Goal: Task Accomplishment & Management: Manage account settings

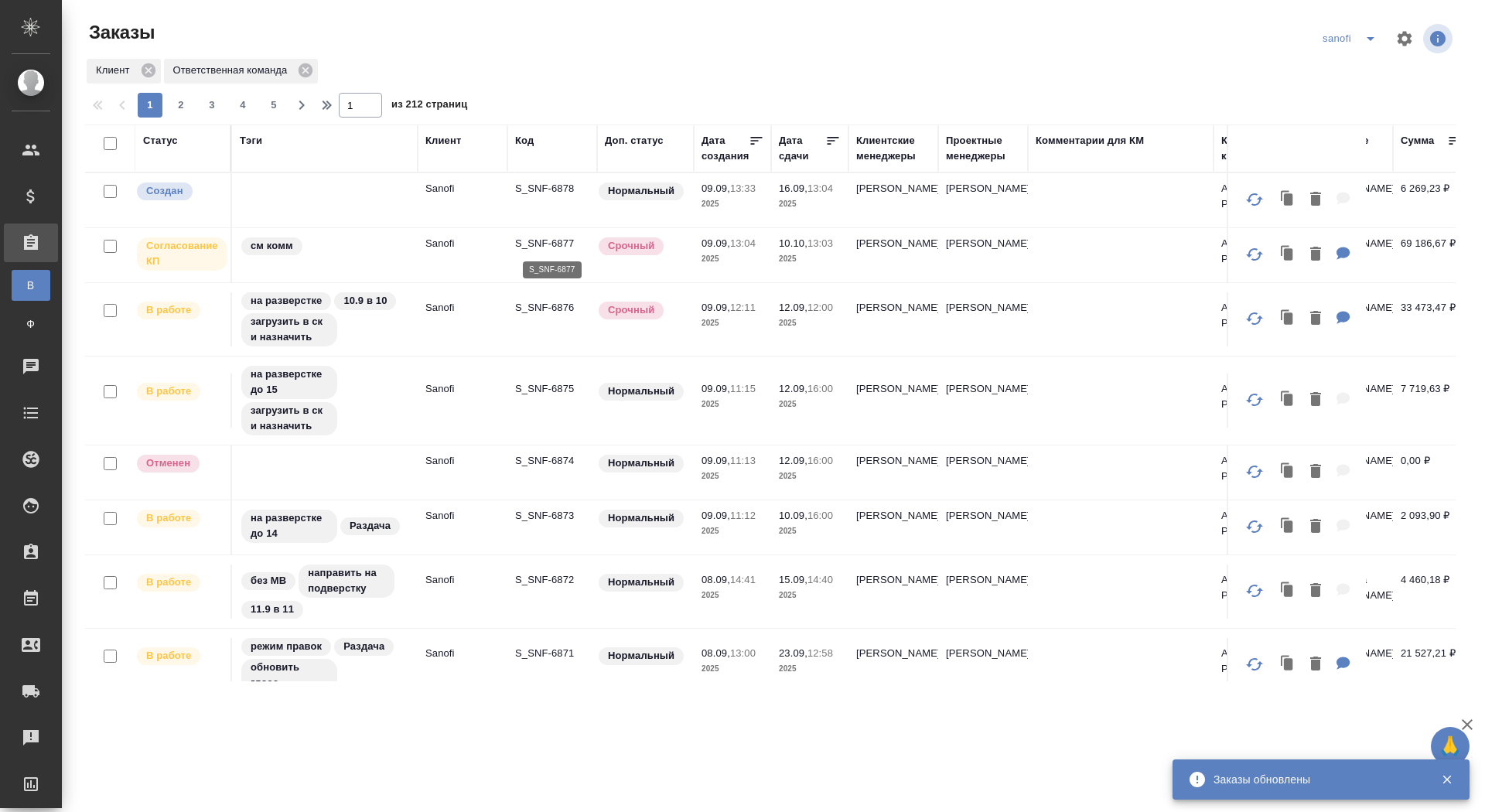
click at [558, 242] on p "S_SNF-6877" at bounding box center [552, 244] width 74 height 15
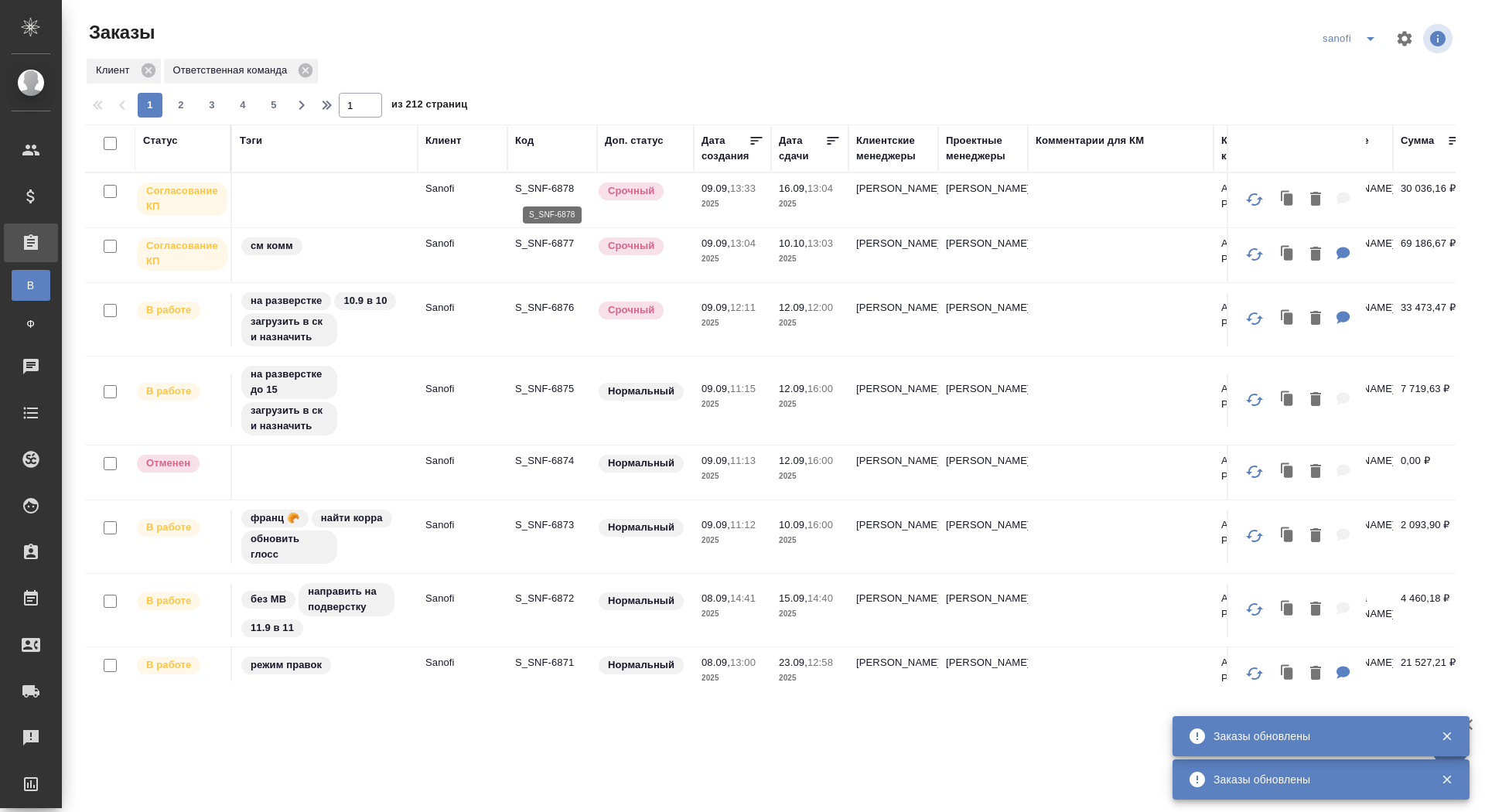
click at [551, 185] on p "S_SNF-6878" at bounding box center [552, 189] width 74 height 15
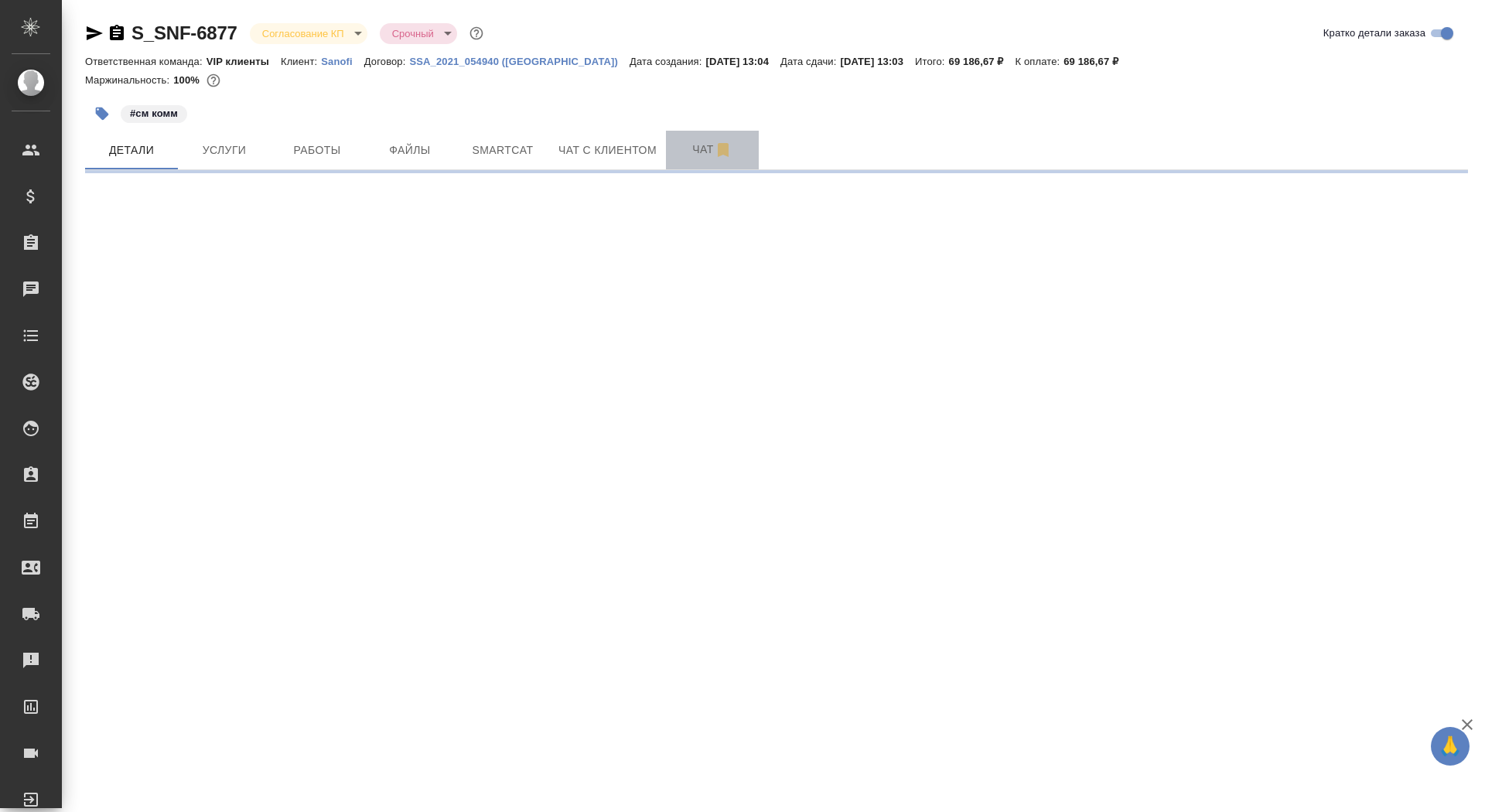
click at [715, 148] on span "Чат" at bounding box center [712, 150] width 74 height 19
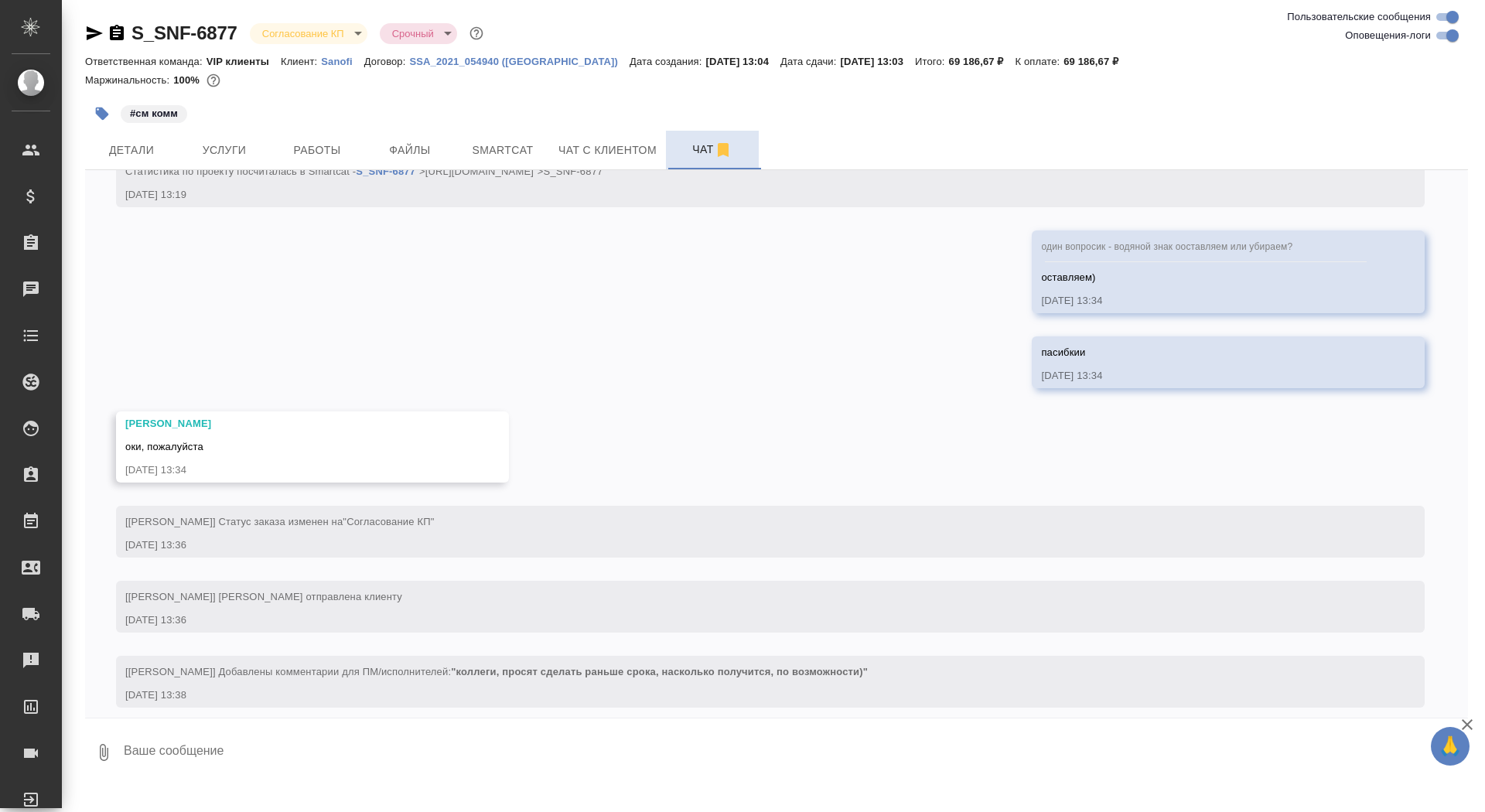
scroll to position [1141, 0]
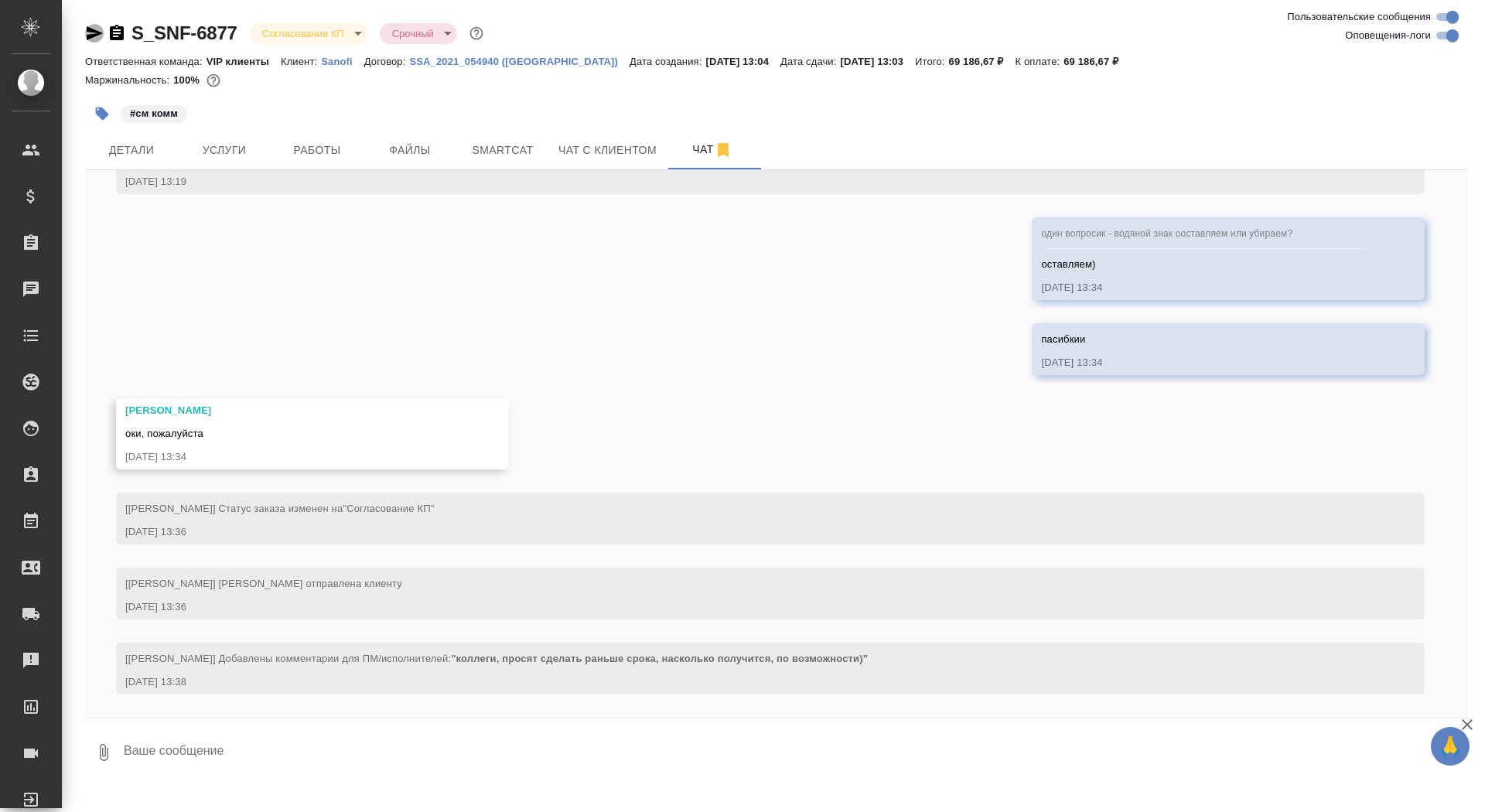
click at [91, 30] on icon "button" at bounding box center [94, 33] width 16 height 14
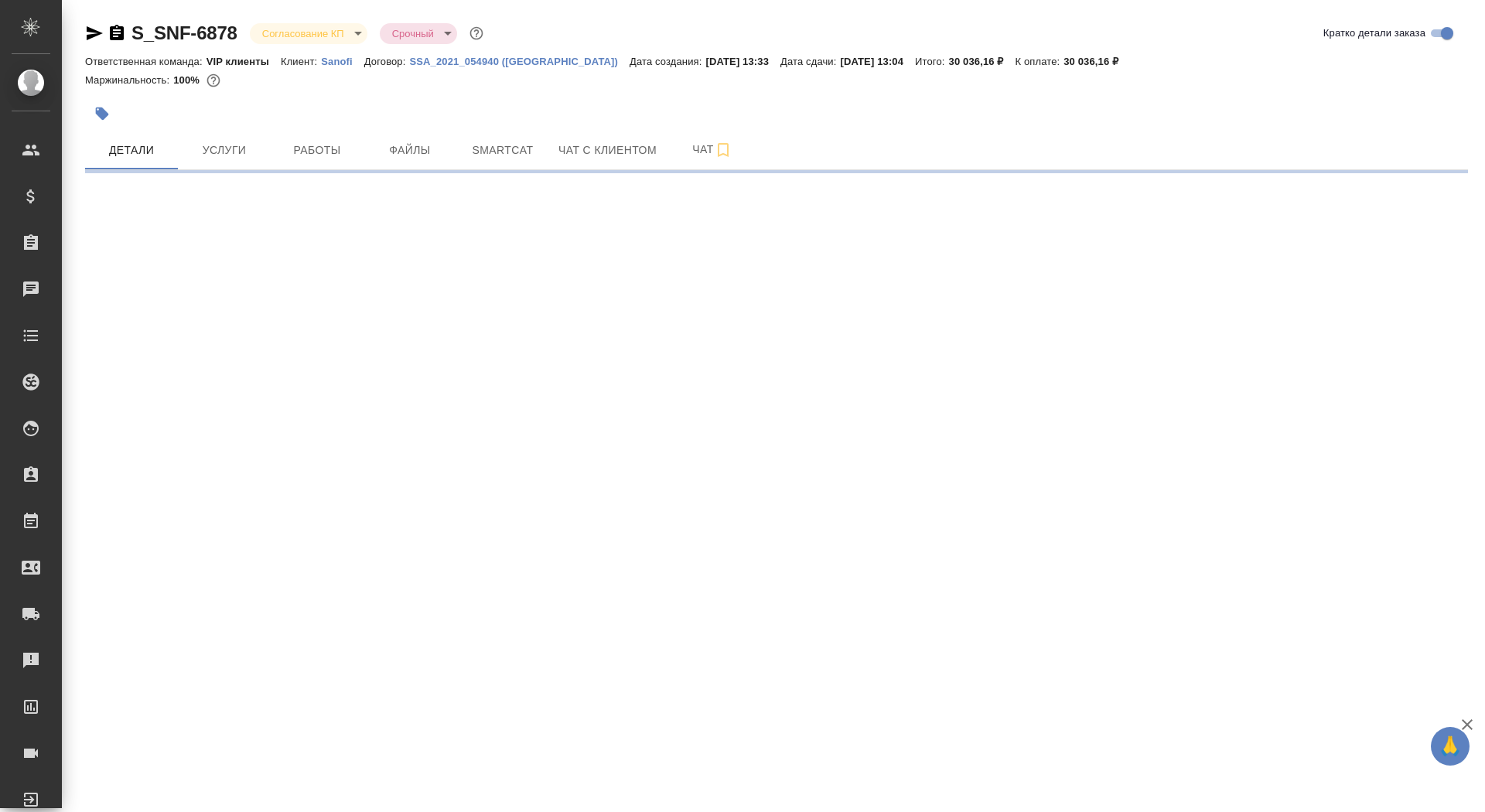
click at [87, 32] on icon "button" at bounding box center [95, 33] width 19 height 19
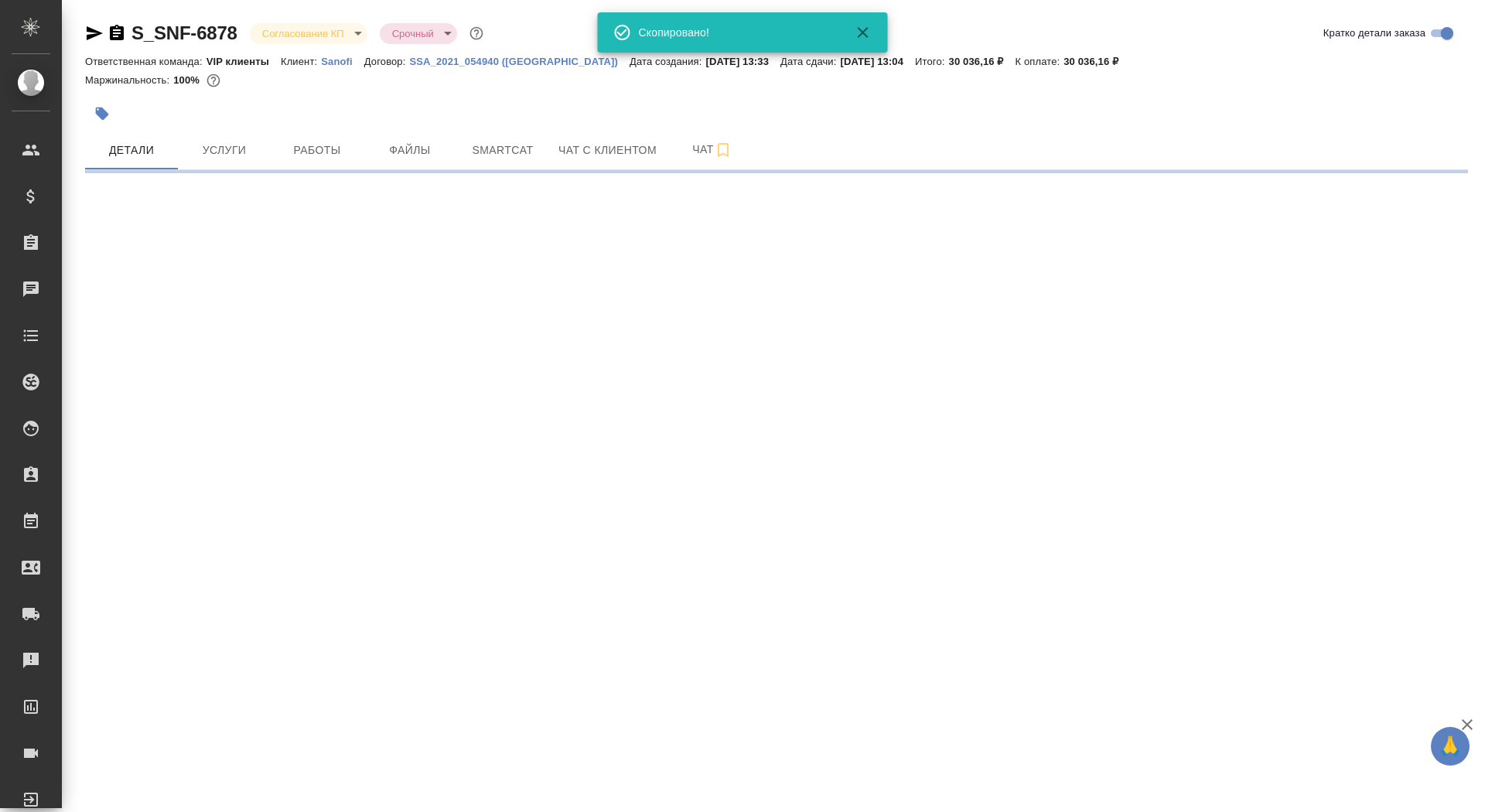
select select "RU"
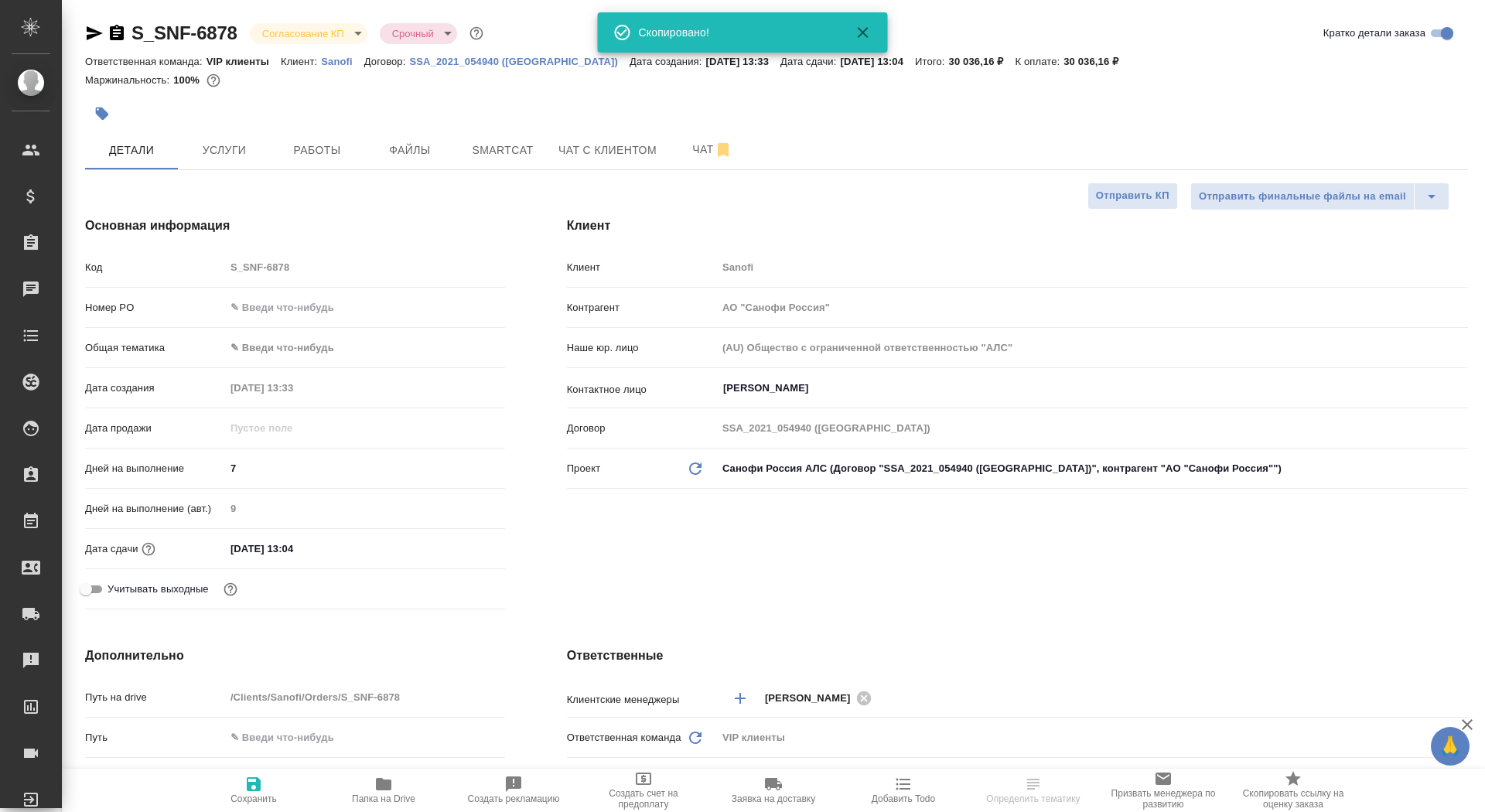
type textarea "x"
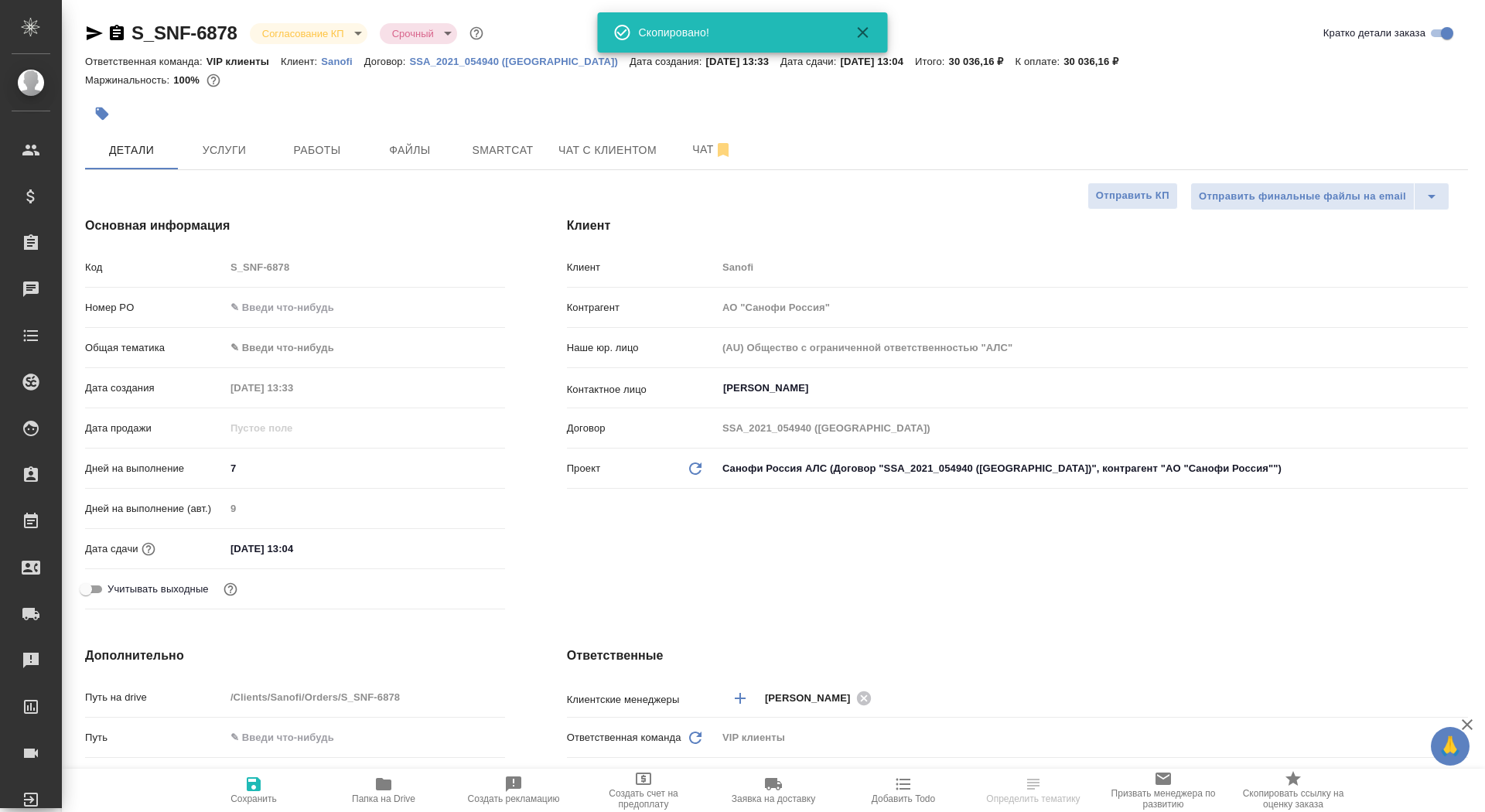
type textarea "x"
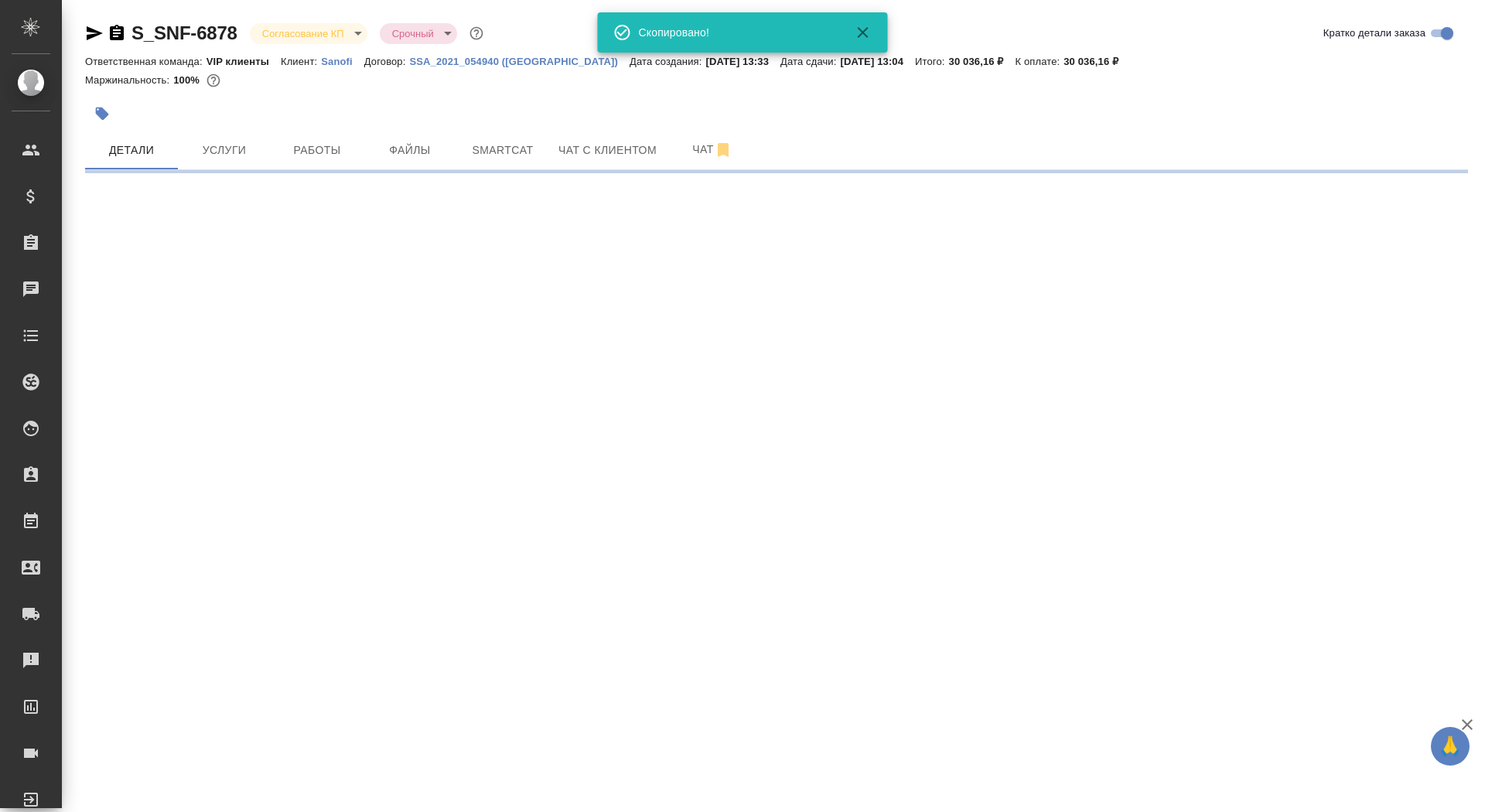
select select "RU"
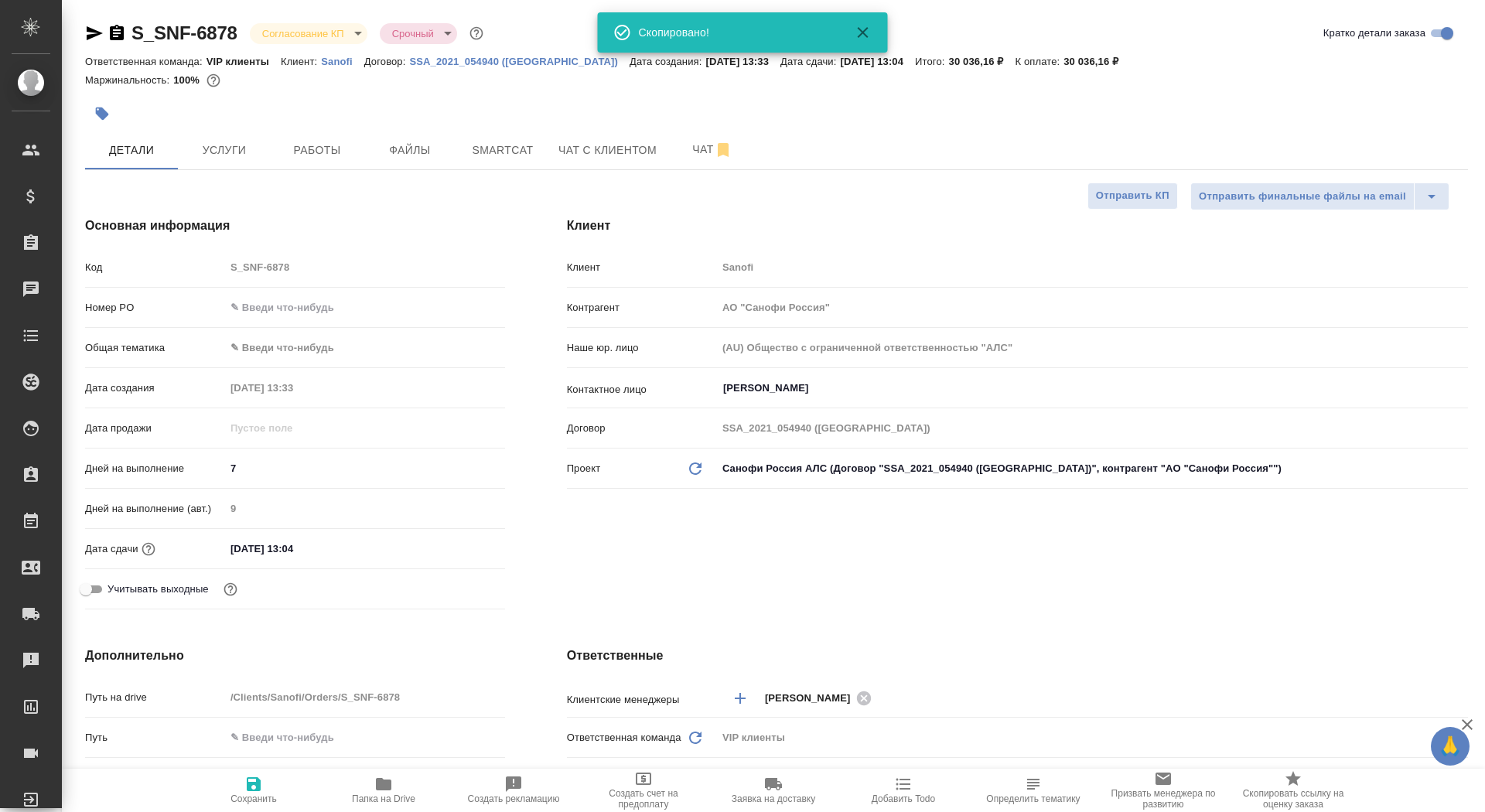
type textarea "x"
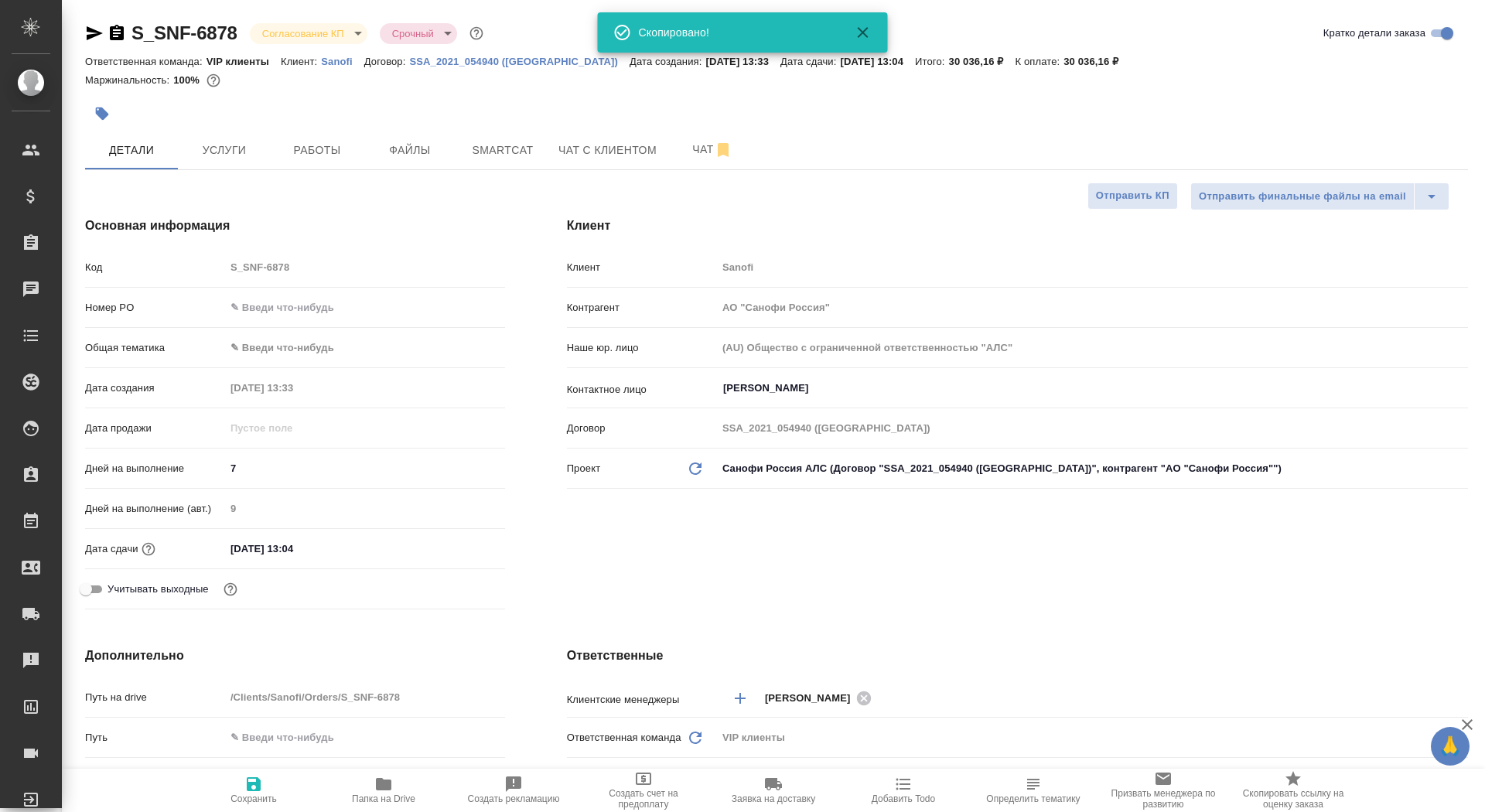
type textarea "x"
click at [694, 138] on button "Чат" at bounding box center [713, 150] width 93 height 39
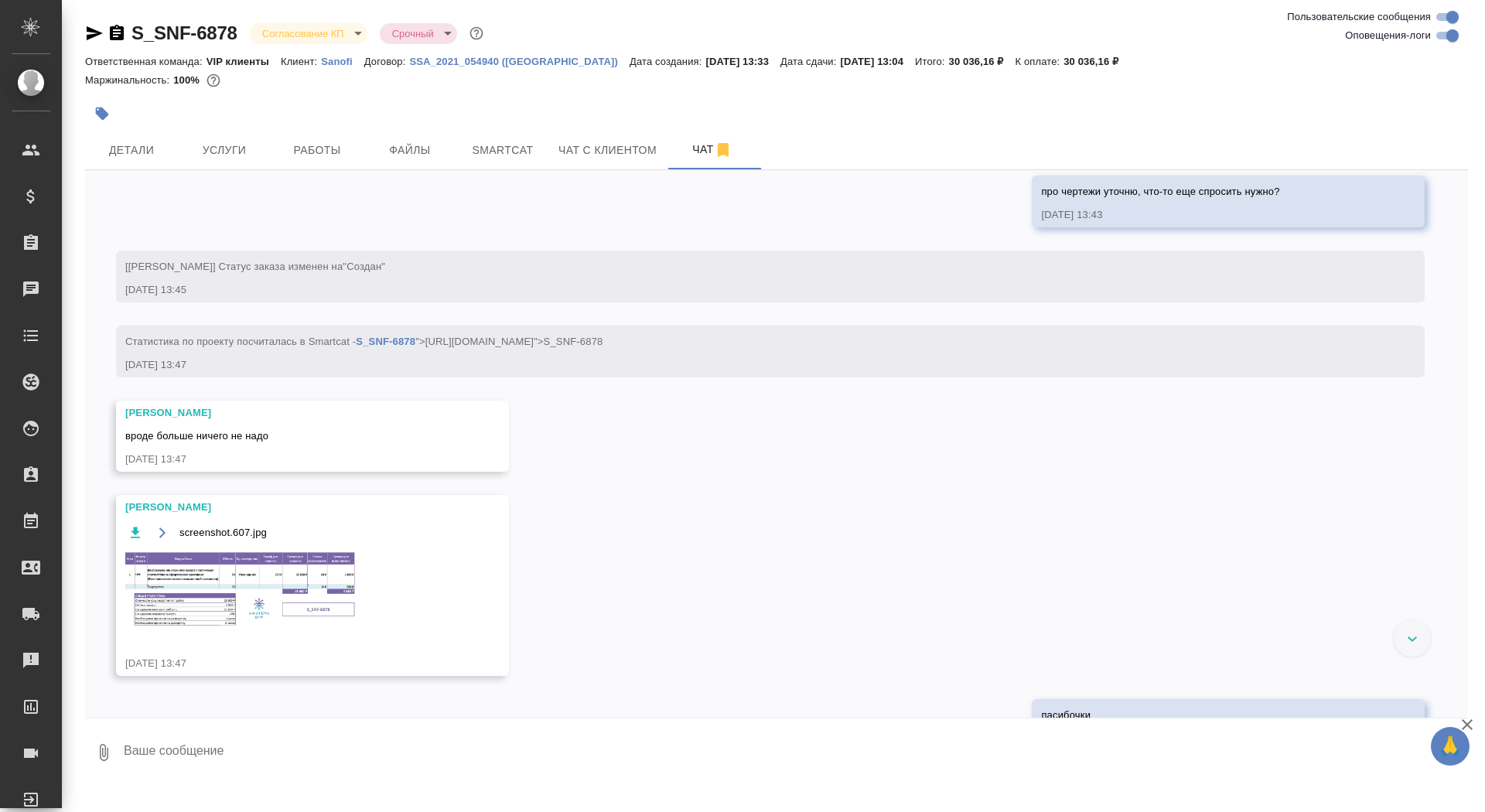
scroll to position [708, 0]
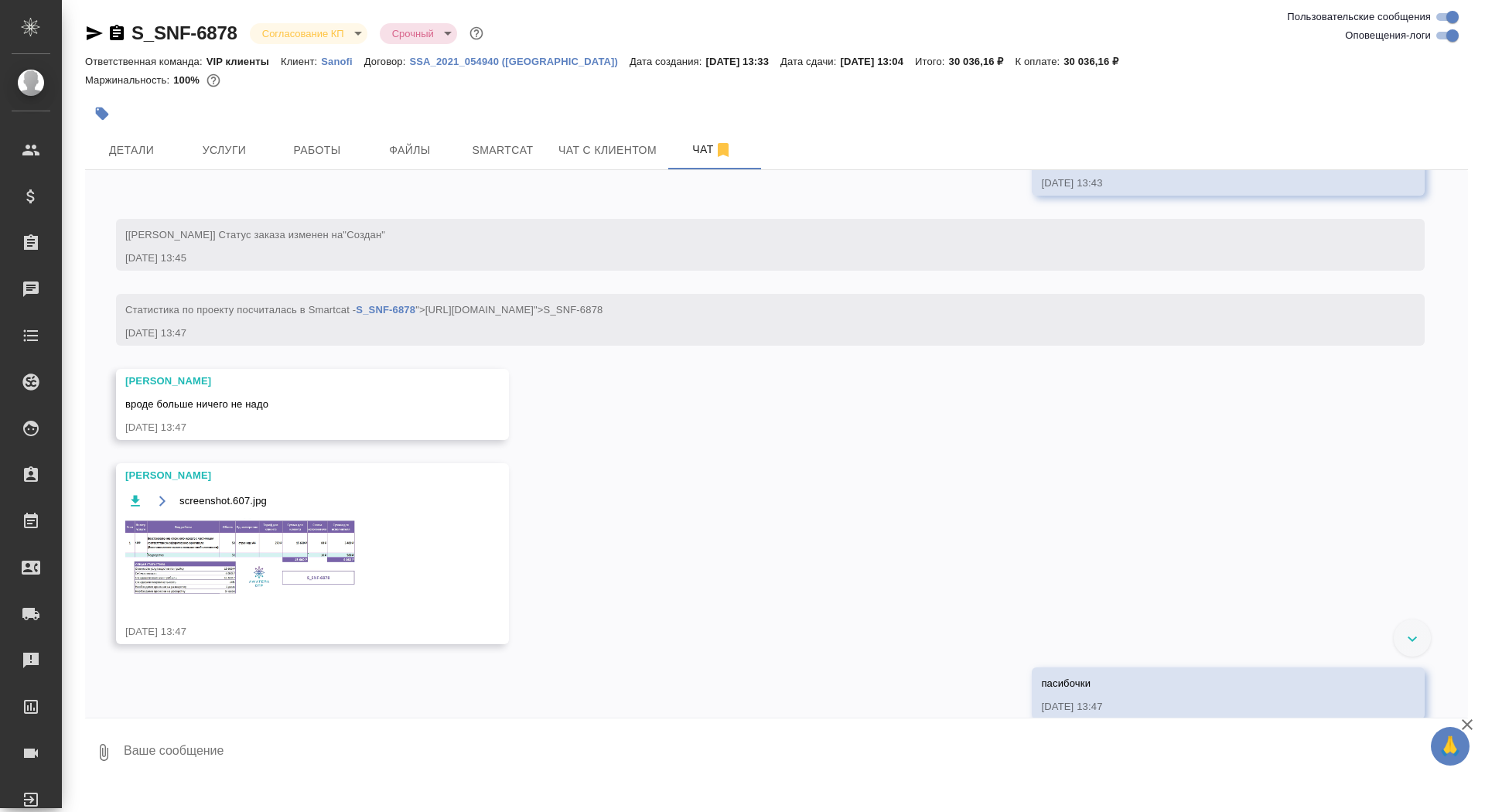
click at [203, 597] on img at bounding box center [241, 557] width 232 height 79
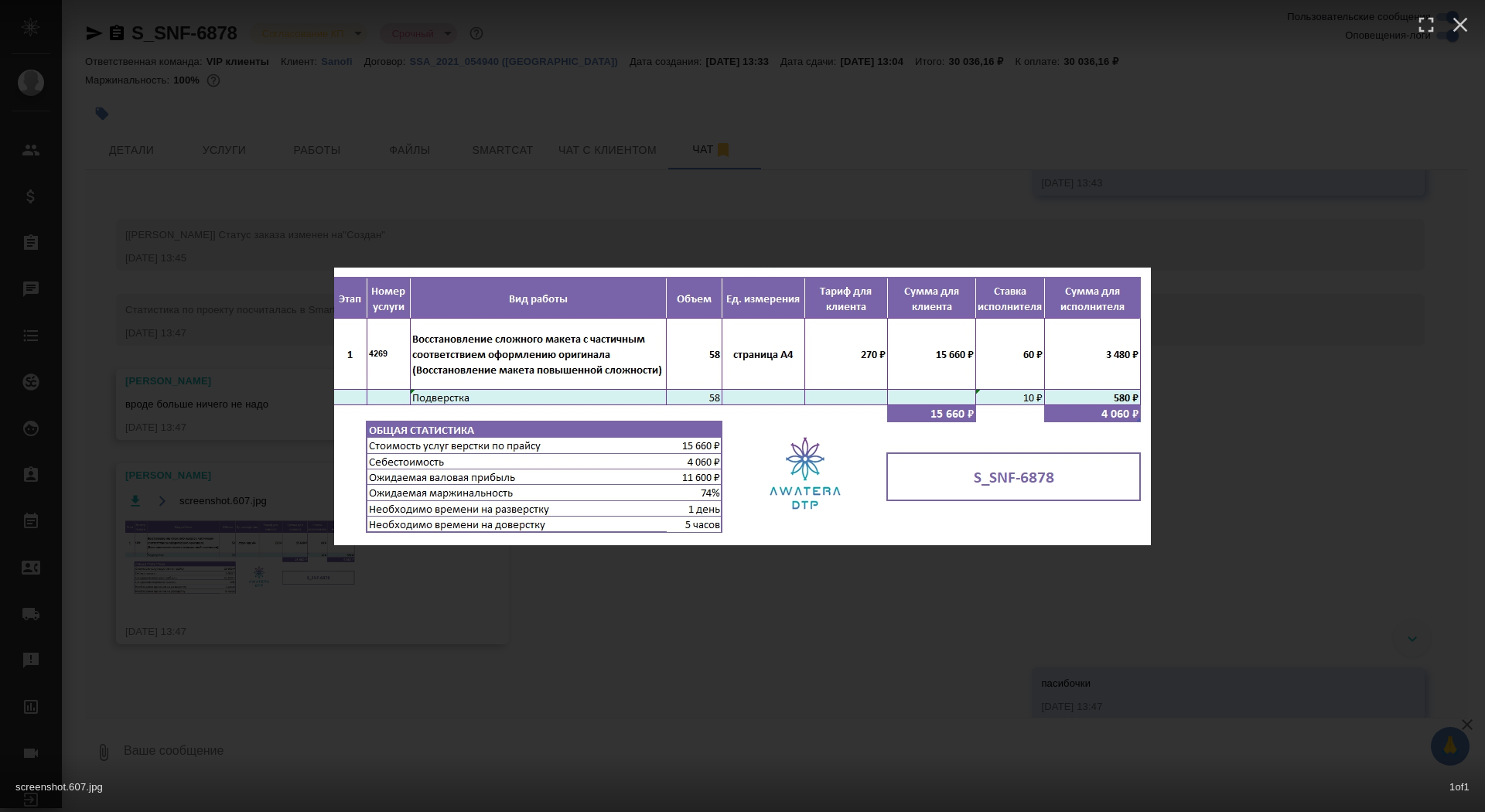
click at [169, 546] on div "screenshot.607.jpg 1 of 1" at bounding box center [742, 406] width 1485 height 812
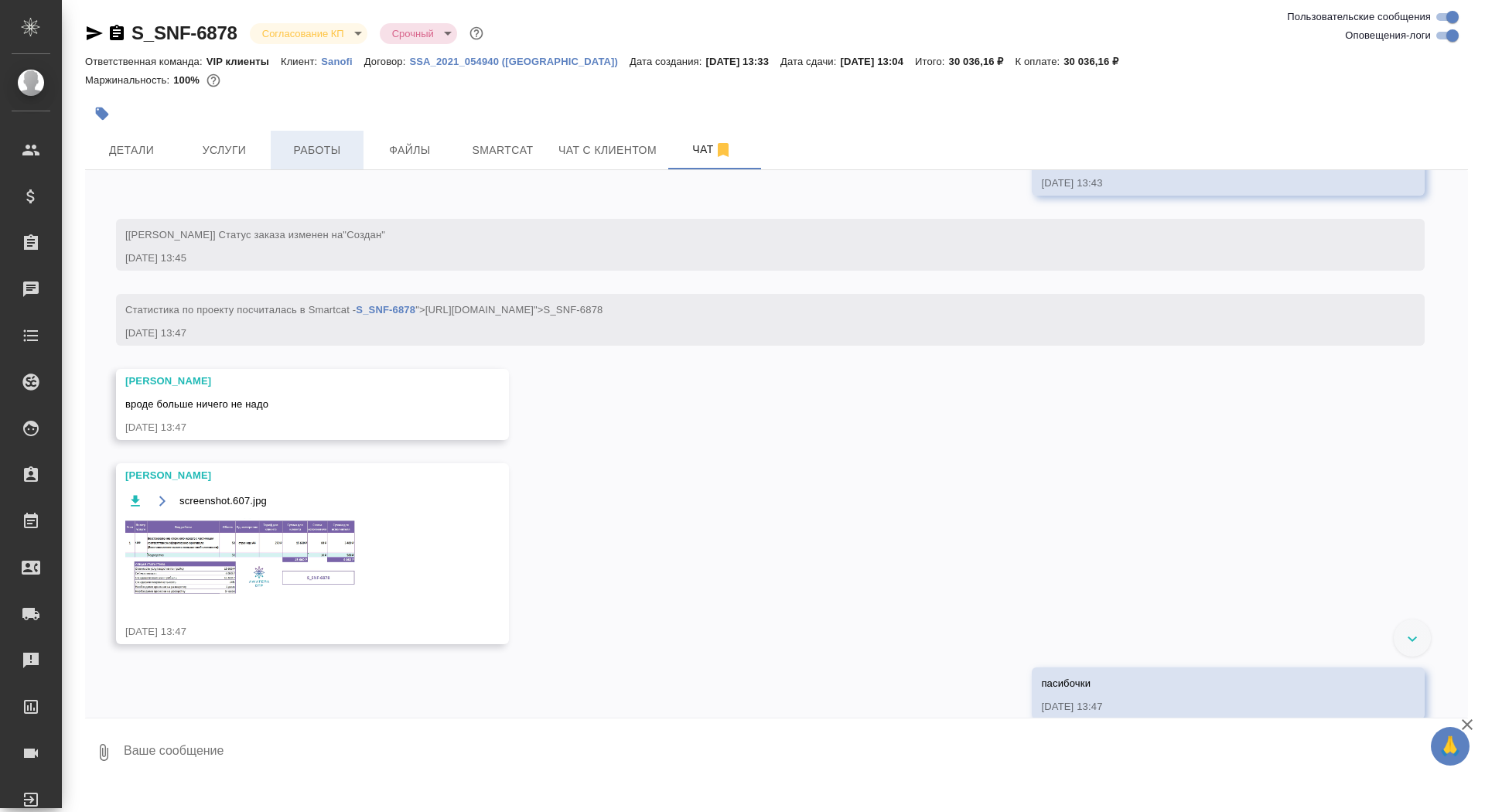
click at [305, 154] on span "Работы" at bounding box center [317, 151] width 74 height 19
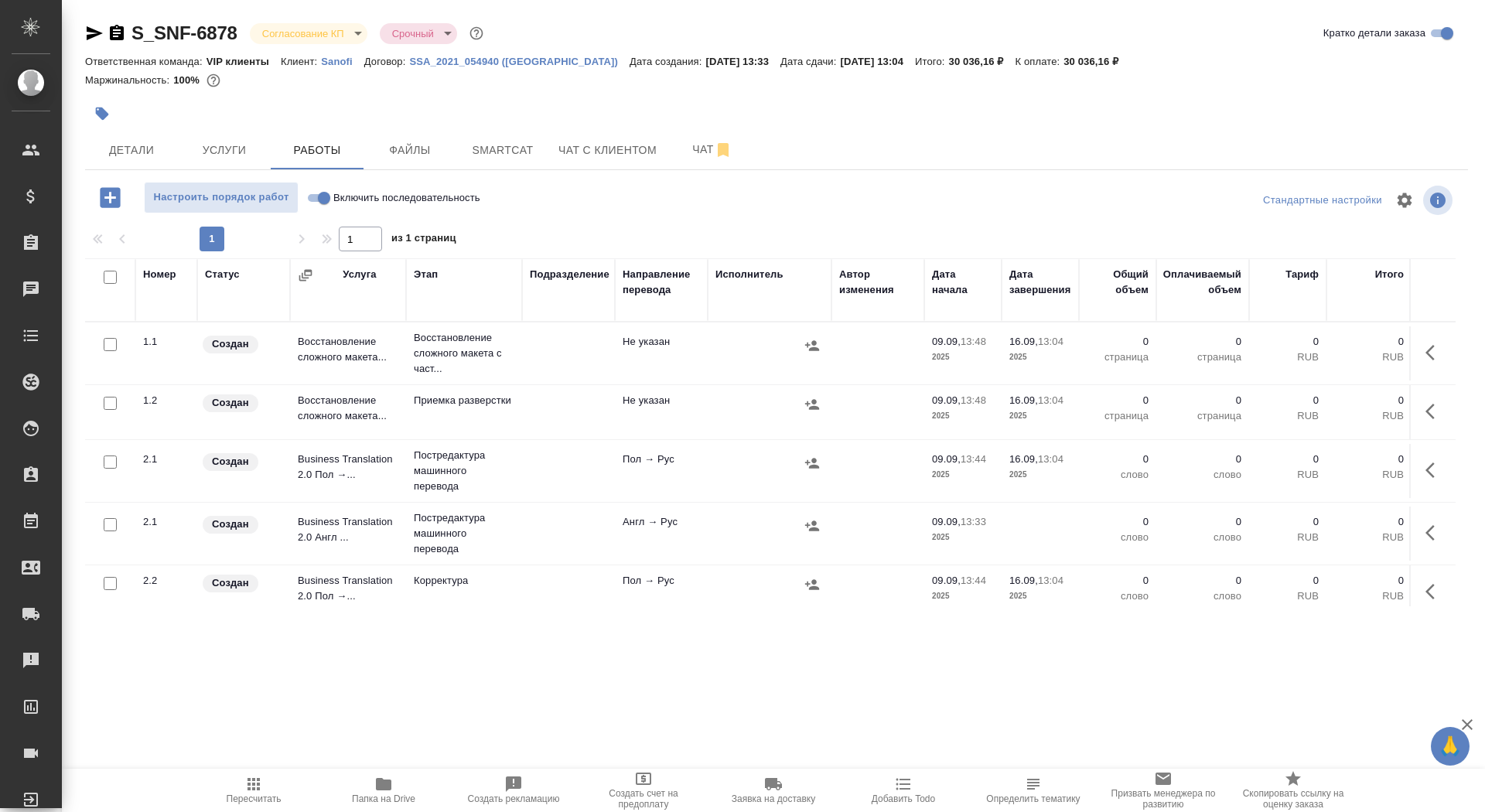
click at [1422, 350] on button "button" at bounding box center [1434, 352] width 37 height 37
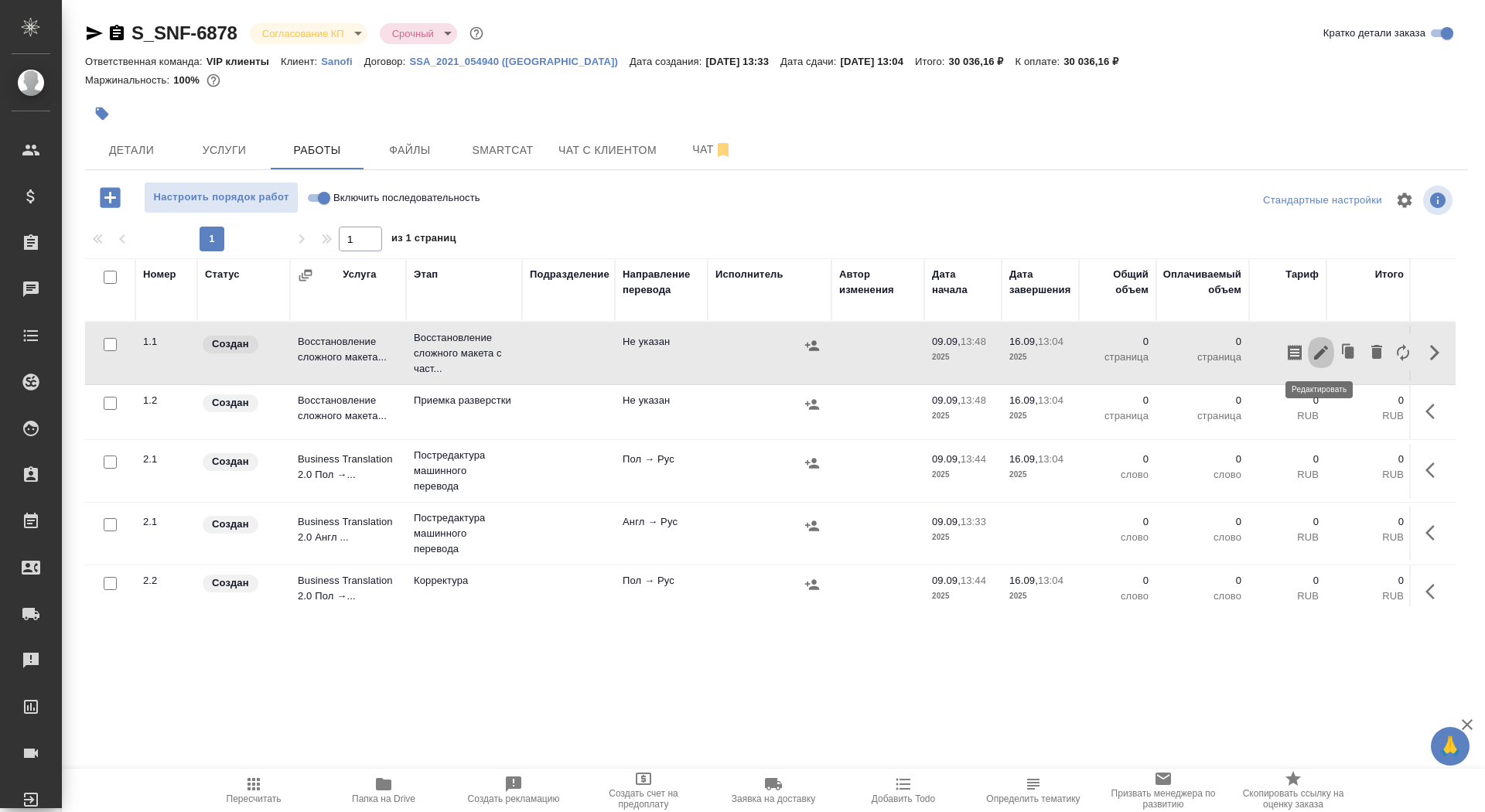
click at [1313, 345] on icon "button" at bounding box center [1321, 352] width 19 height 19
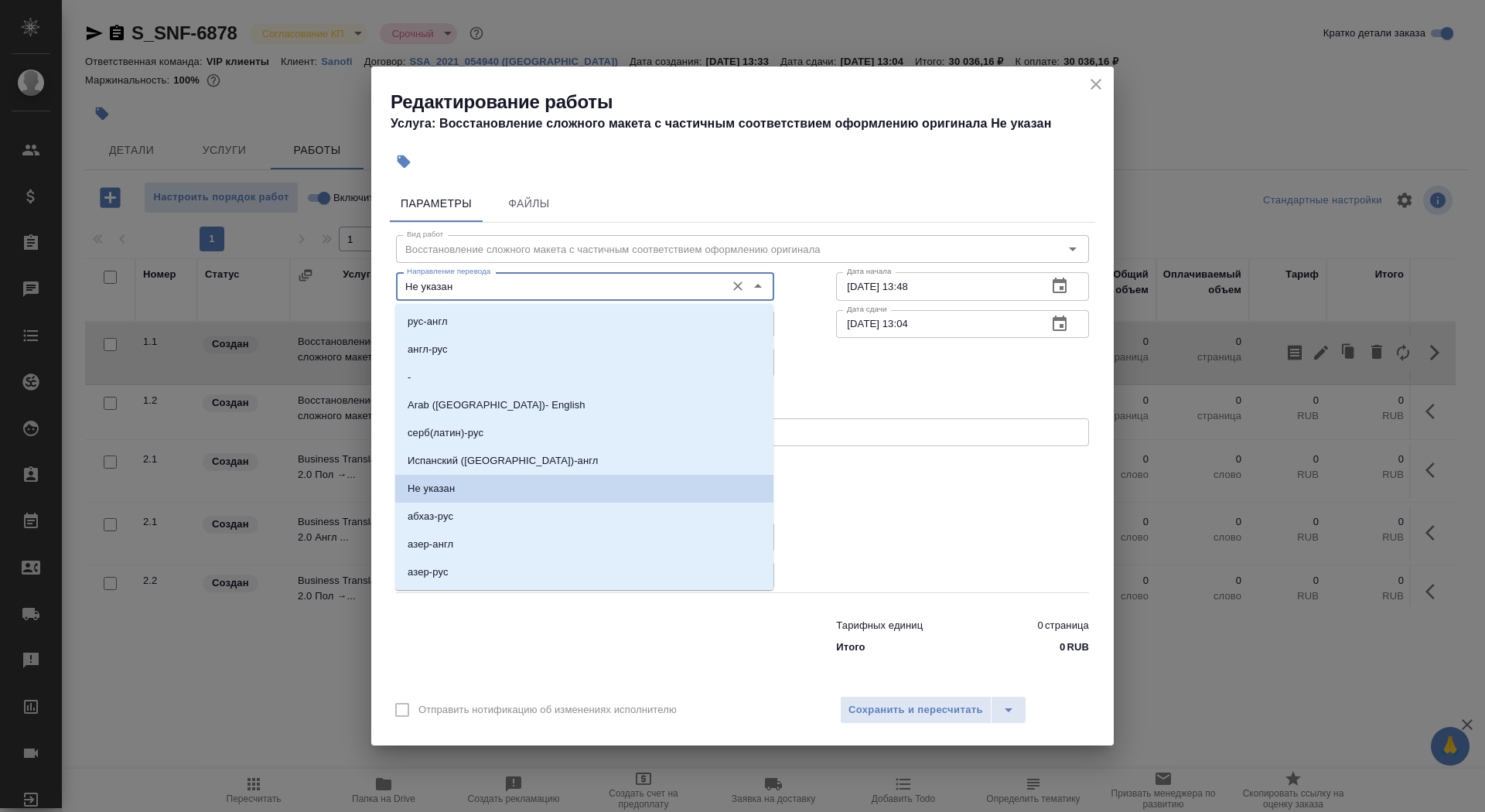
click at [528, 282] on input "Не указан" at bounding box center [559, 286] width 317 height 19
click at [503, 353] on li "англ-рус" at bounding box center [584, 349] width 378 height 27
type input "англ-рус"
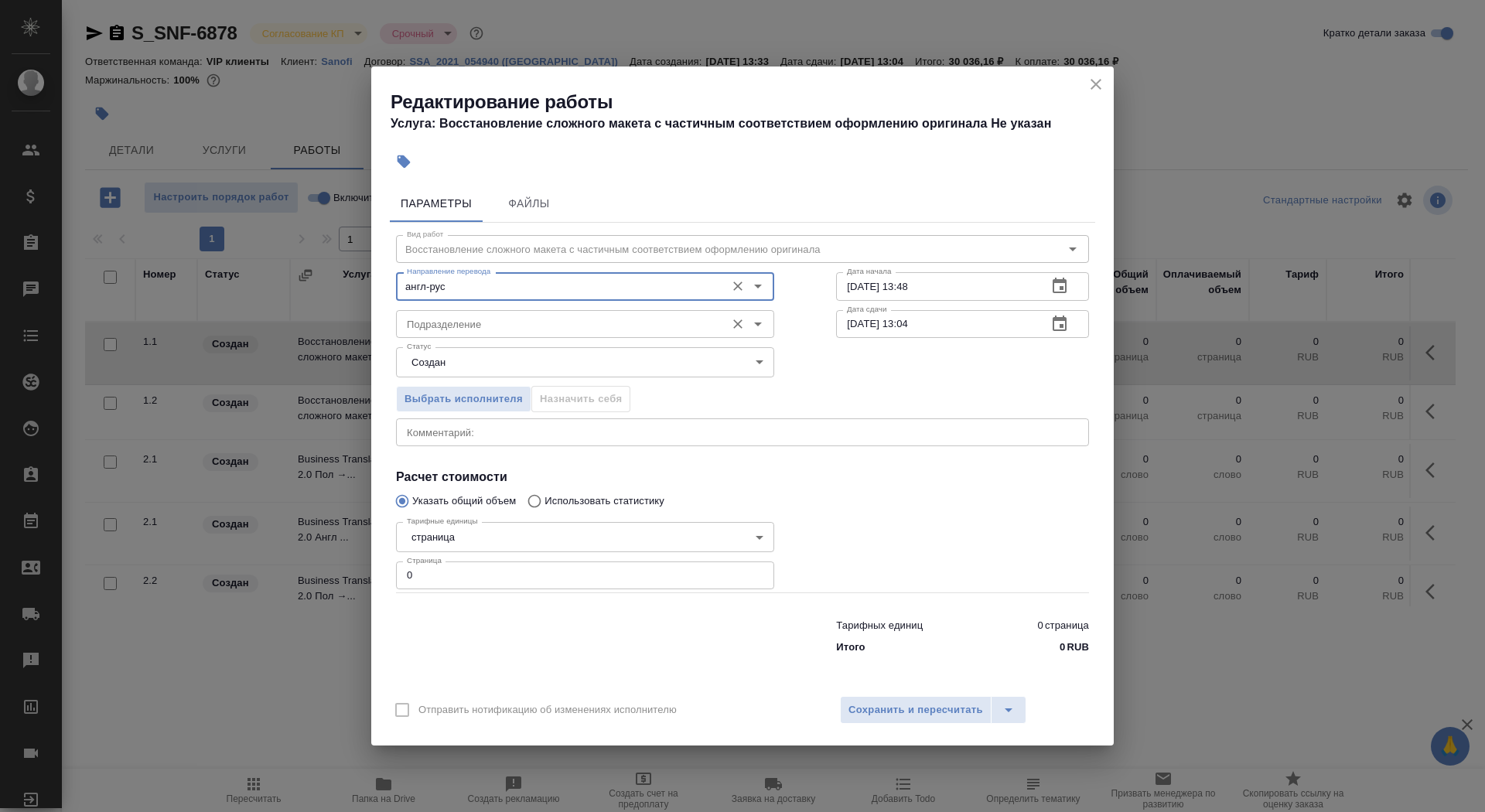
click at [494, 322] on input "Подразделение" at bounding box center [559, 324] width 317 height 19
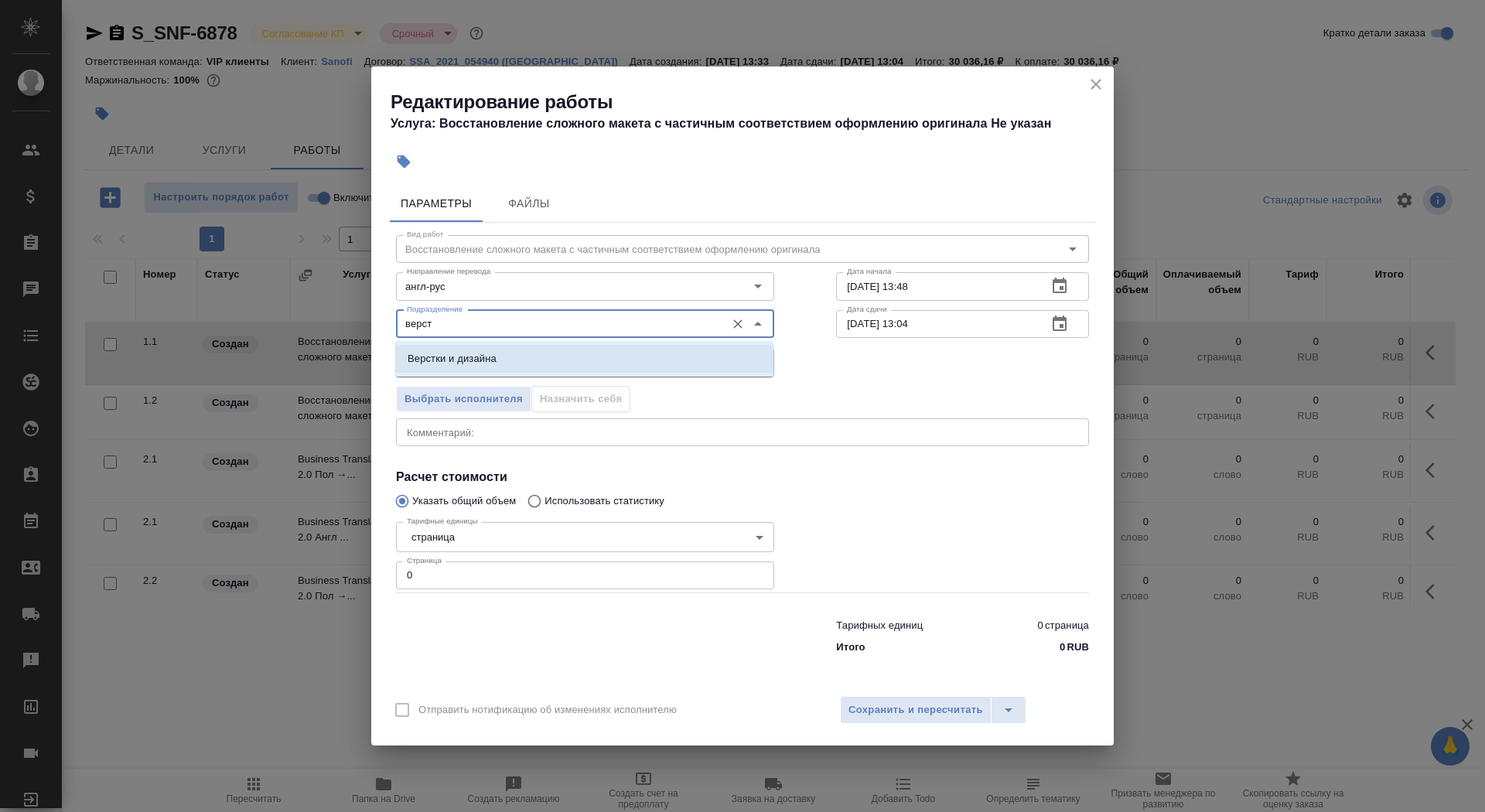
click at [504, 359] on li "Верстки и дизайна" at bounding box center [584, 358] width 378 height 27
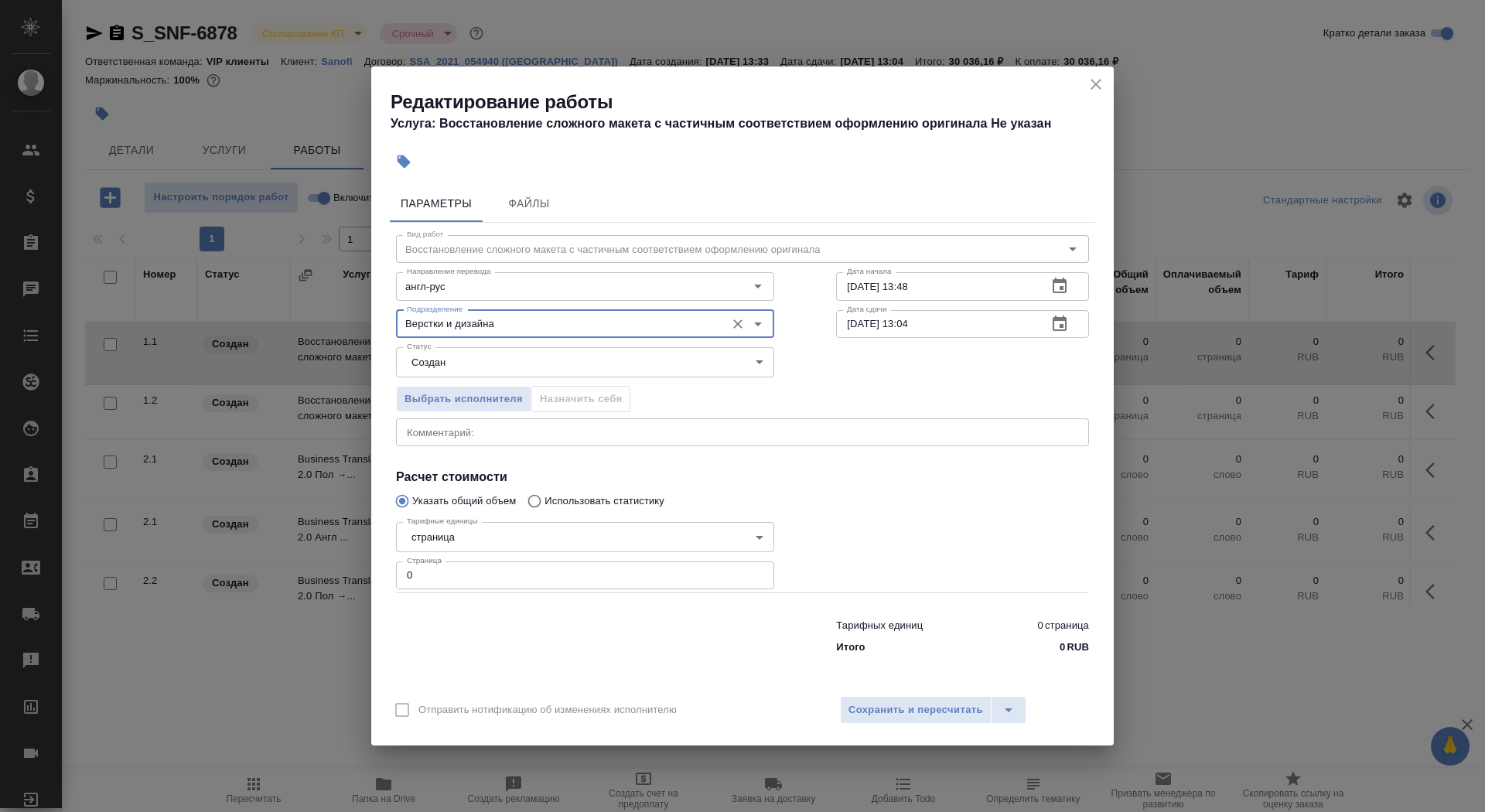
type input "Верстки и дизайна"
click at [539, 374] on body "🙏 .cls-1 fill:#fff; AWATERA Saydasheva Dilyara Клиенты Спецификации Заказы 0 Ча…" at bounding box center [742, 406] width 1485 height 812
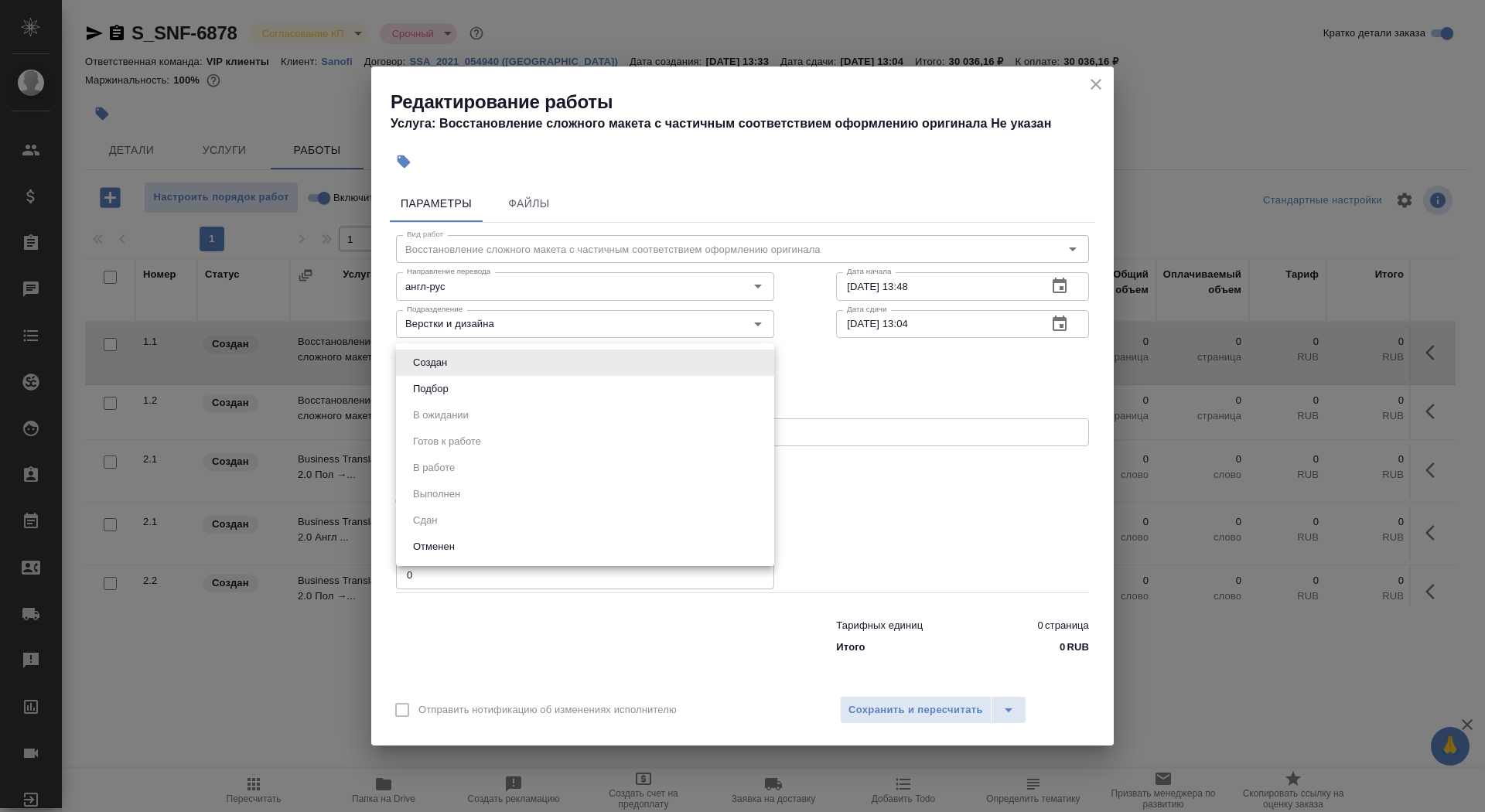
click at [526, 385] on li "Подбор" at bounding box center [585, 389] width 378 height 27
type input "recruiting"
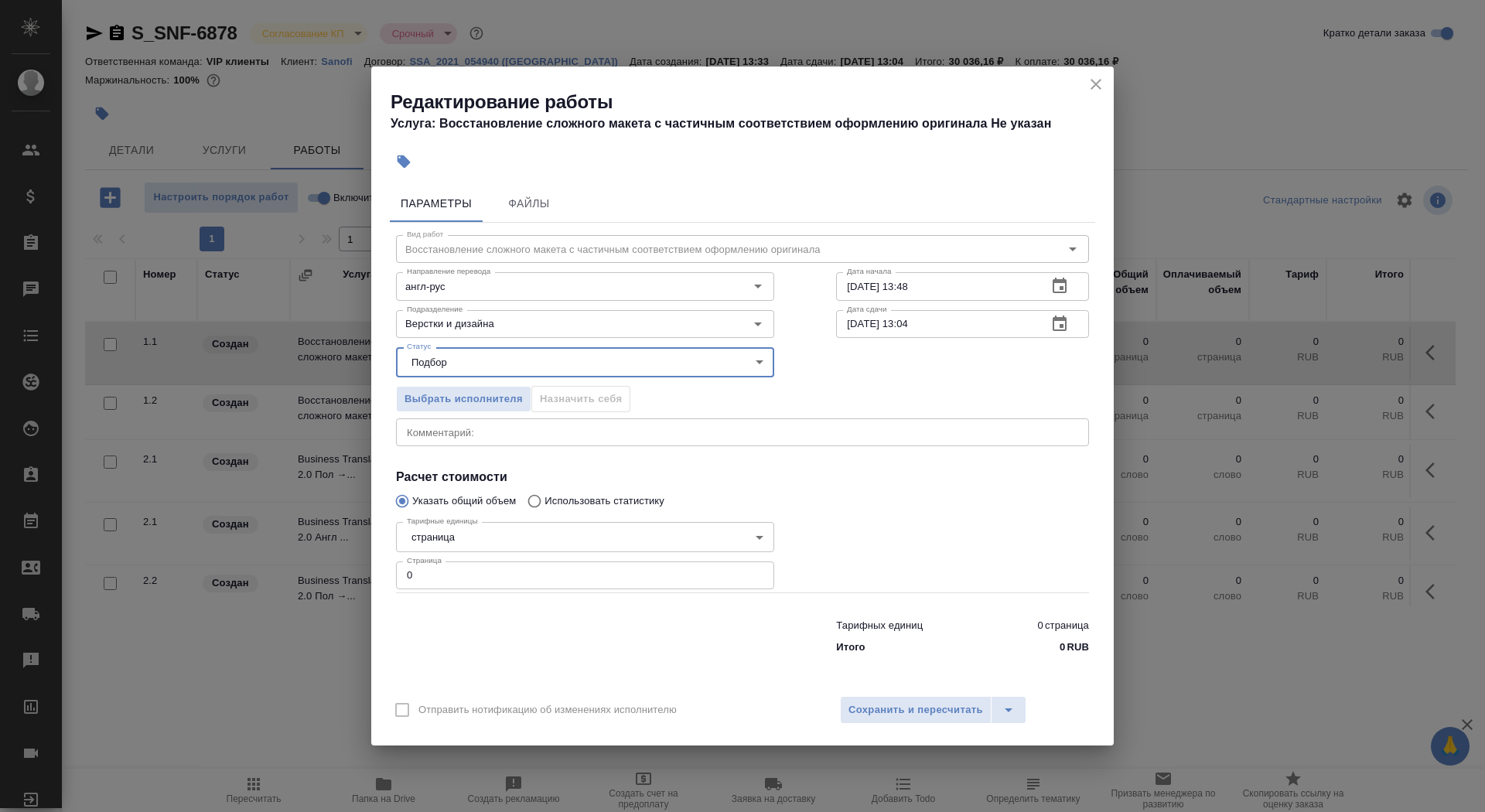
click at [490, 532] on body "🙏 .cls-1 fill:#fff; AWATERA Saydasheva Dilyara Клиенты Спецификации Заказы 0 Ча…" at bounding box center [742, 406] width 1485 height 812
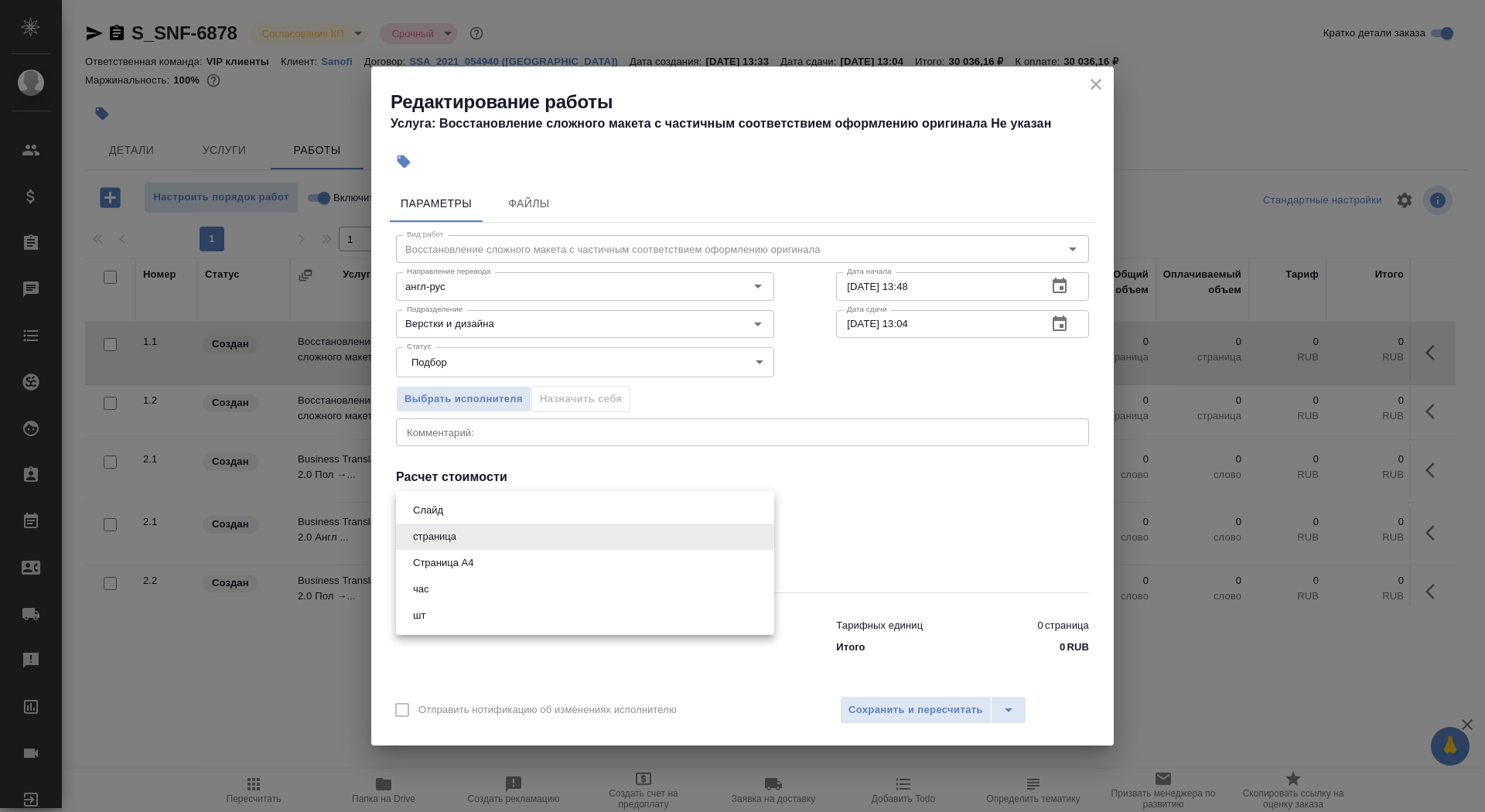
click at [498, 564] on li "Страница А4" at bounding box center [585, 563] width 378 height 27
type input "5f036ec4e16dec2d6b59c8ff"
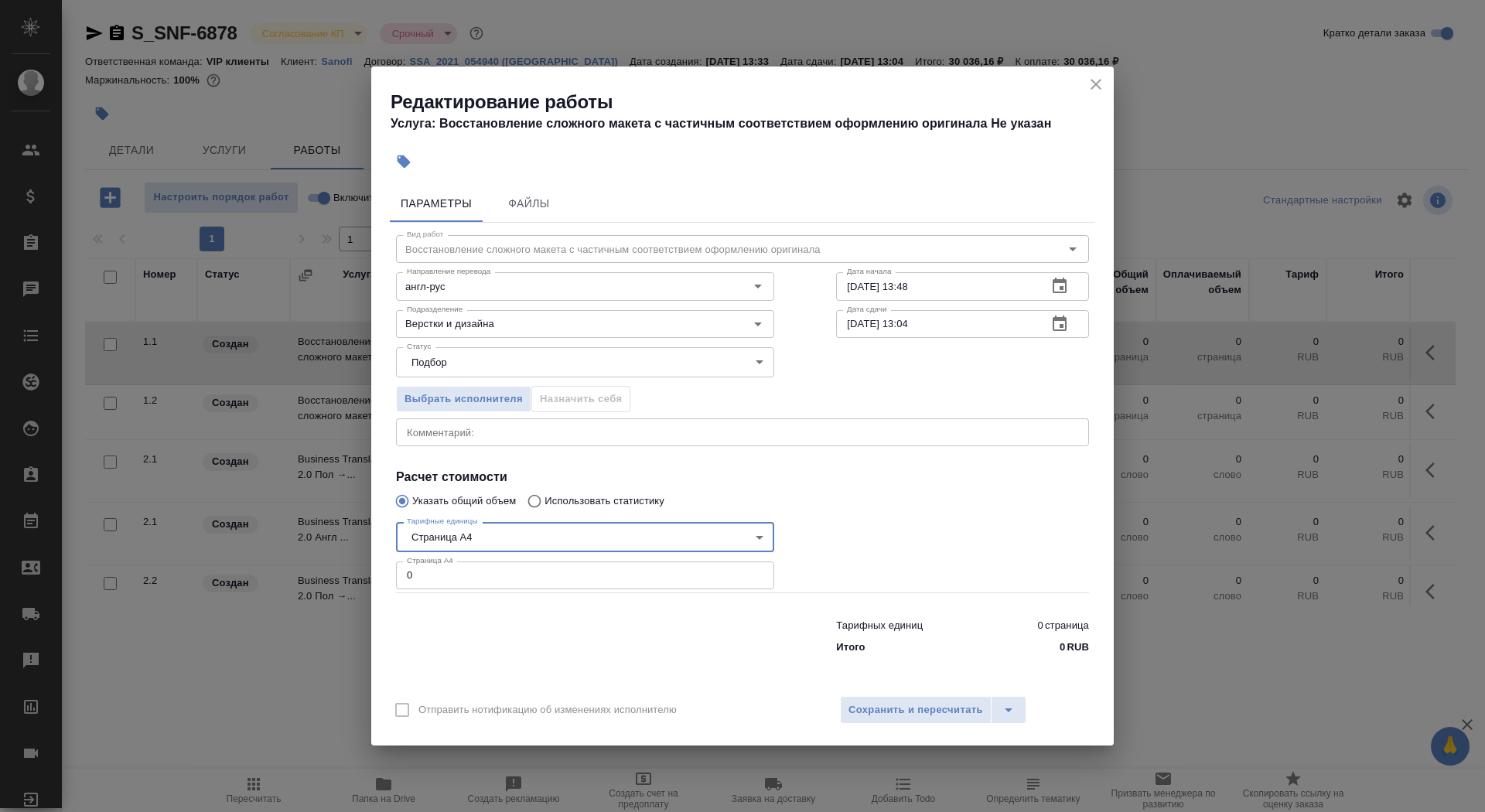
click at [494, 569] on input "0" at bounding box center [585, 574] width 378 height 27
type input "58"
click at [943, 291] on input "09.09.2025 13:48" at bounding box center [935, 285] width 199 height 27
type input "09.09.2025 15:00"
click at [1045, 333] on button "button" at bounding box center [1059, 323] width 37 height 37
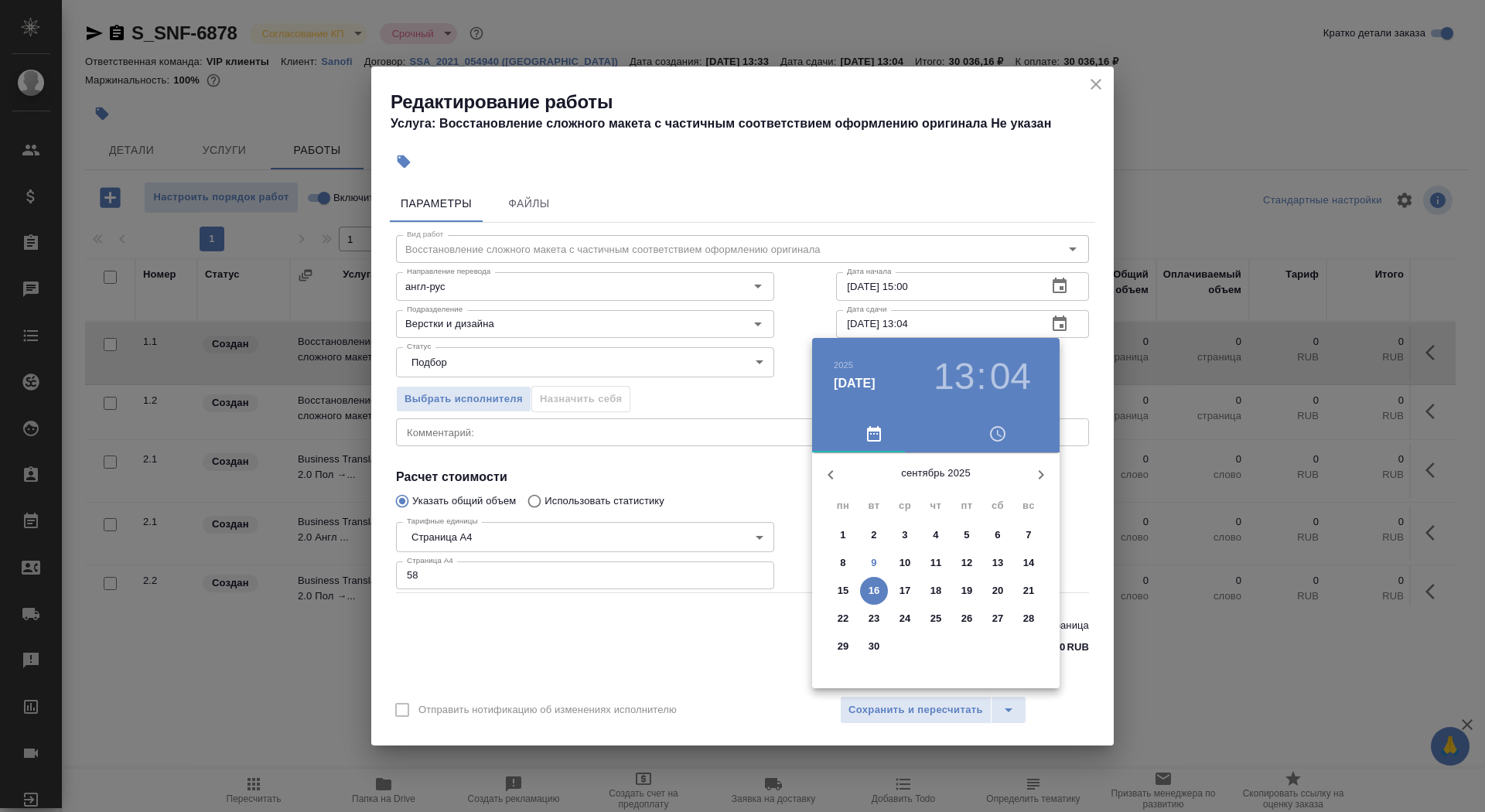
click at [900, 553] on button "10" at bounding box center [904, 562] width 27 height 27
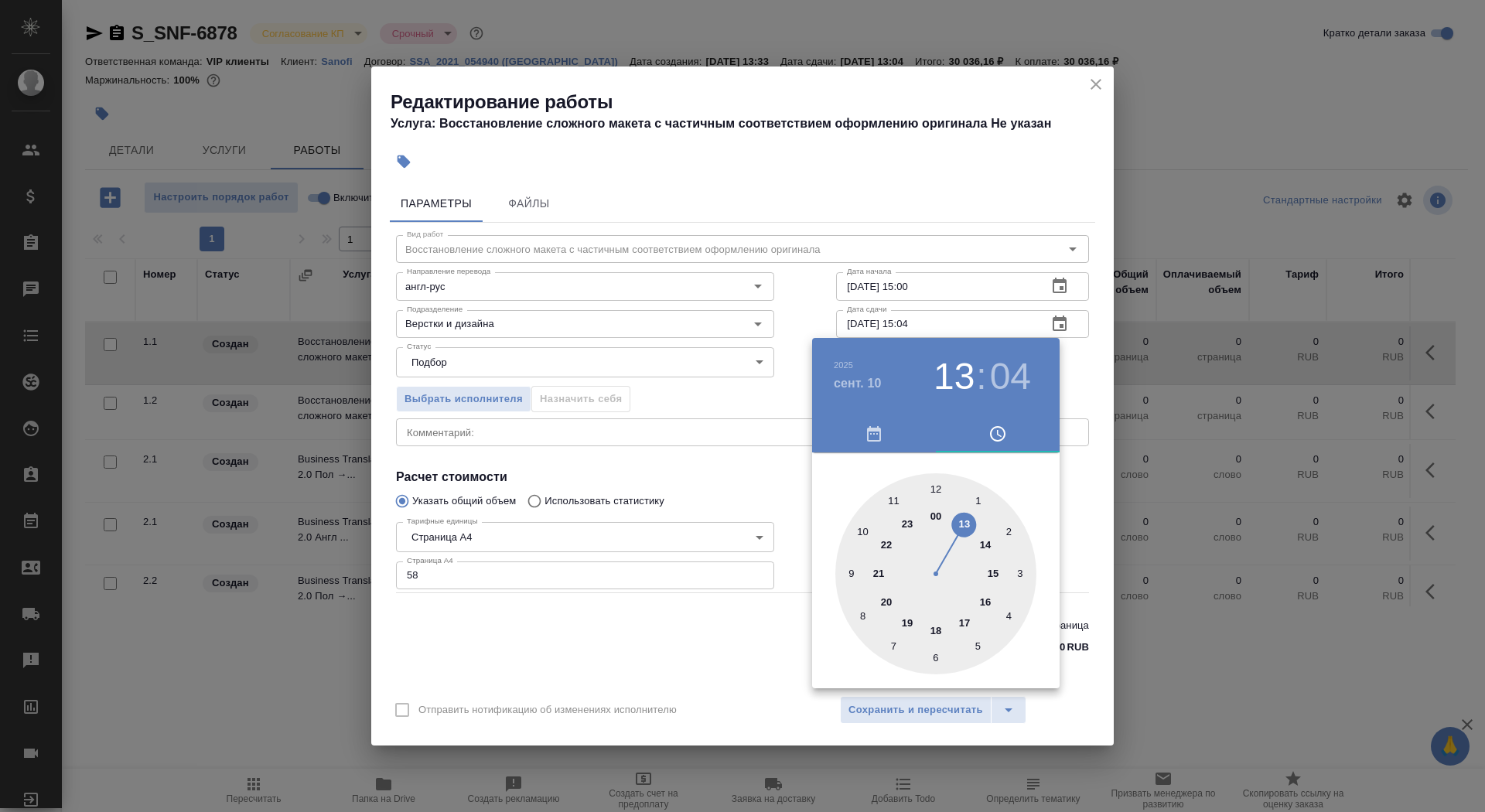
click at [993, 568] on div at bounding box center [935, 573] width 201 height 201
type input "10.09.2025 15:00"
click at [935, 485] on div at bounding box center [935, 573] width 201 height 201
click at [748, 461] on div at bounding box center [742, 406] width 1485 height 812
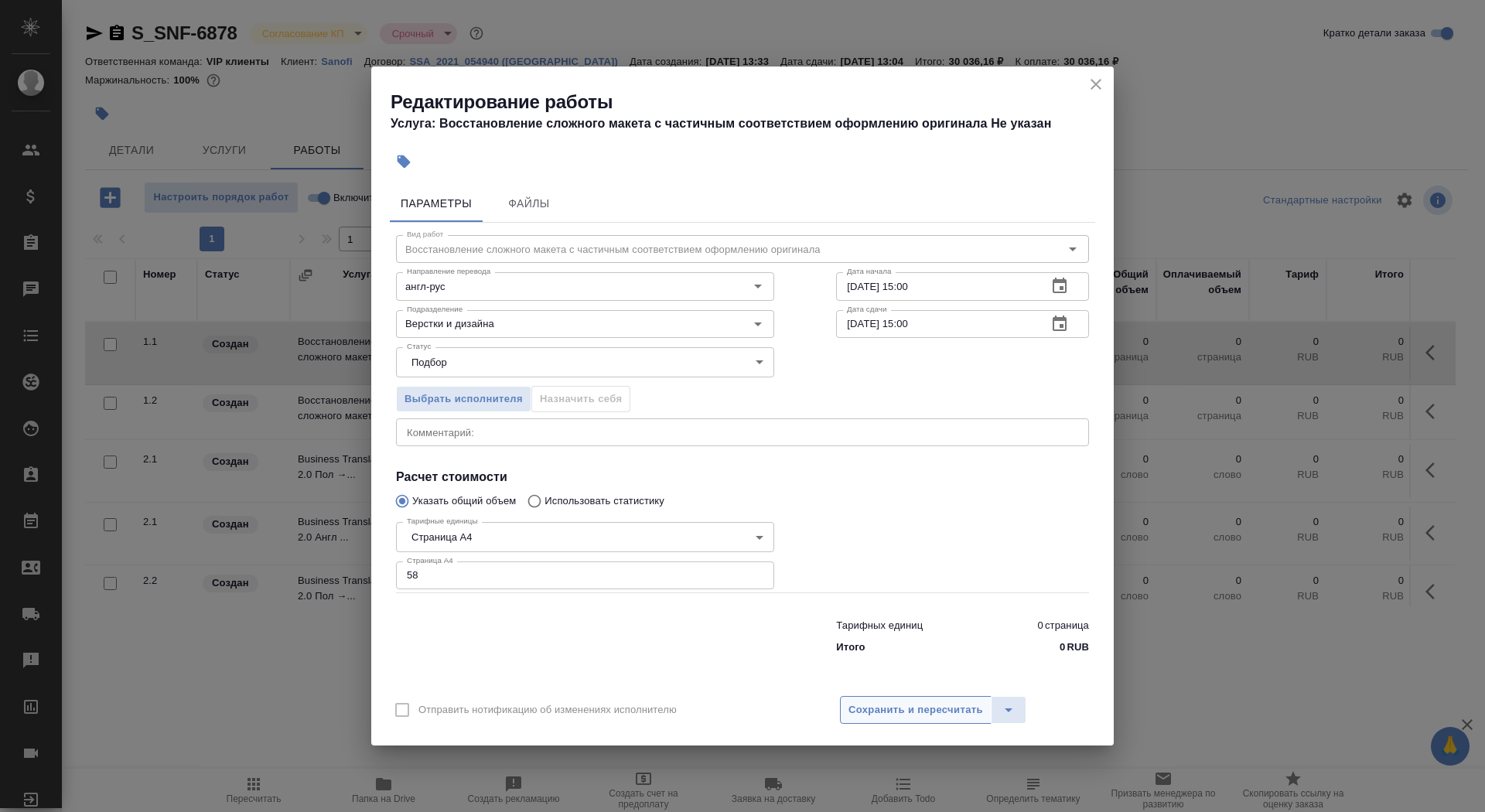
click at [907, 718] on button "Сохранить и пересчитать" at bounding box center [915, 709] width 152 height 27
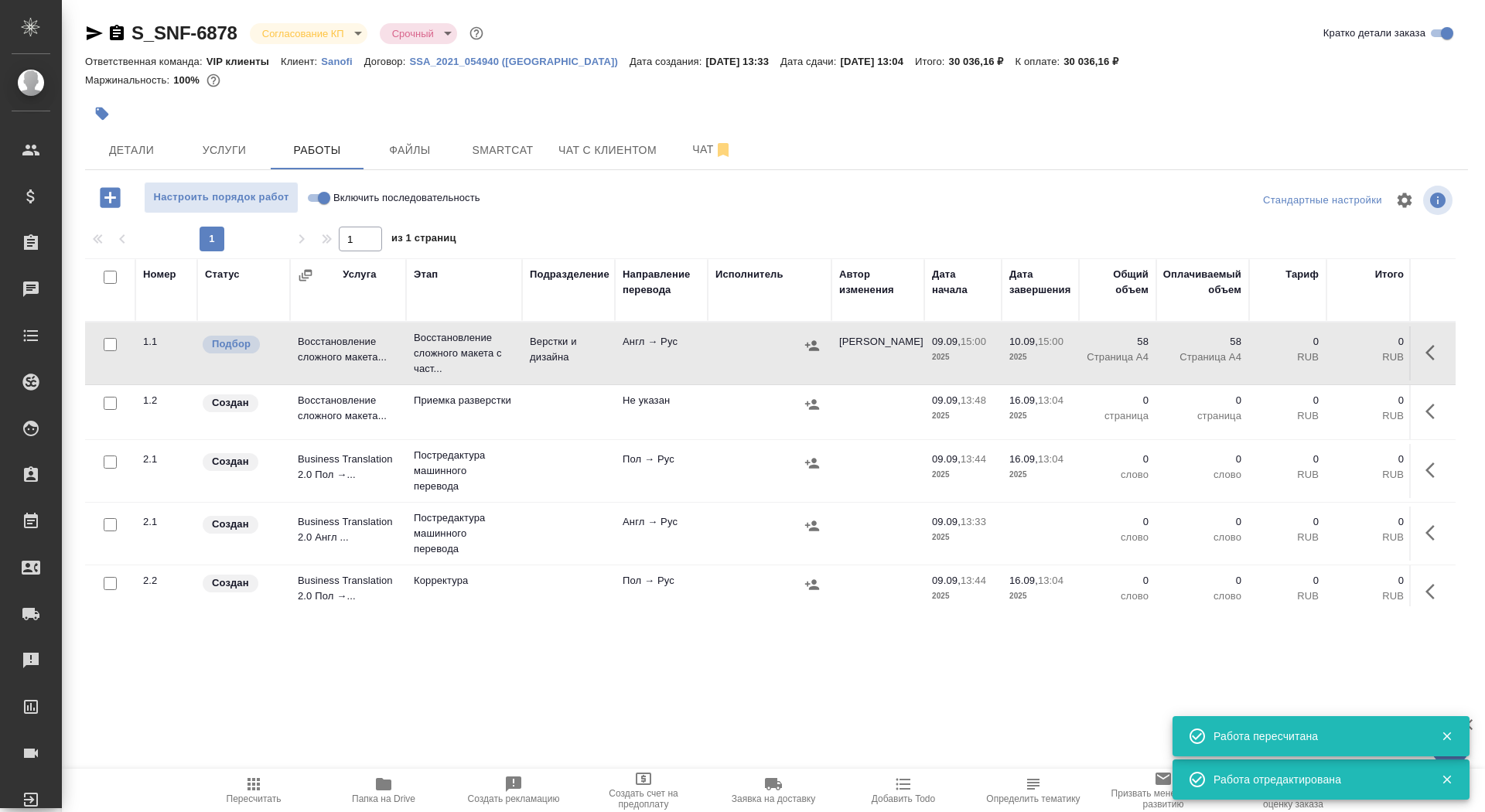
click at [99, 112] on icon "button" at bounding box center [102, 114] width 13 height 13
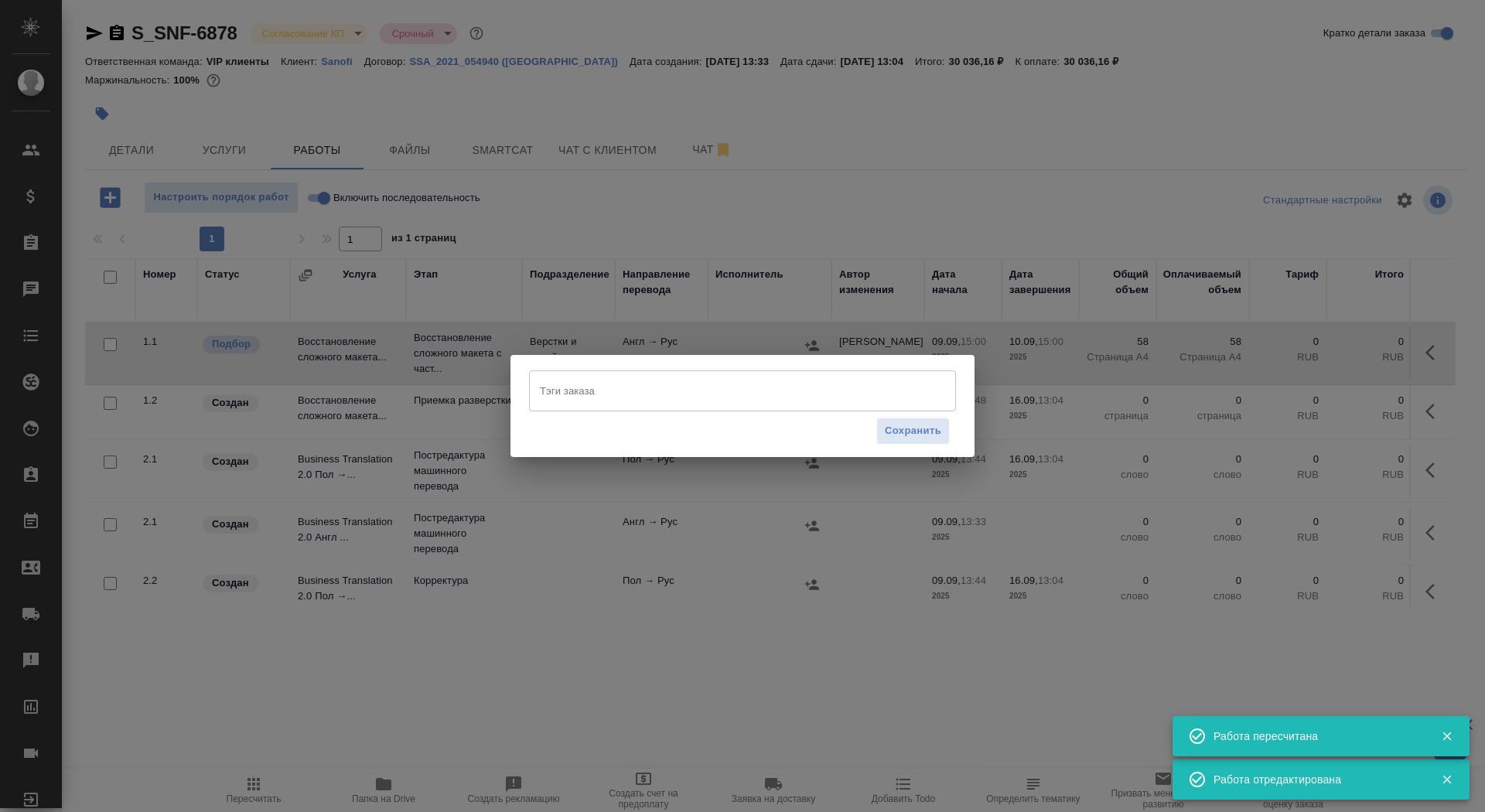
click at [640, 389] on input "Тэги заказа" at bounding box center [727, 390] width 384 height 27
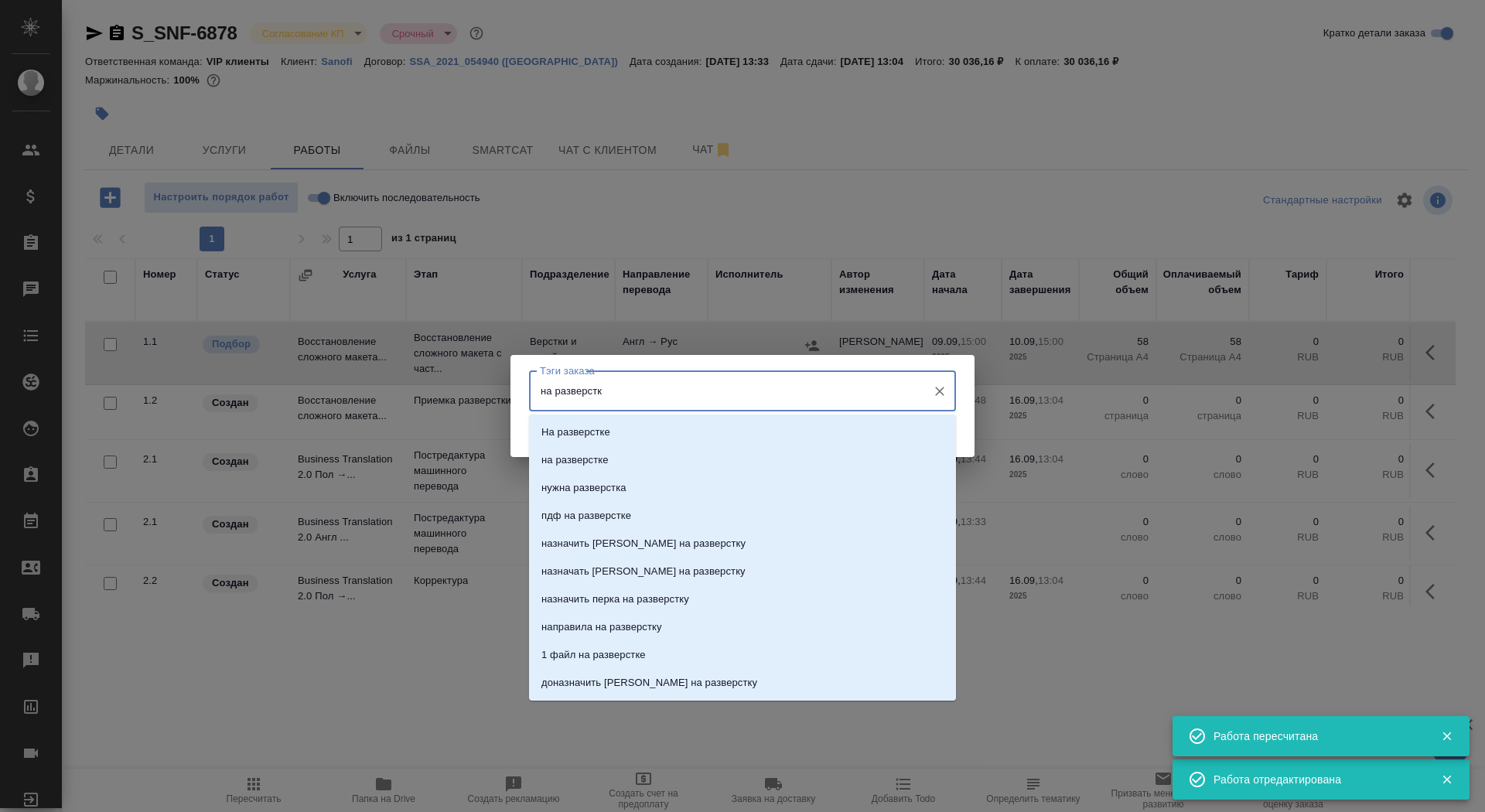
type input "на разверстке"
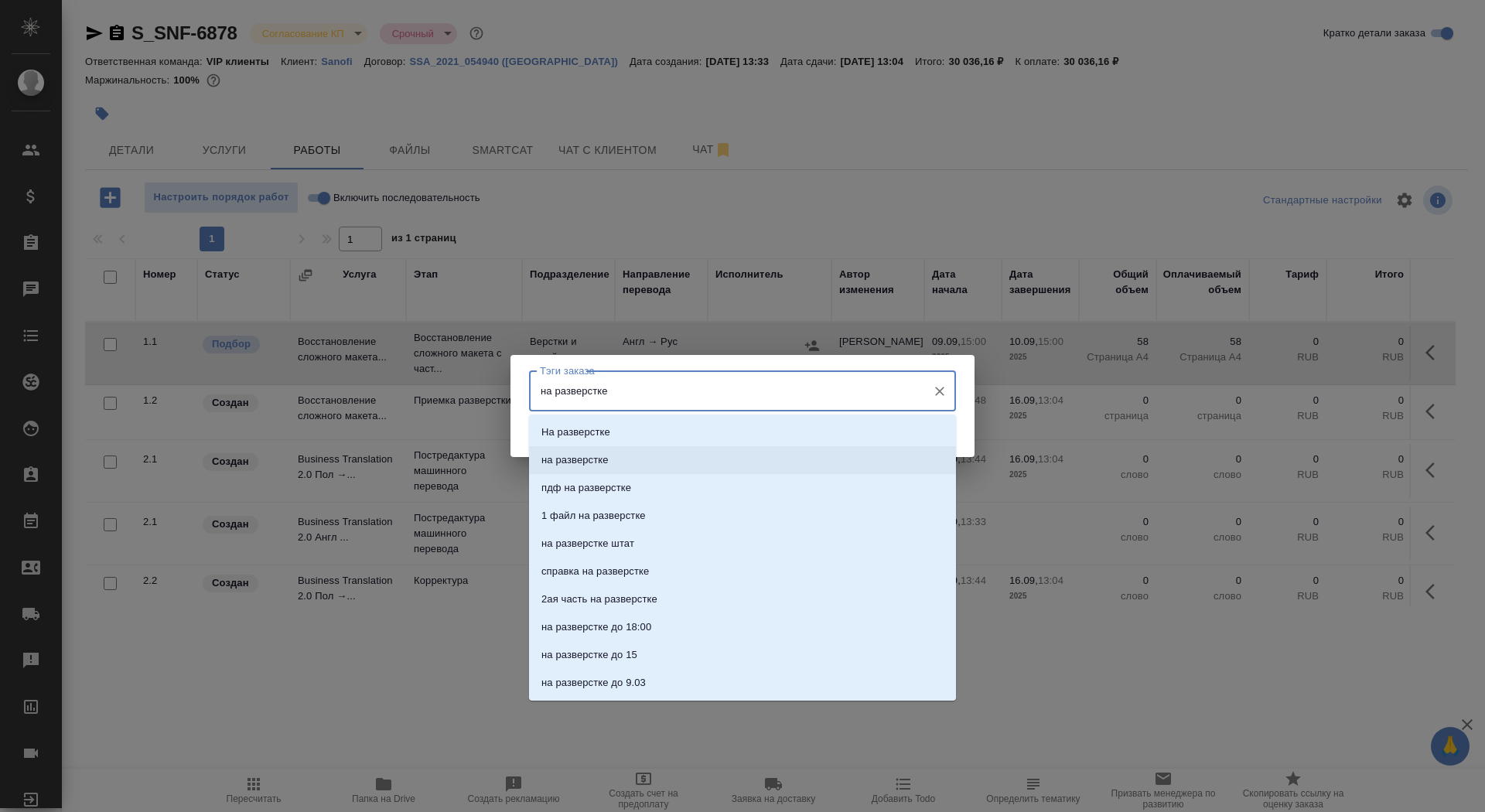
click at [667, 450] on li "на разверстке" at bounding box center [742, 460] width 426 height 27
type input "15"
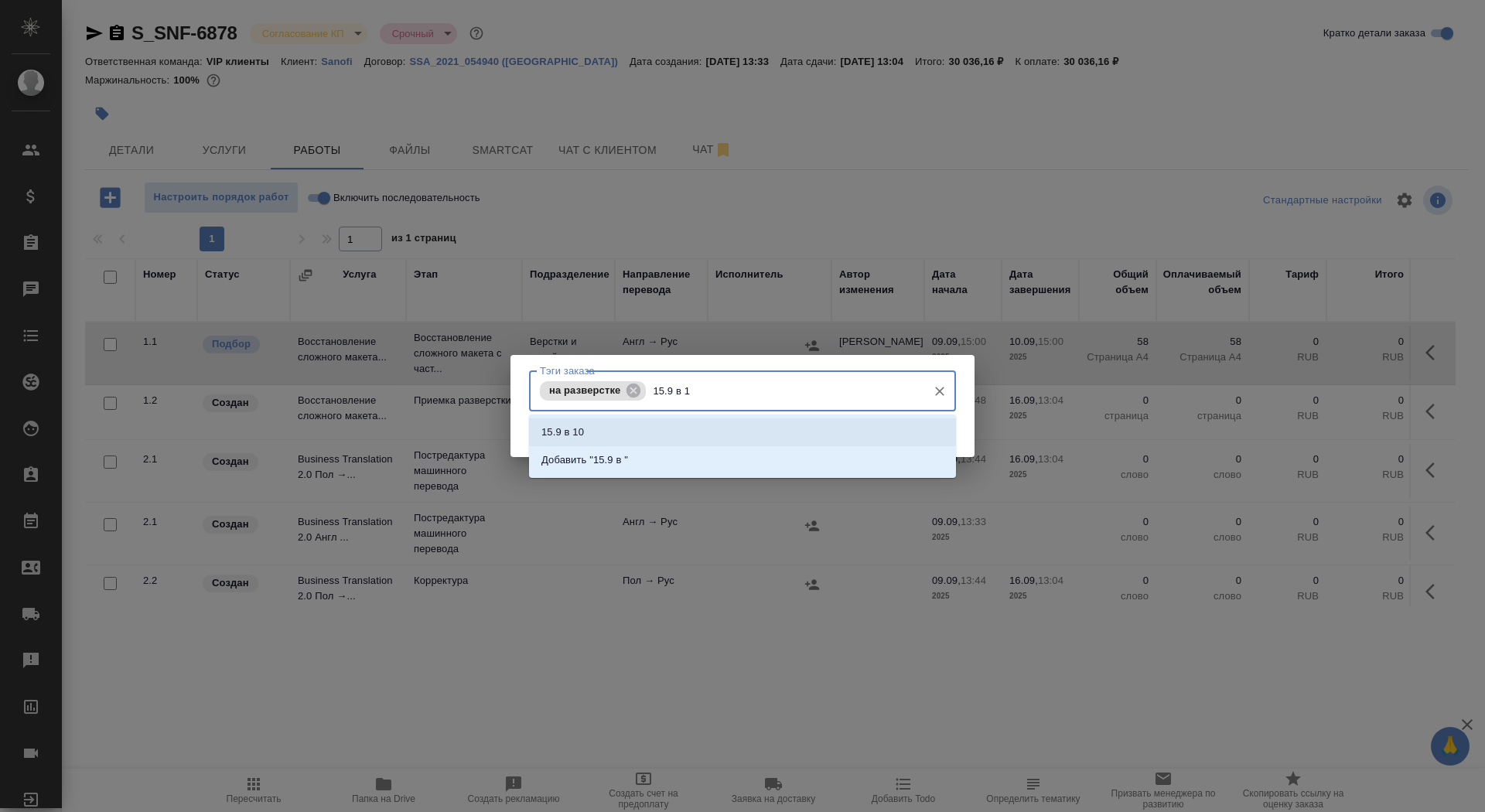
type input "15.9 в 15"
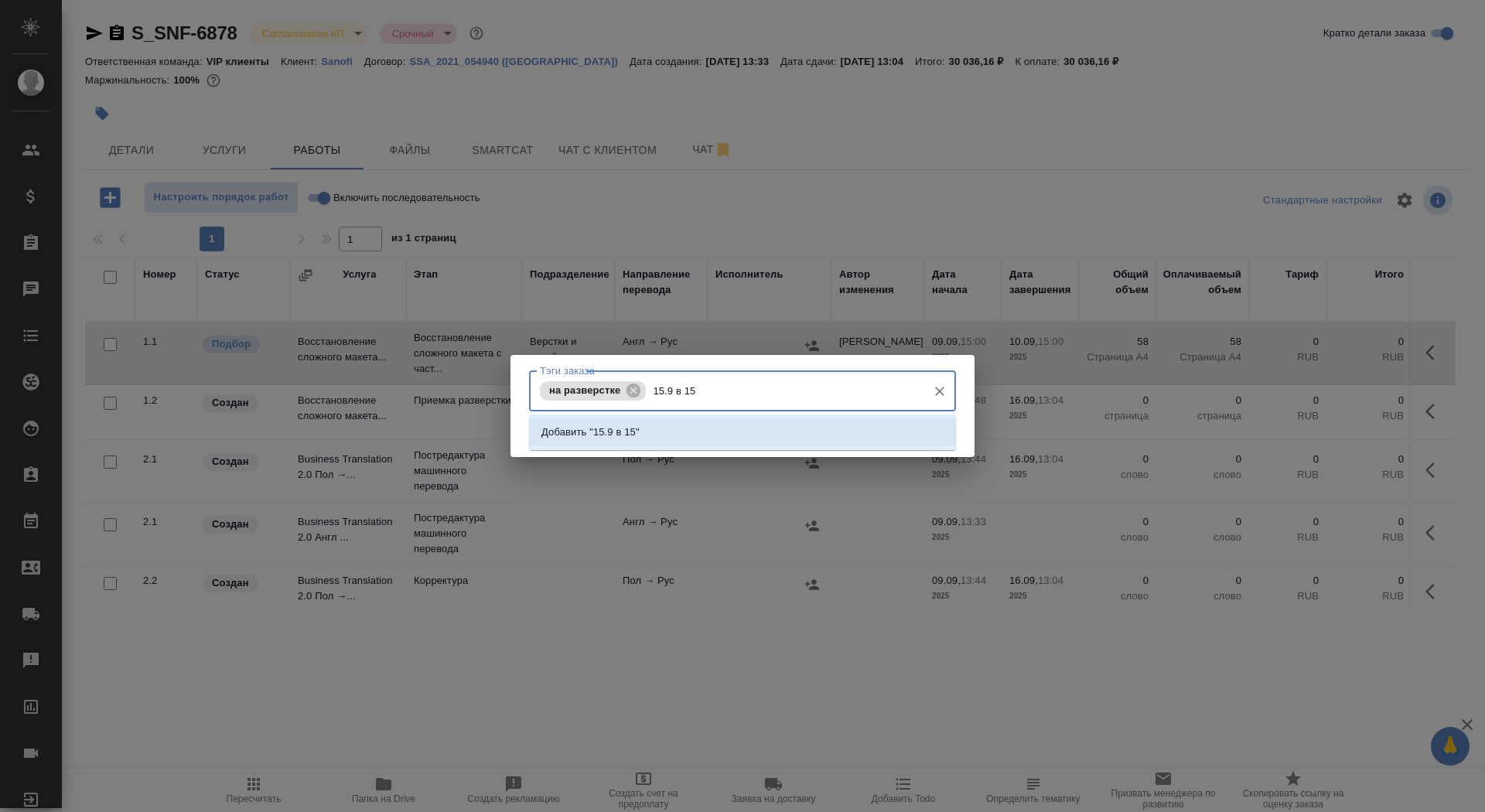
click at [733, 429] on li "Добавить "15.9 в 15"" at bounding box center [742, 431] width 426 height 27
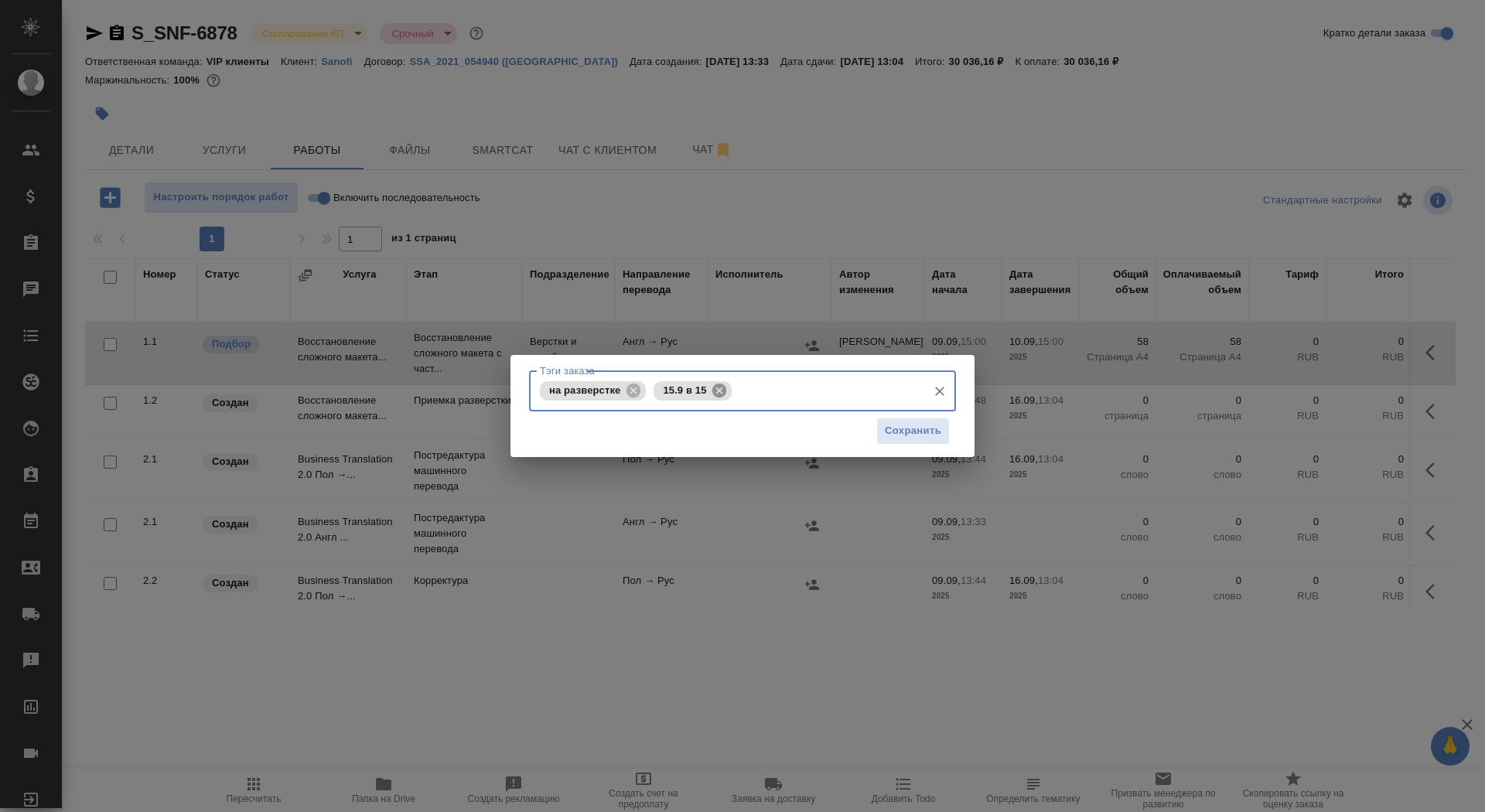
click at [714, 391] on icon at bounding box center [719, 389] width 14 height 14
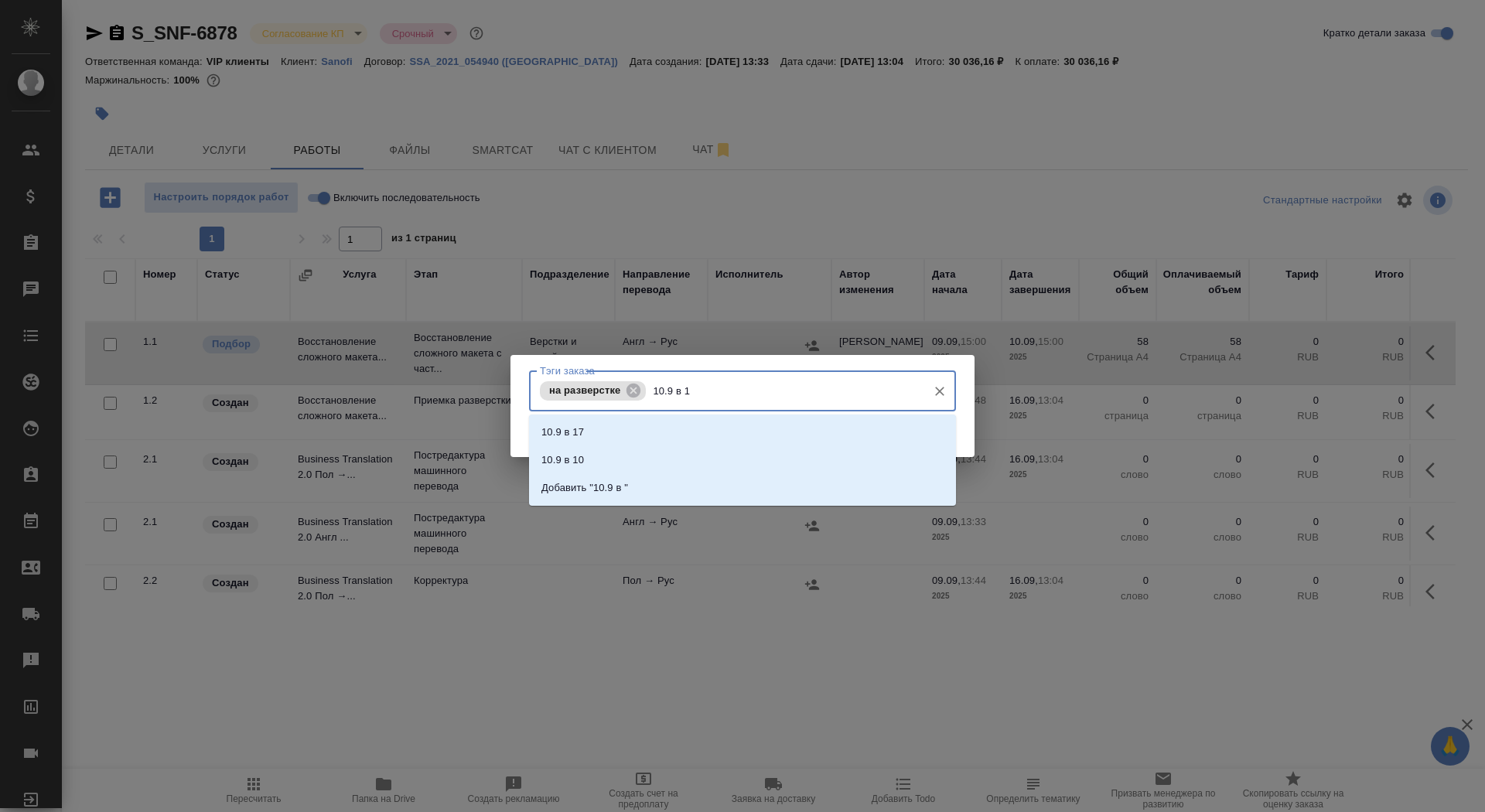
type input "10.9 в 15"
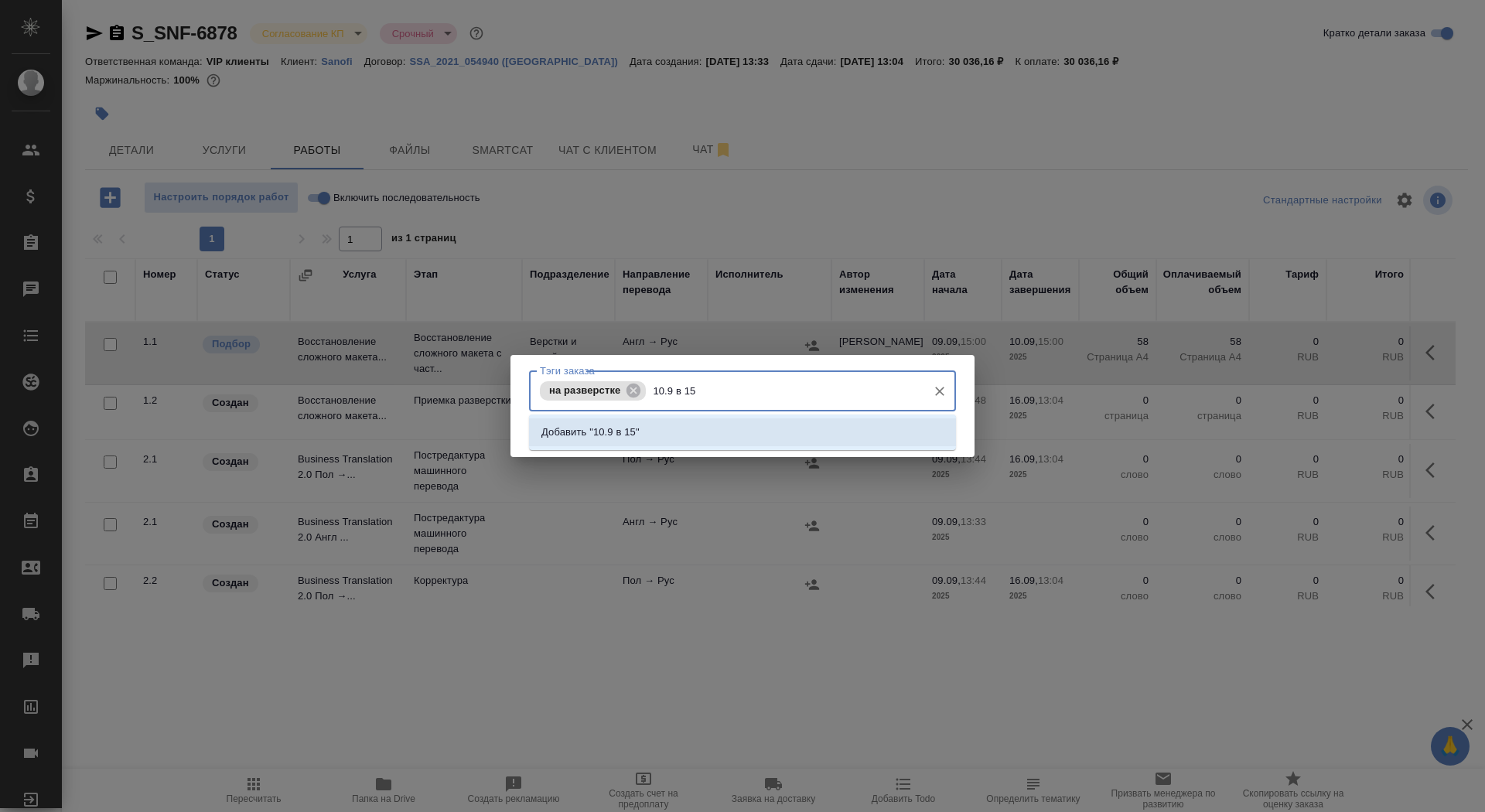
click at [743, 423] on li "Добавить "10.9 в 15"" at bounding box center [742, 431] width 426 height 27
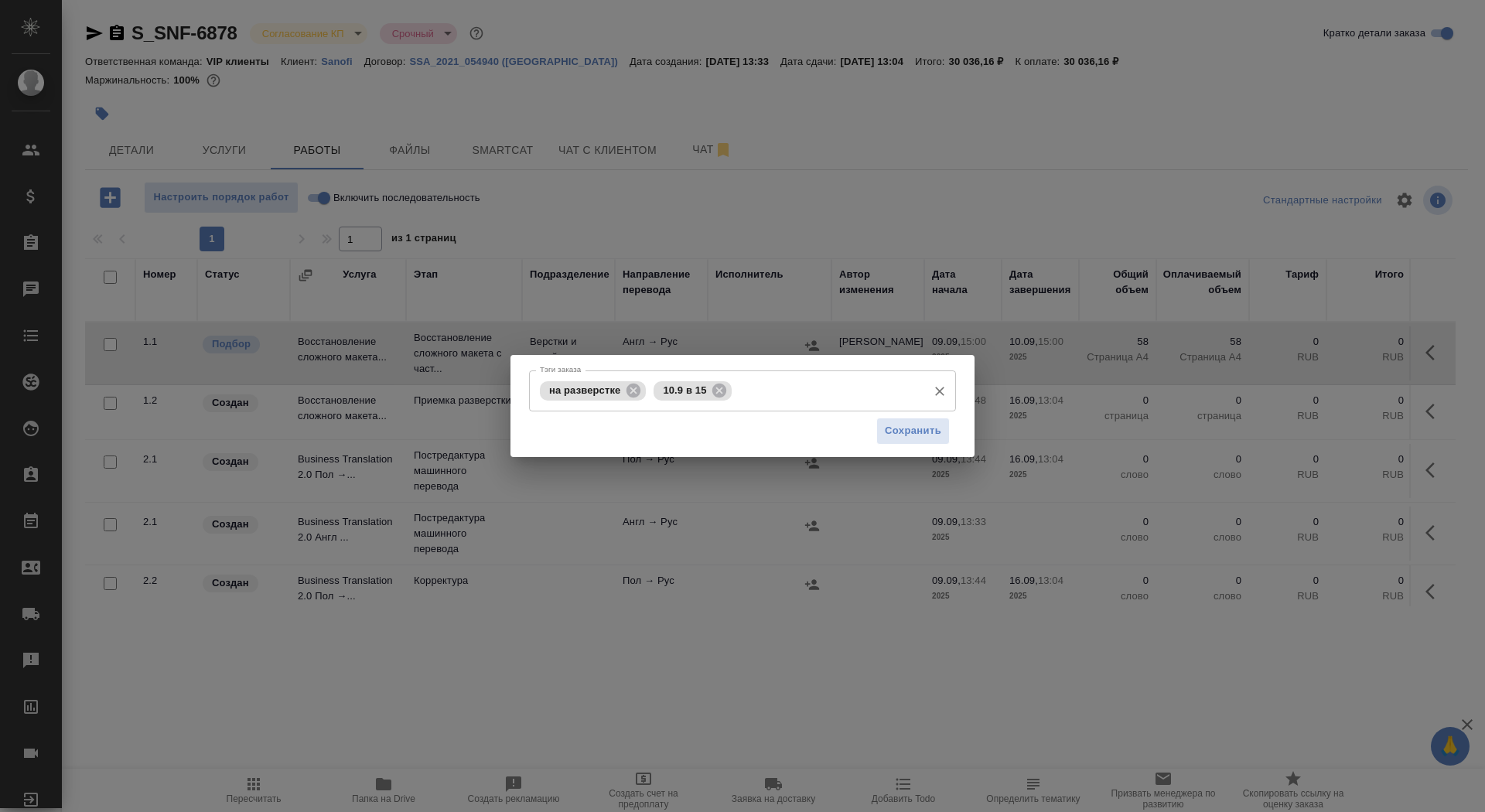
click at [961, 439] on div "Тэги заказа на разверстке 10.9 в 15 Тэги заказа Сохранить" at bounding box center [743, 406] width 464 height 102
click at [942, 438] on button "Сохранить" at bounding box center [914, 431] width 74 height 27
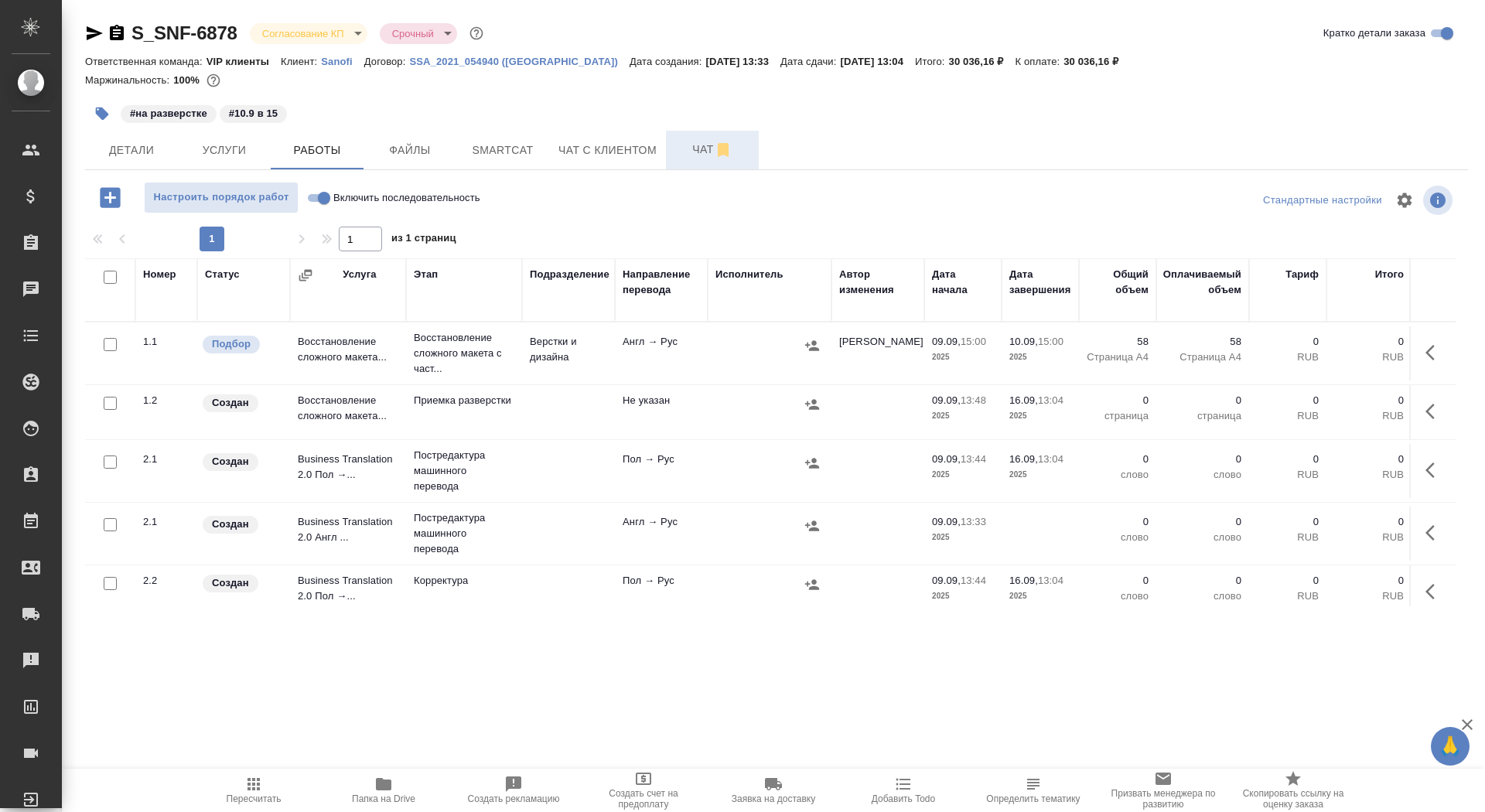
click at [685, 151] on span "Чат" at bounding box center [712, 150] width 74 height 19
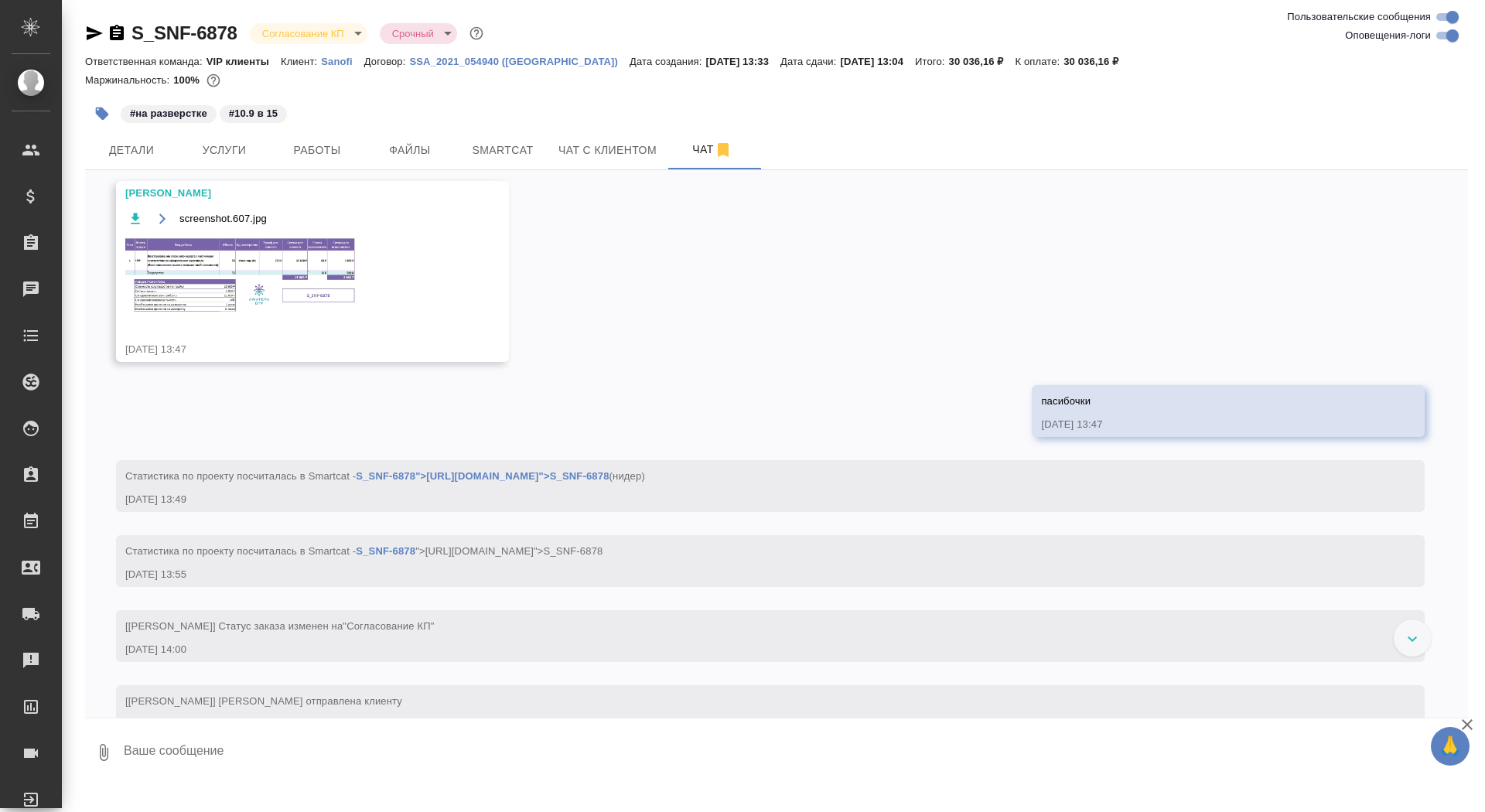
scroll to position [1634, 0]
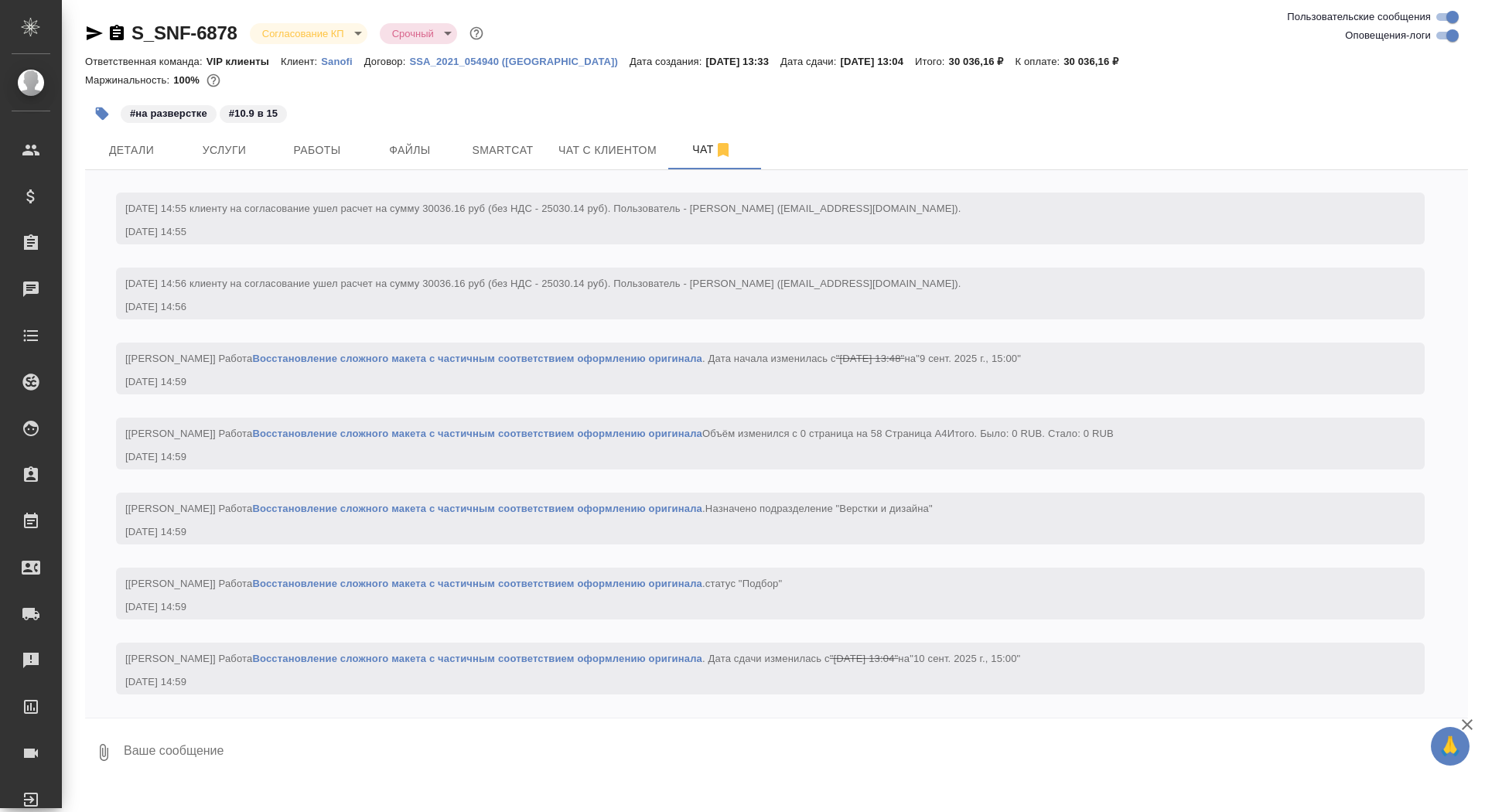
click at [280, 754] on textarea at bounding box center [795, 751] width 1346 height 52
type textarea """
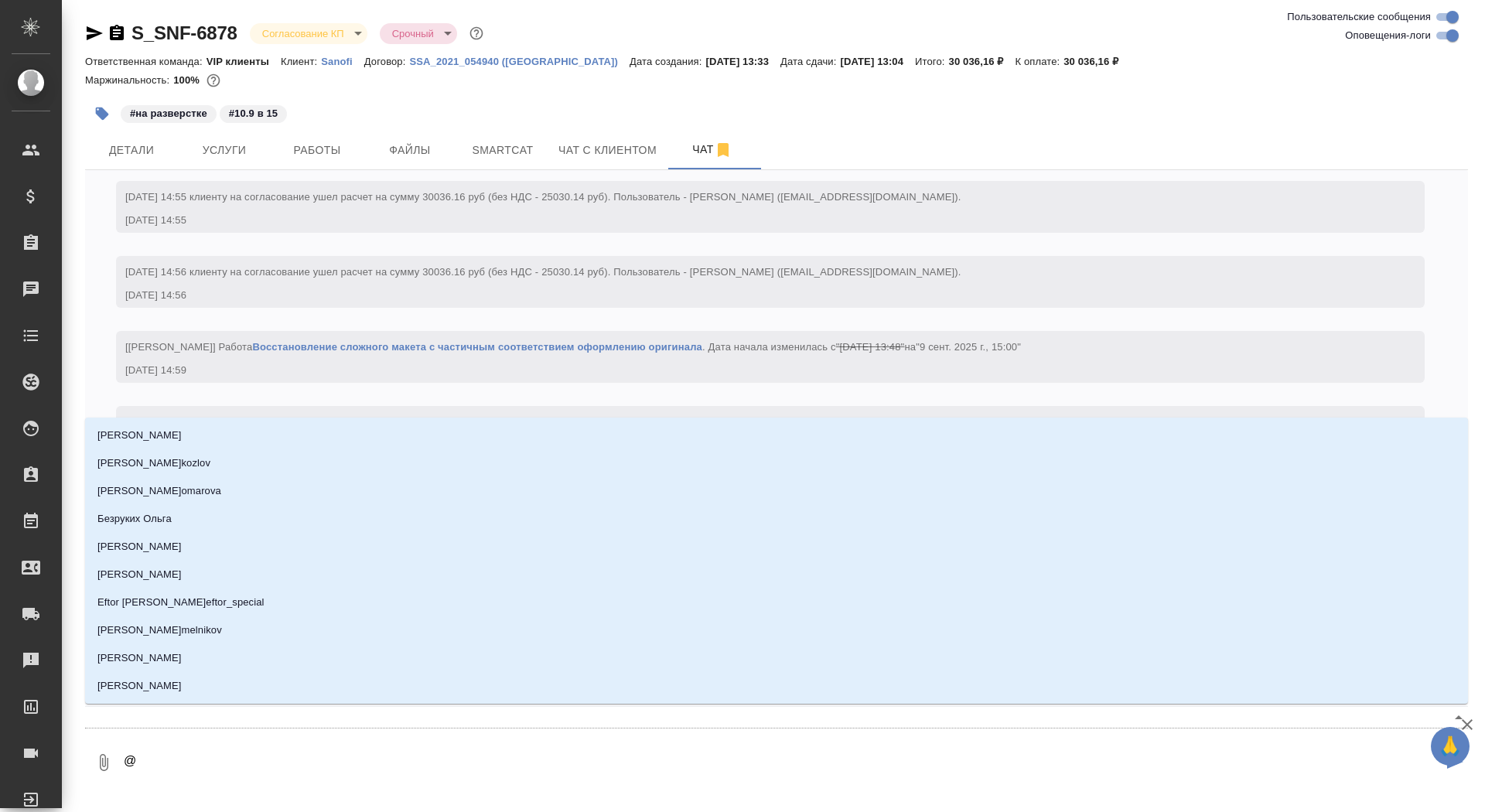
type textarea "@а"
type input "а"
type textarea "@ар"
type input "ар"
type textarea "@арс"
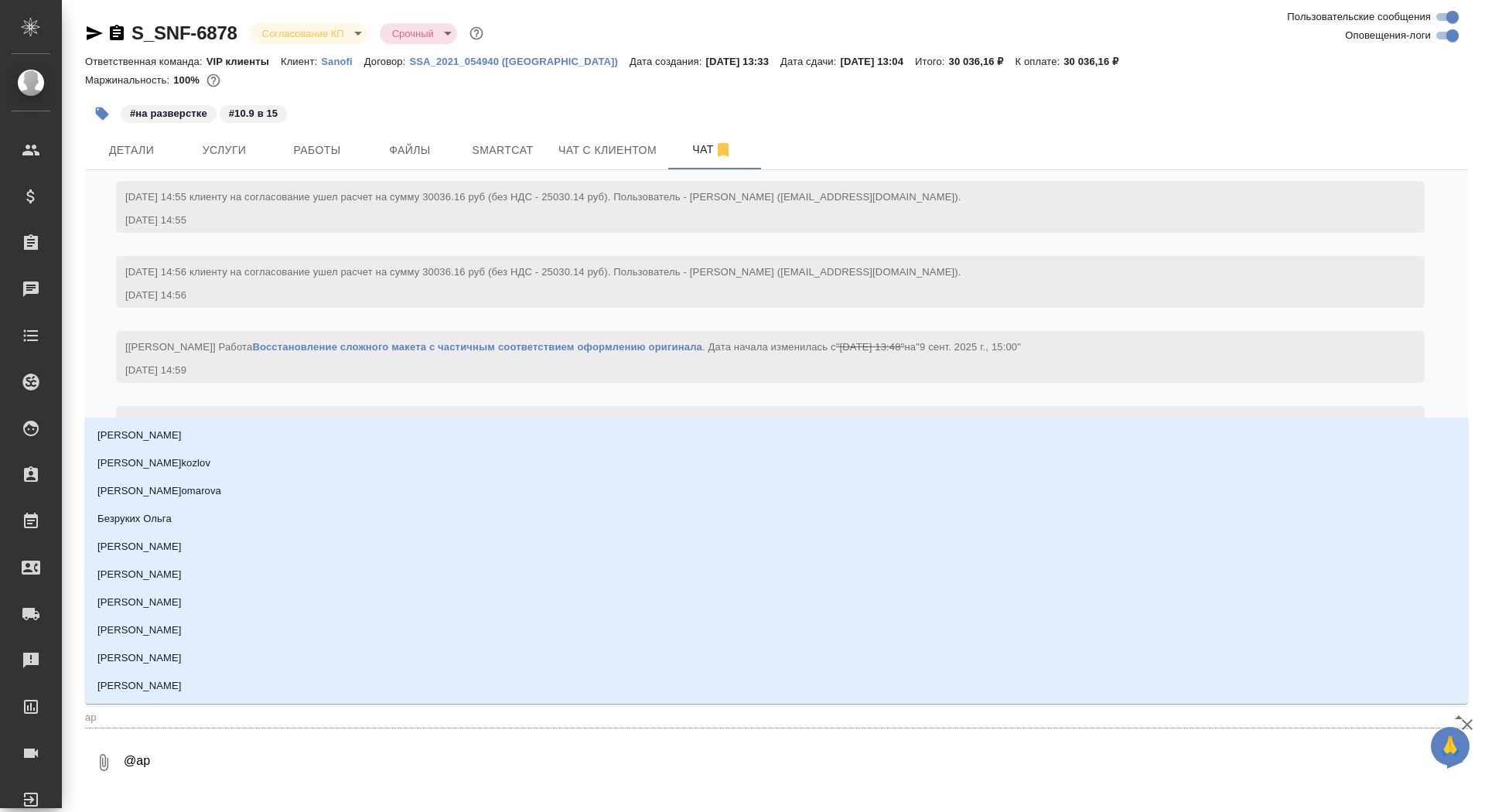
type input "арс"
type textarea "@арсе"
type input "арсе"
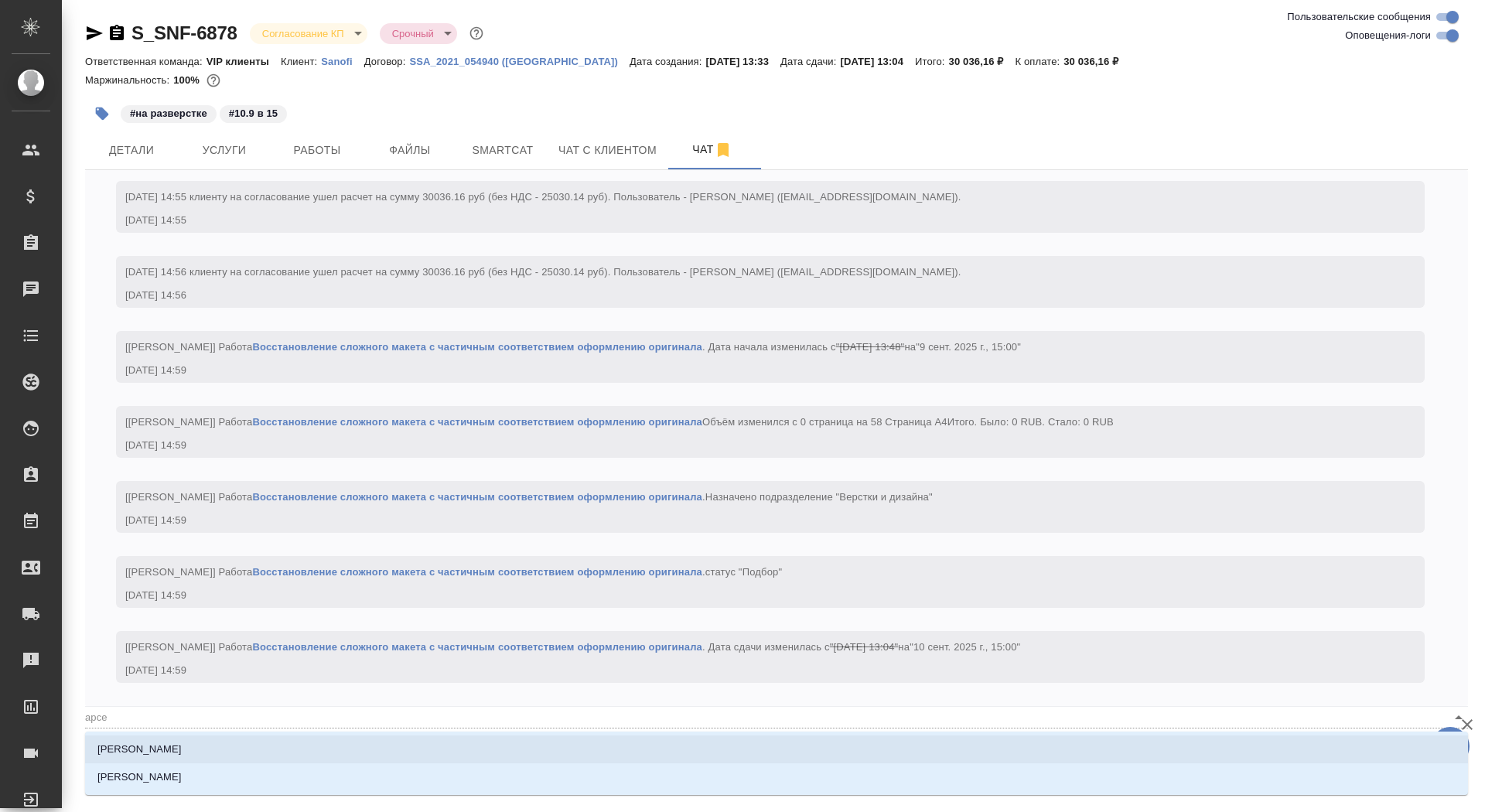
click at [315, 741] on li "Арсеньева Вера" at bounding box center [776, 749] width 1383 height 27
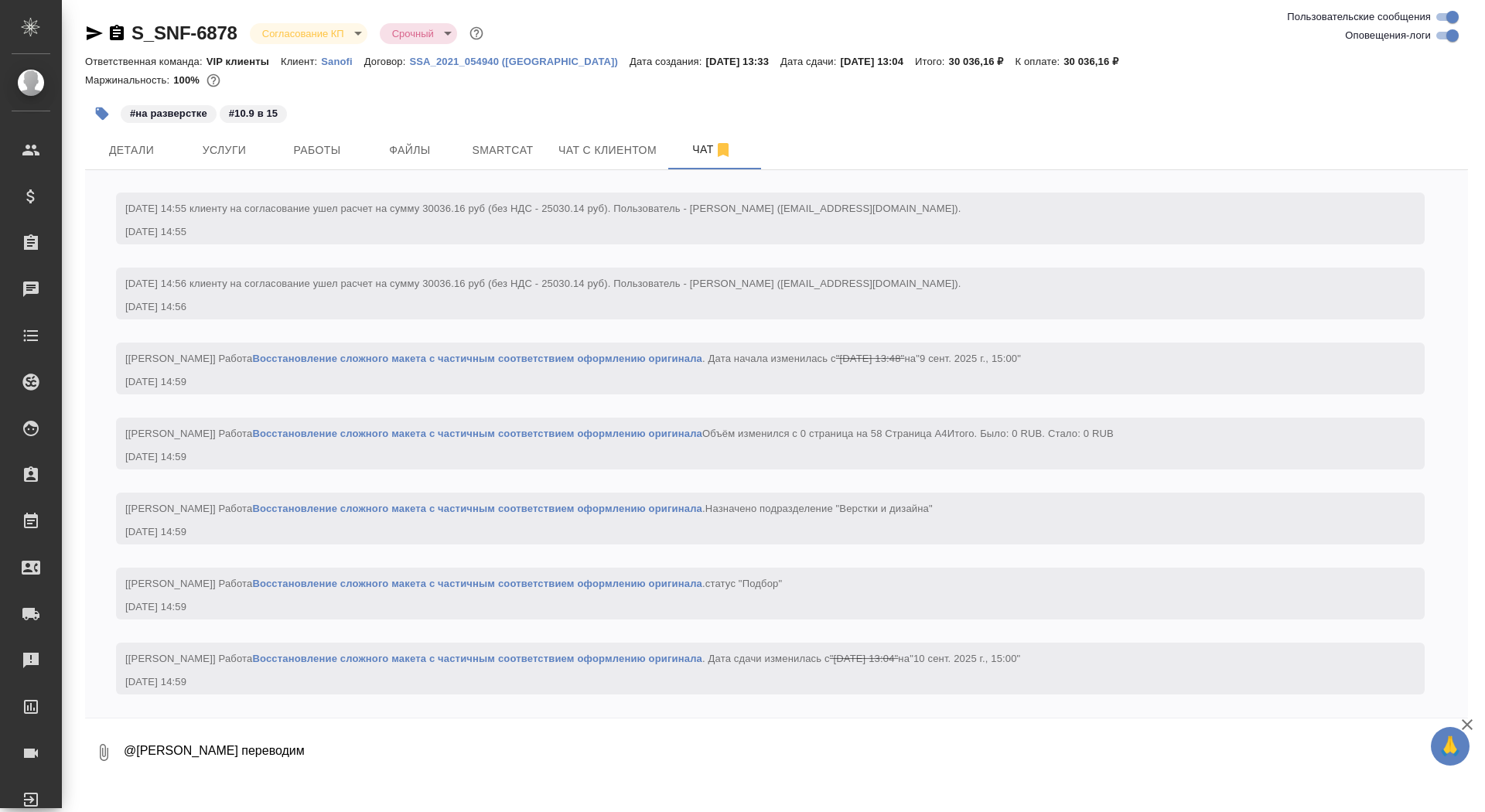
type textarea "@Арсеньева Вера чертежи переводим"
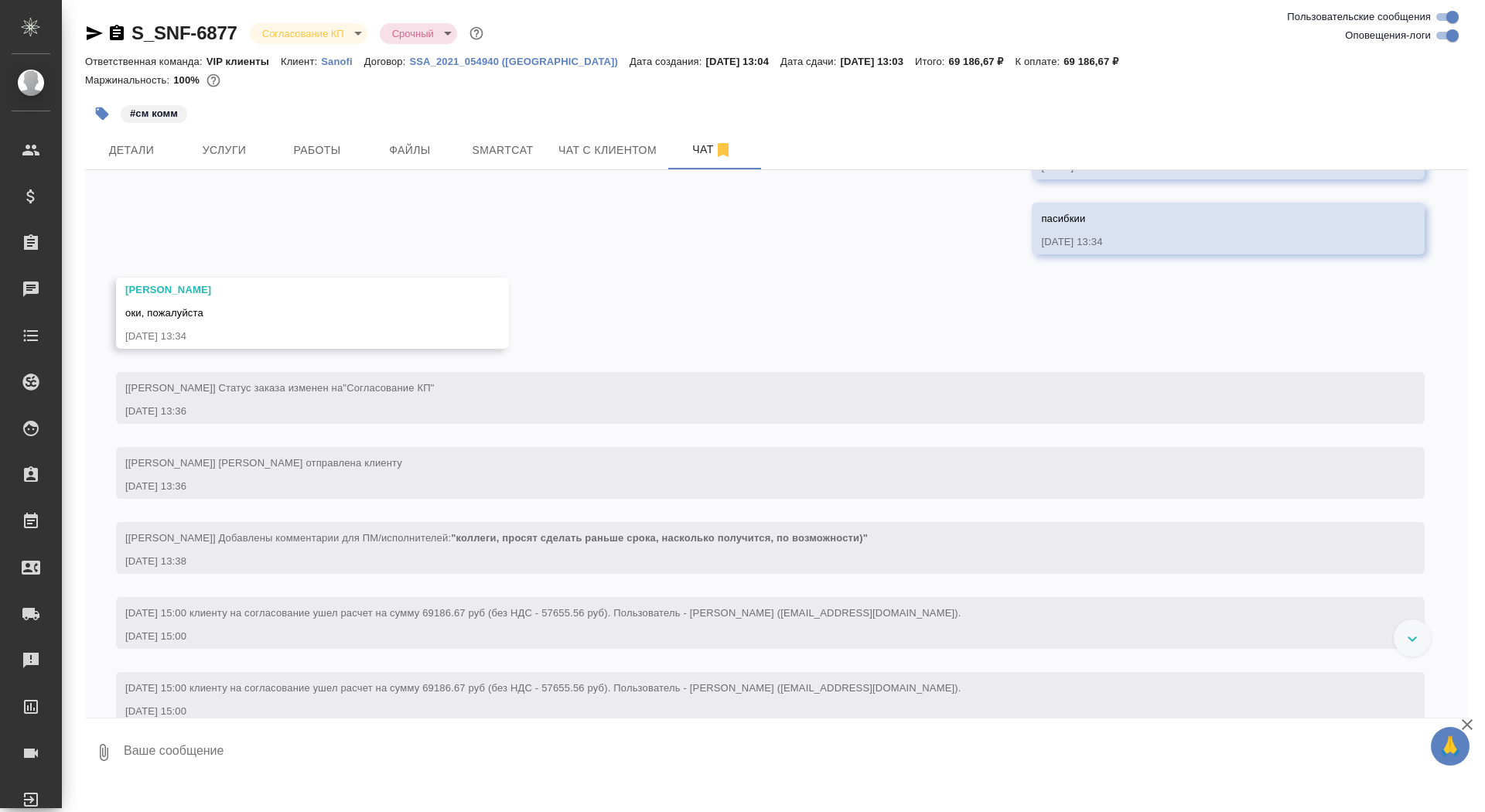
scroll to position [1290, 0]
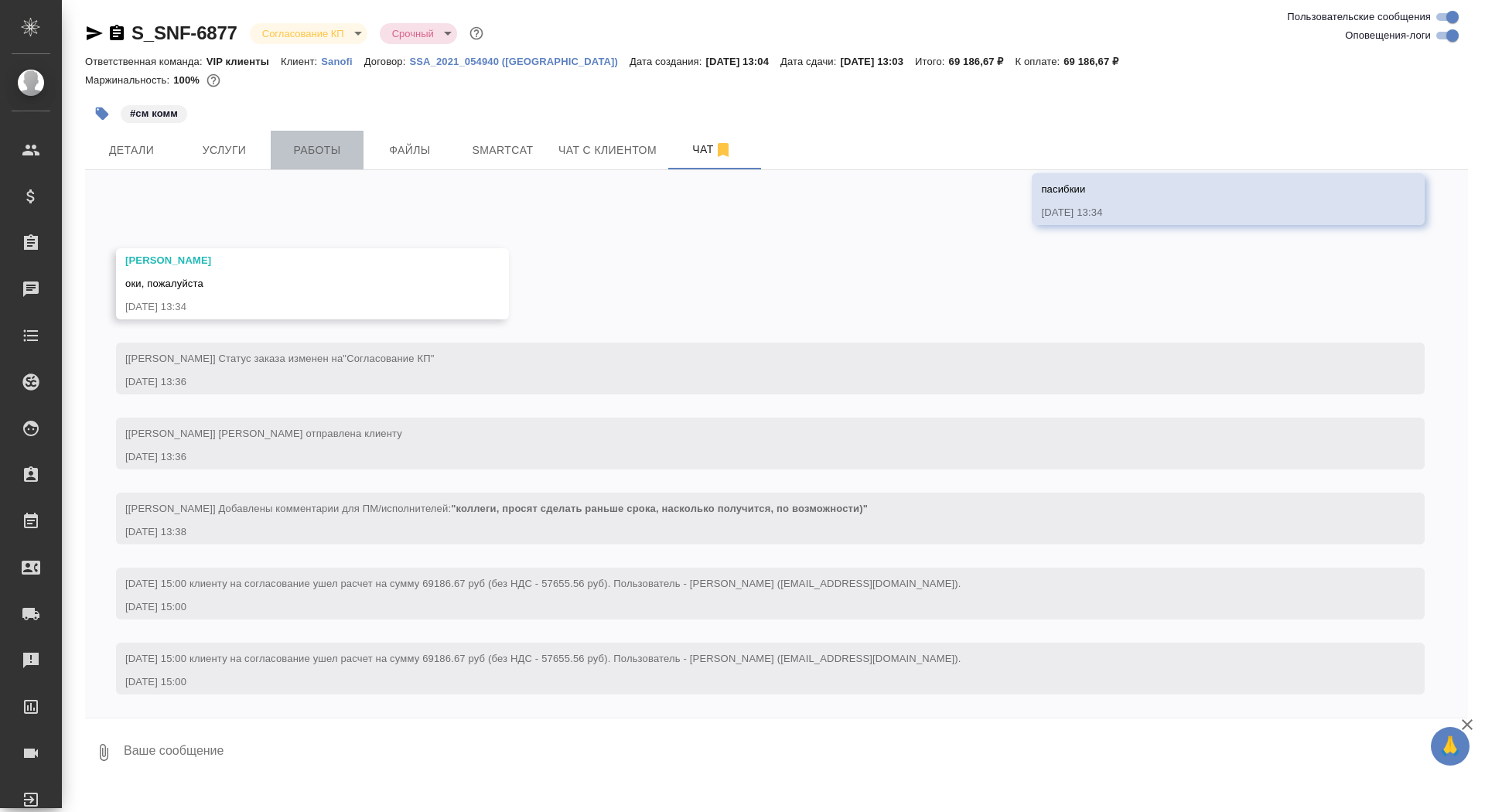
click at [320, 141] on span "Работы" at bounding box center [317, 151] width 74 height 19
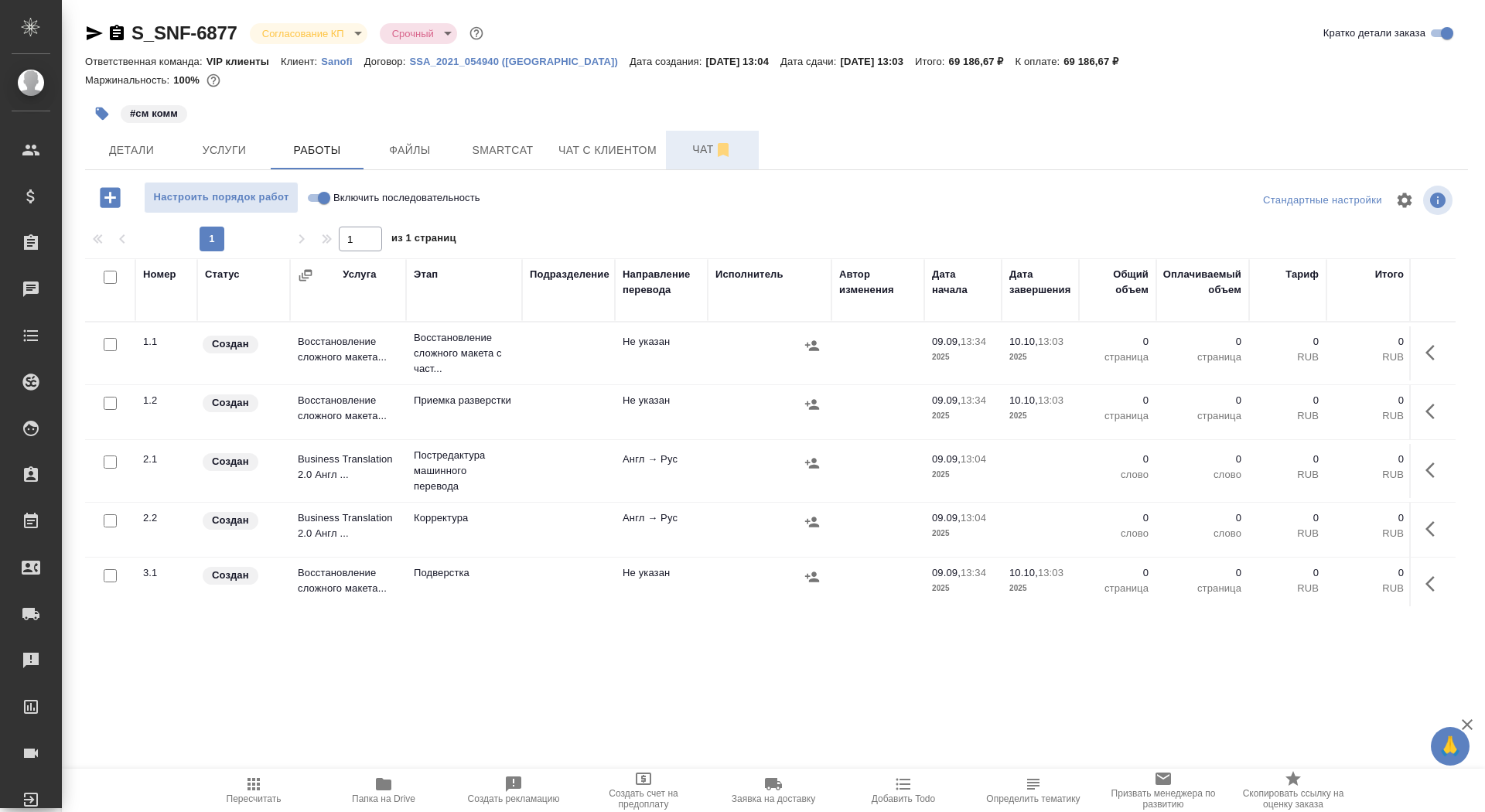
click at [697, 160] on button "Чат" at bounding box center [713, 150] width 93 height 39
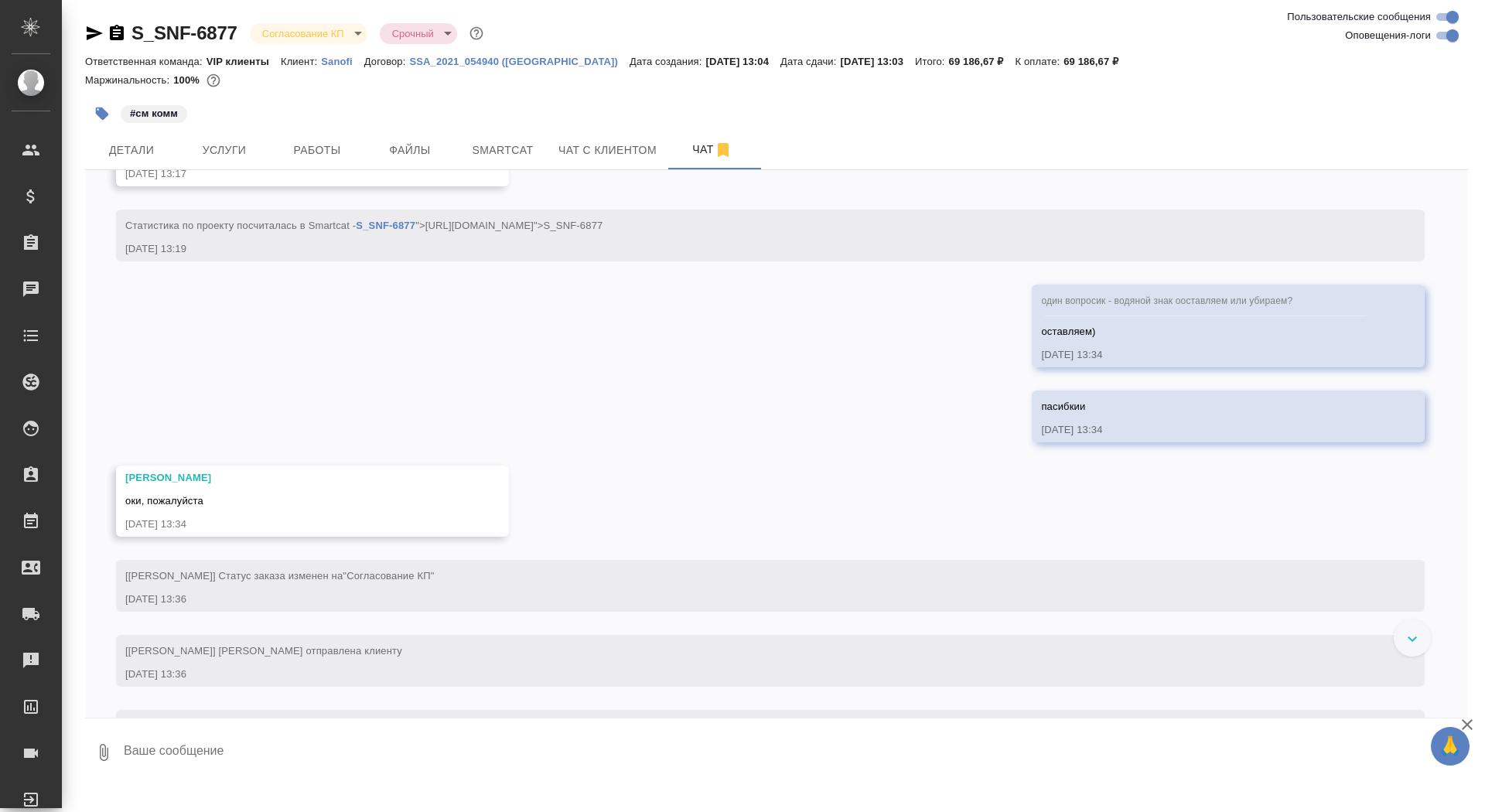
scroll to position [977, 0]
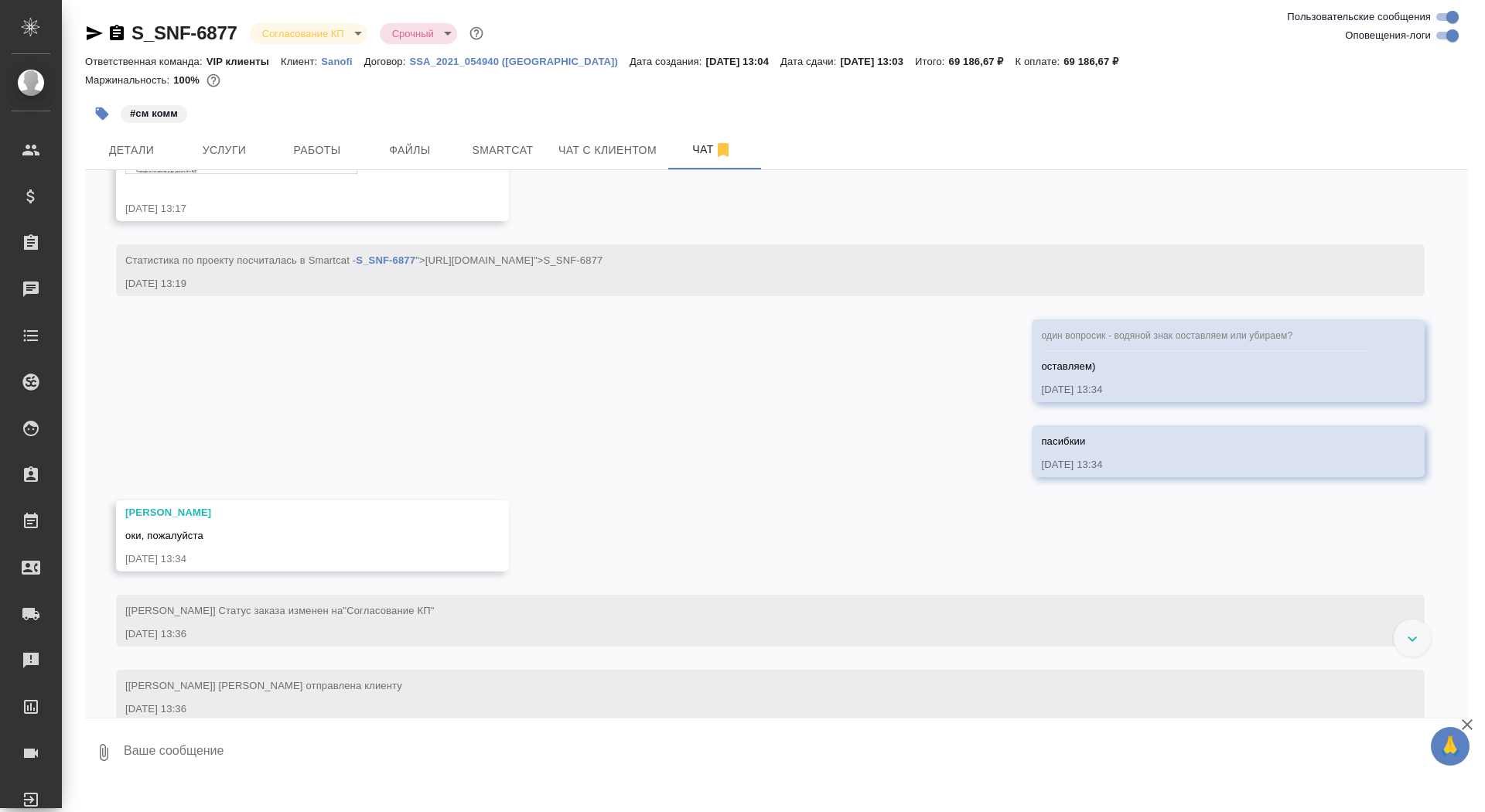
click at [257, 174] on img at bounding box center [241, 135] width 232 height 75
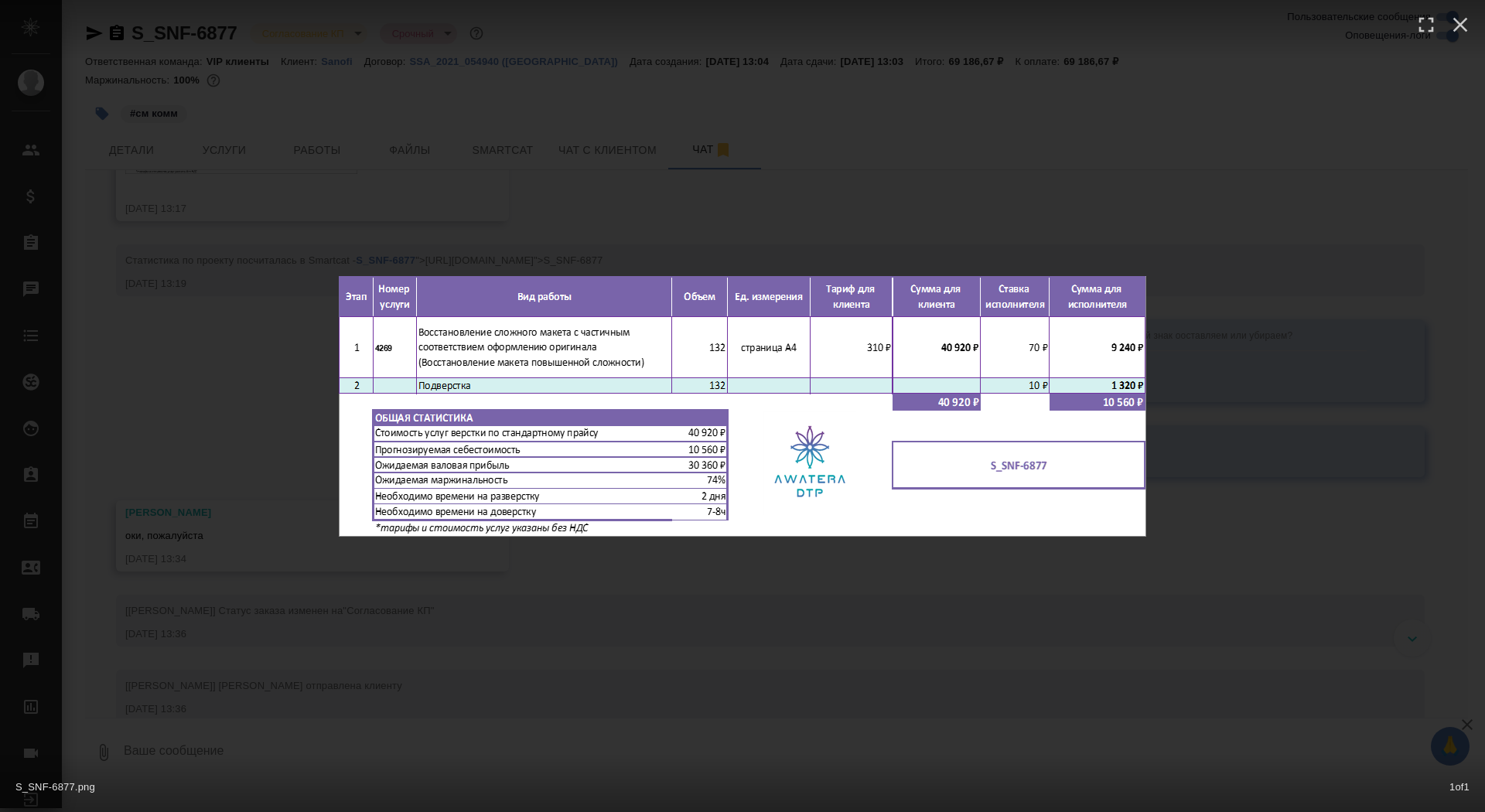
click at [245, 227] on div "S_SNF-6877.png 1 of 1" at bounding box center [742, 406] width 1485 height 812
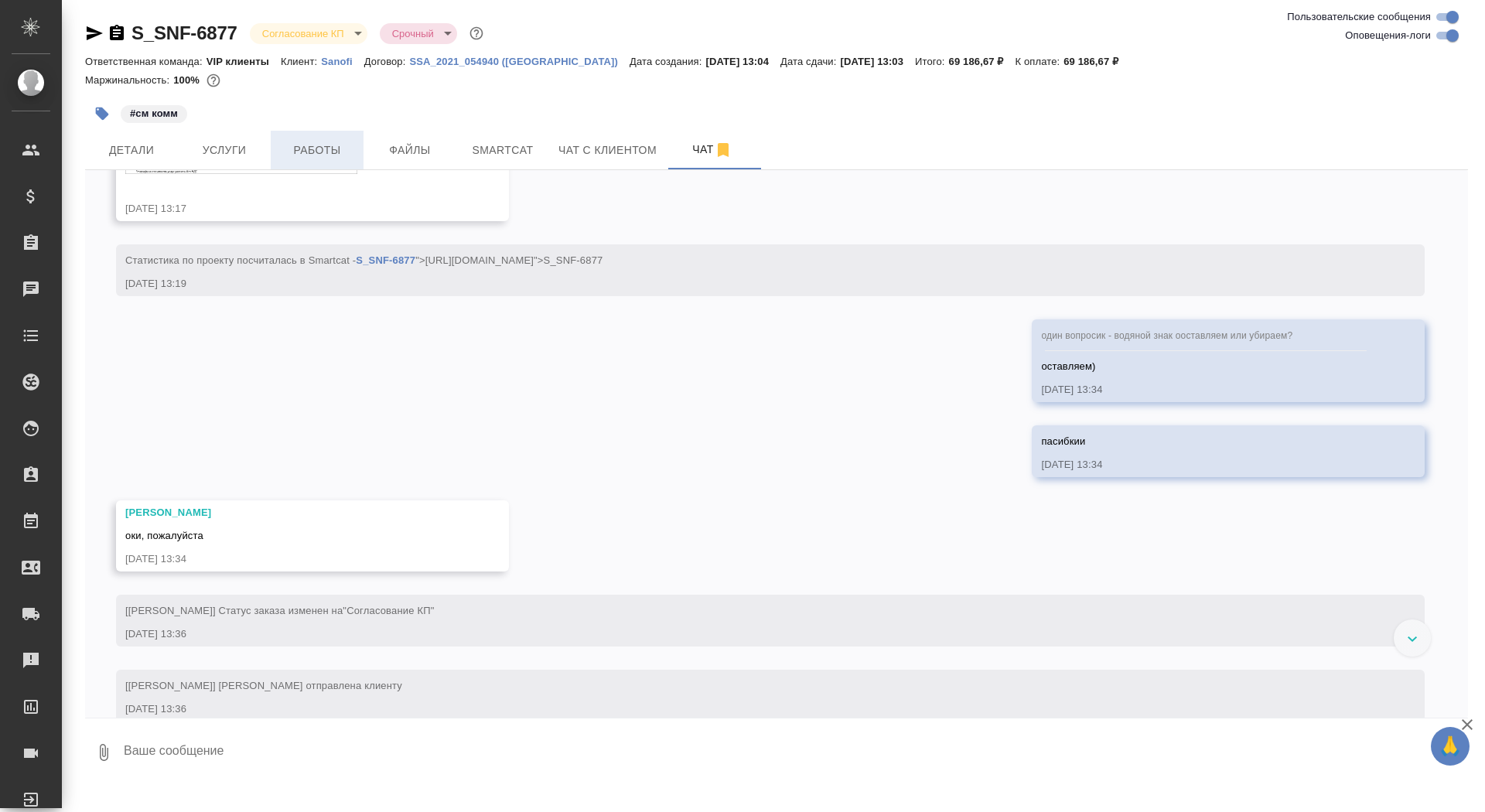
click at [300, 155] on span "Работы" at bounding box center [317, 151] width 74 height 19
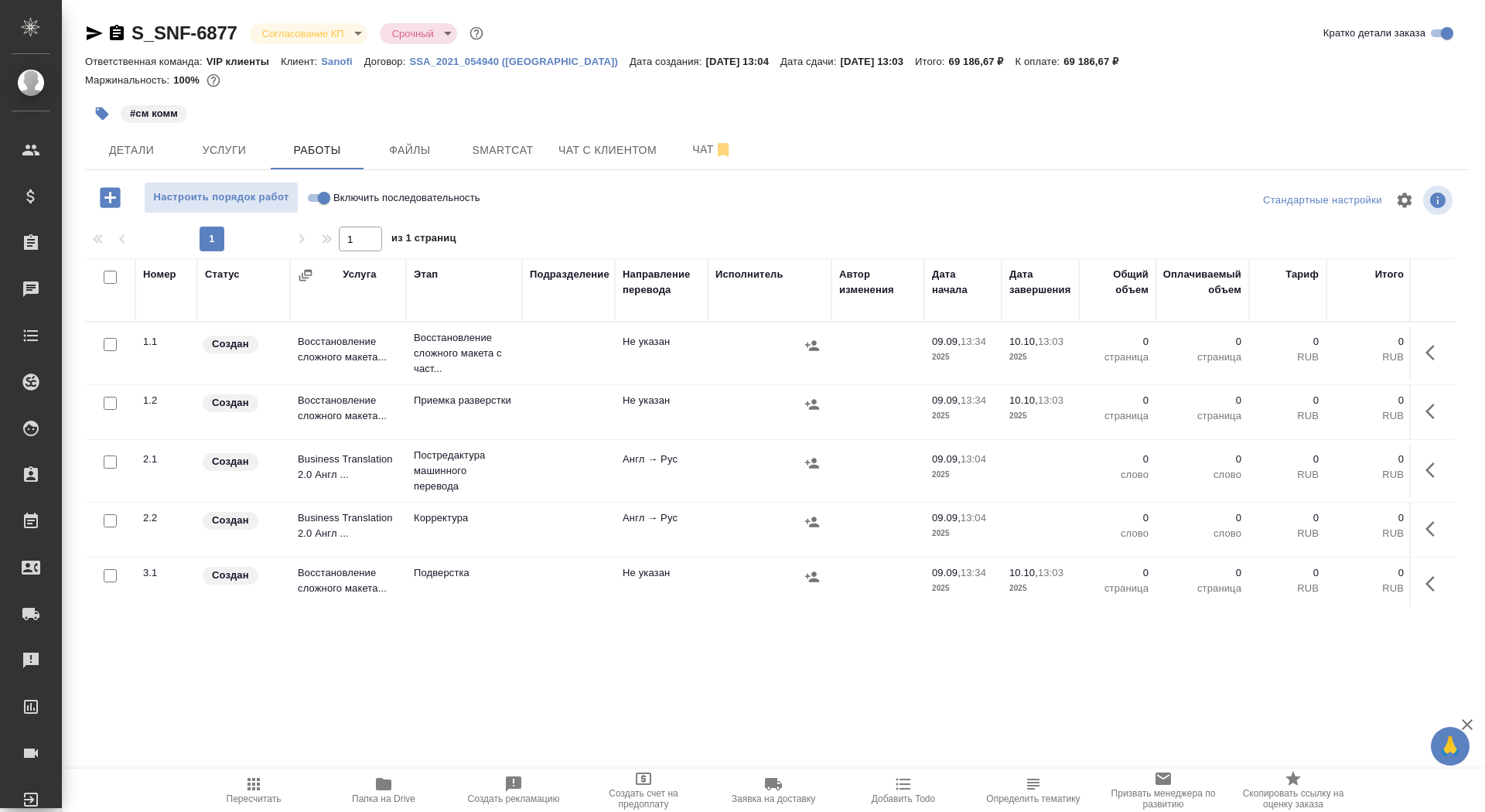
click at [1427, 357] on icon "button" at bounding box center [1435, 352] width 19 height 19
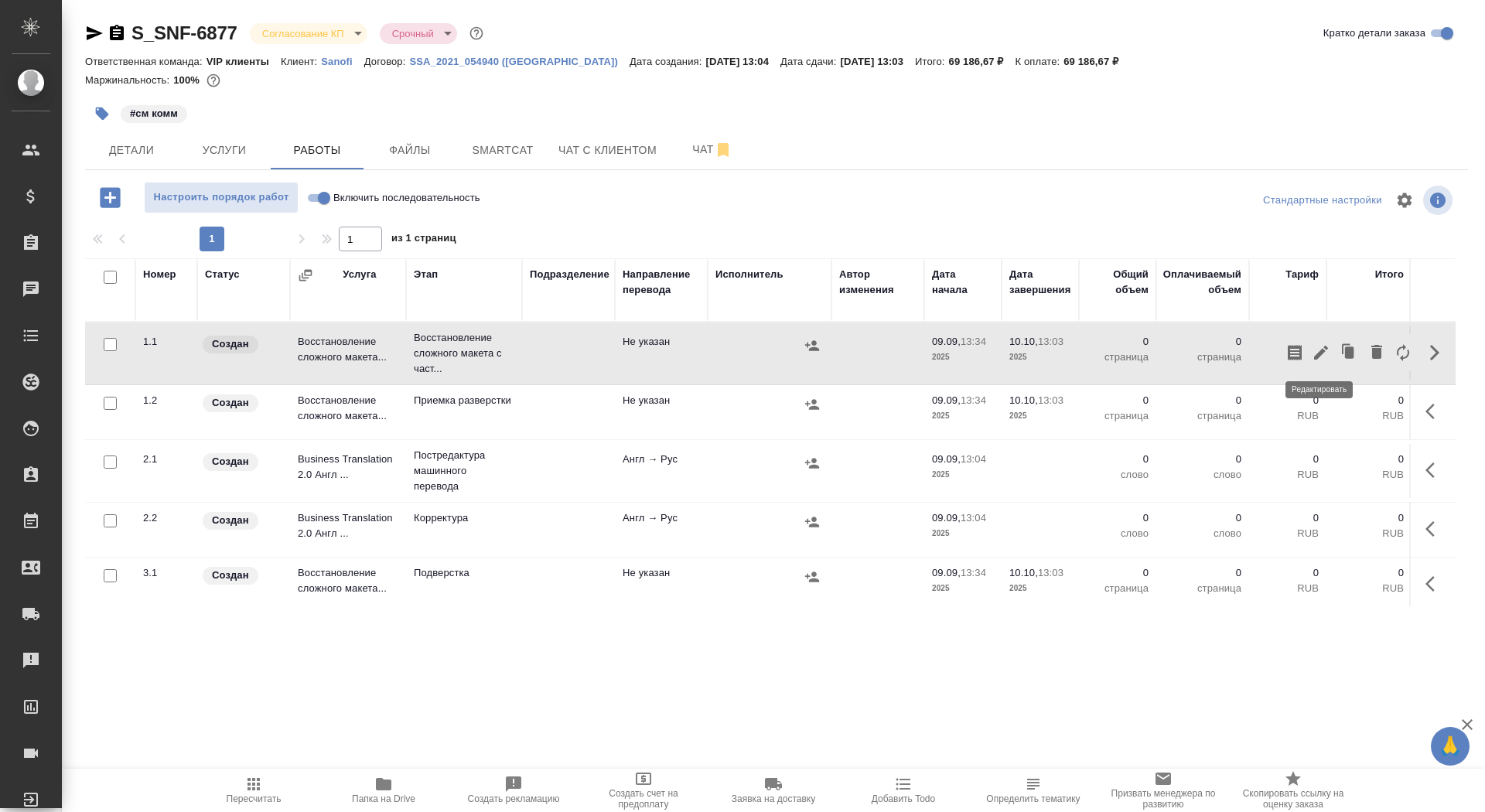
click at [1319, 354] on icon "button" at bounding box center [1320, 352] width 14 height 14
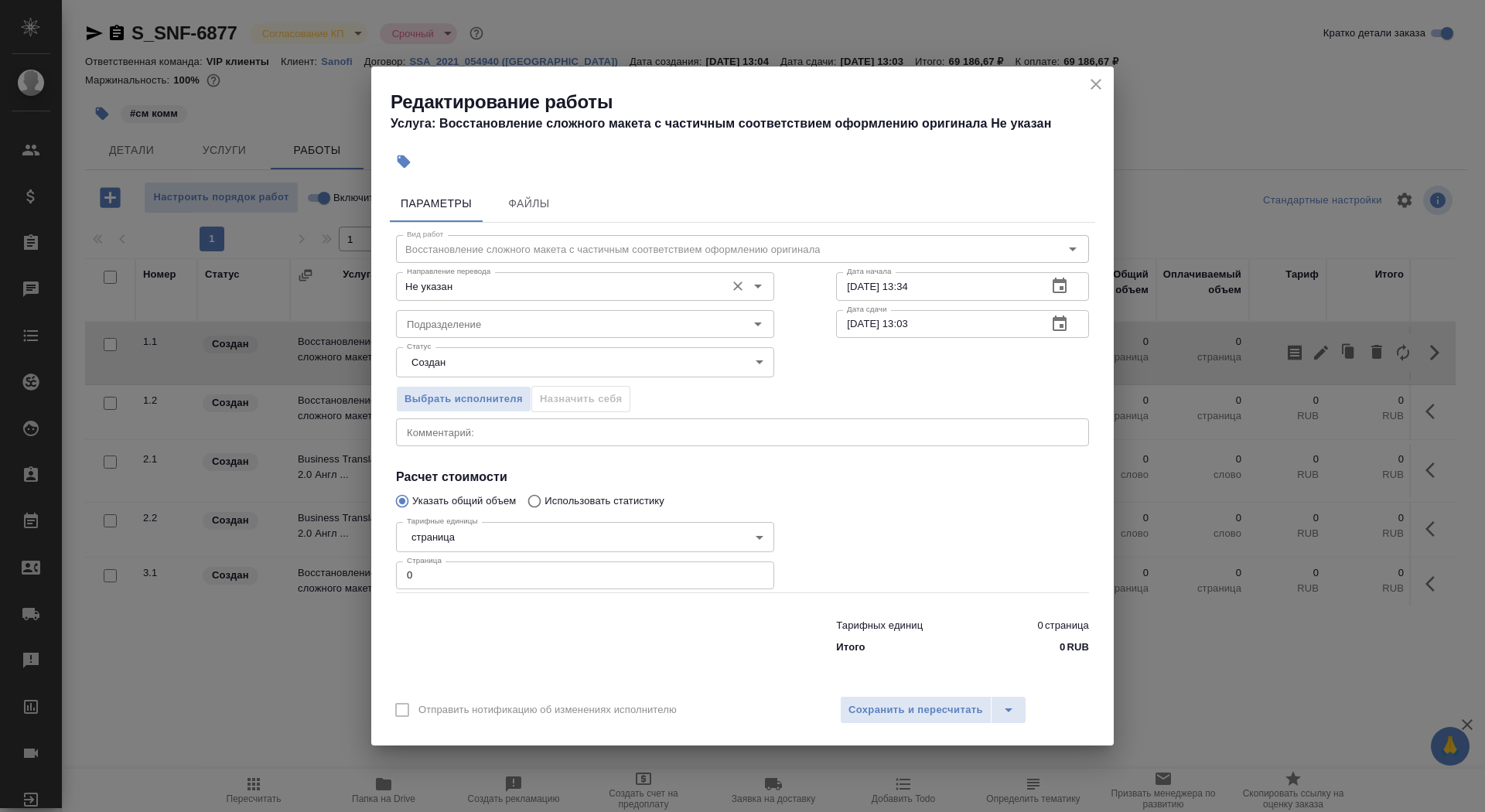
click at [604, 275] on div "Не указан Направление перевода" at bounding box center [585, 285] width 378 height 27
click at [586, 298] on div "Не указан Направление перевода" at bounding box center [585, 285] width 378 height 27
click at [548, 310] on div "Подразделение" at bounding box center [585, 323] width 378 height 27
click at [547, 289] on input "Не указан" at bounding box center [559, 286] width 317 height 19
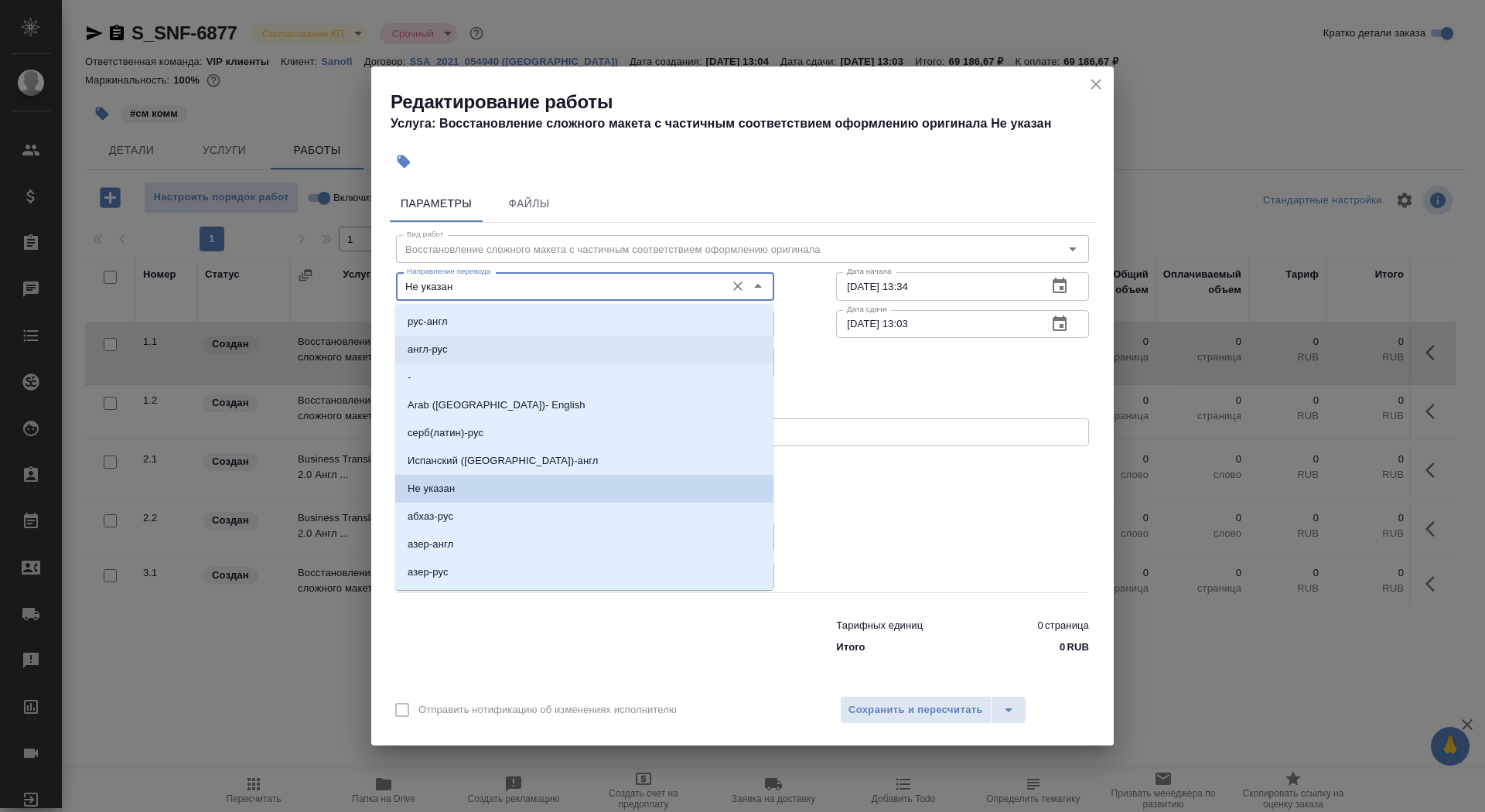
click at [519, 350] on li "англ-рус" at bounding box center [584, 349] width 378 height 27
type input "англ-рус"
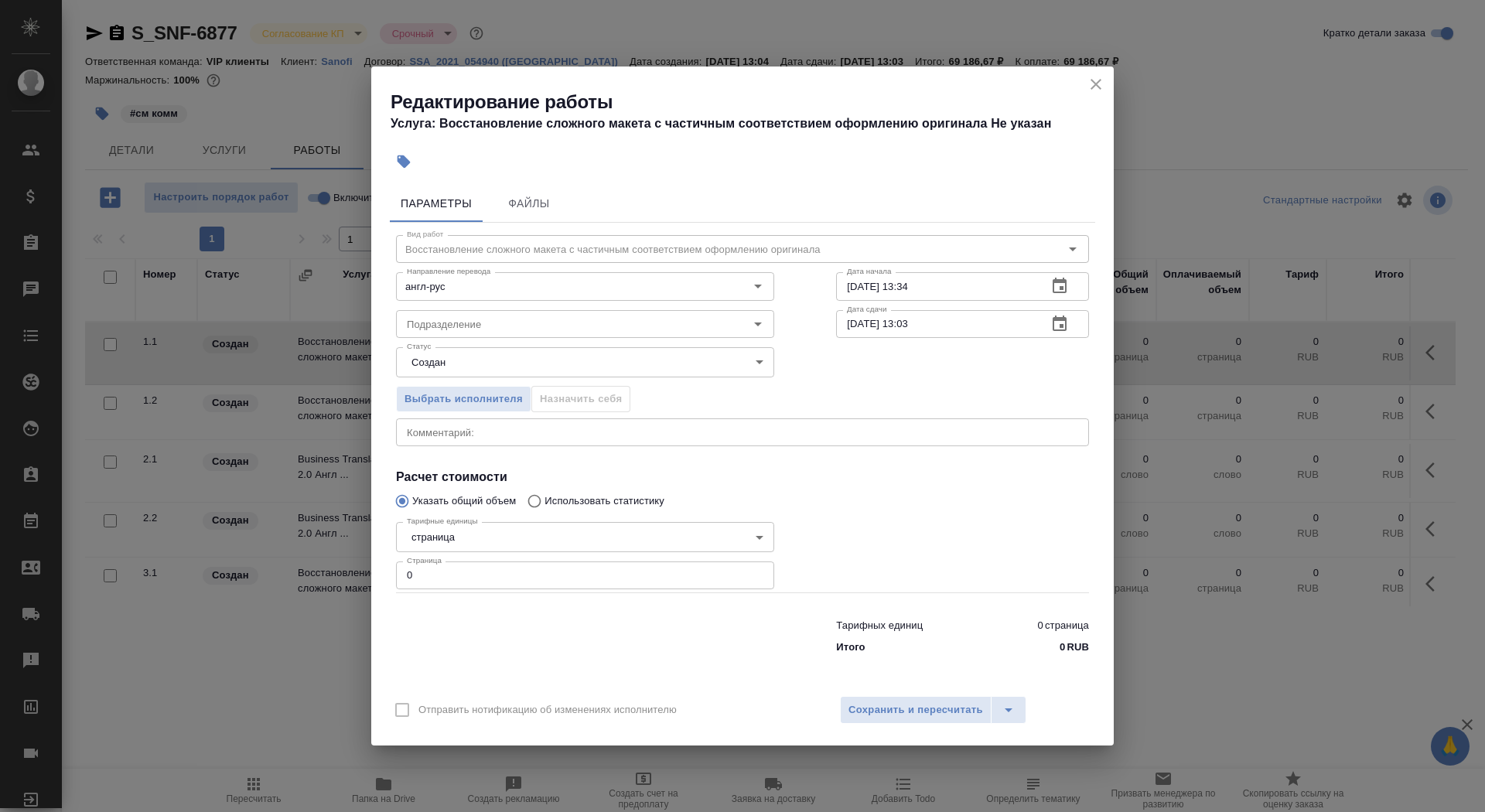
click at [511, 340] on div "Статус Создан created Статус" at bounding box center [585, 360] width 440 height 100
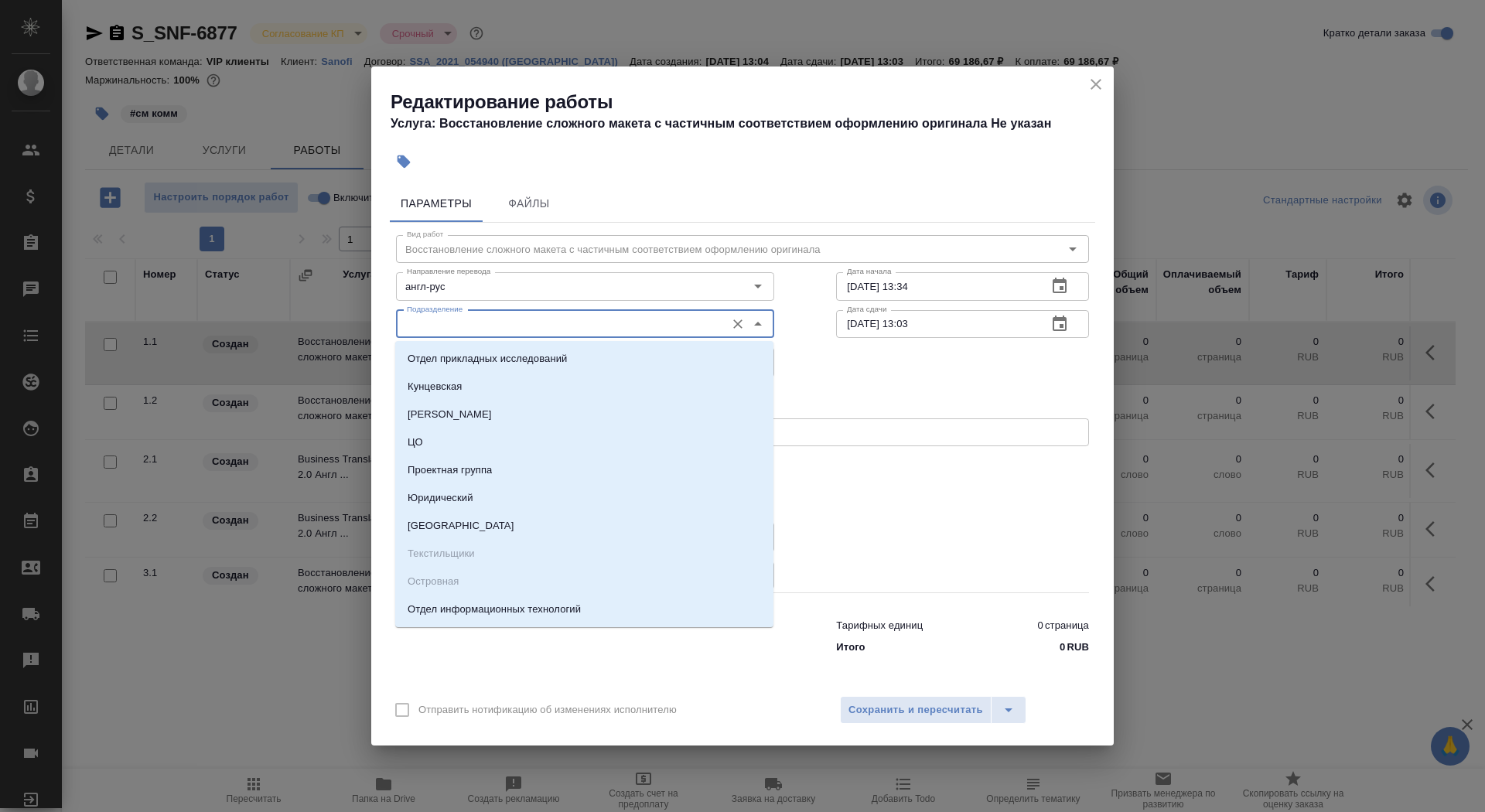
click at [507, 327] on input "Подразделение" at bounding box center [559, 324] width 317 height 19
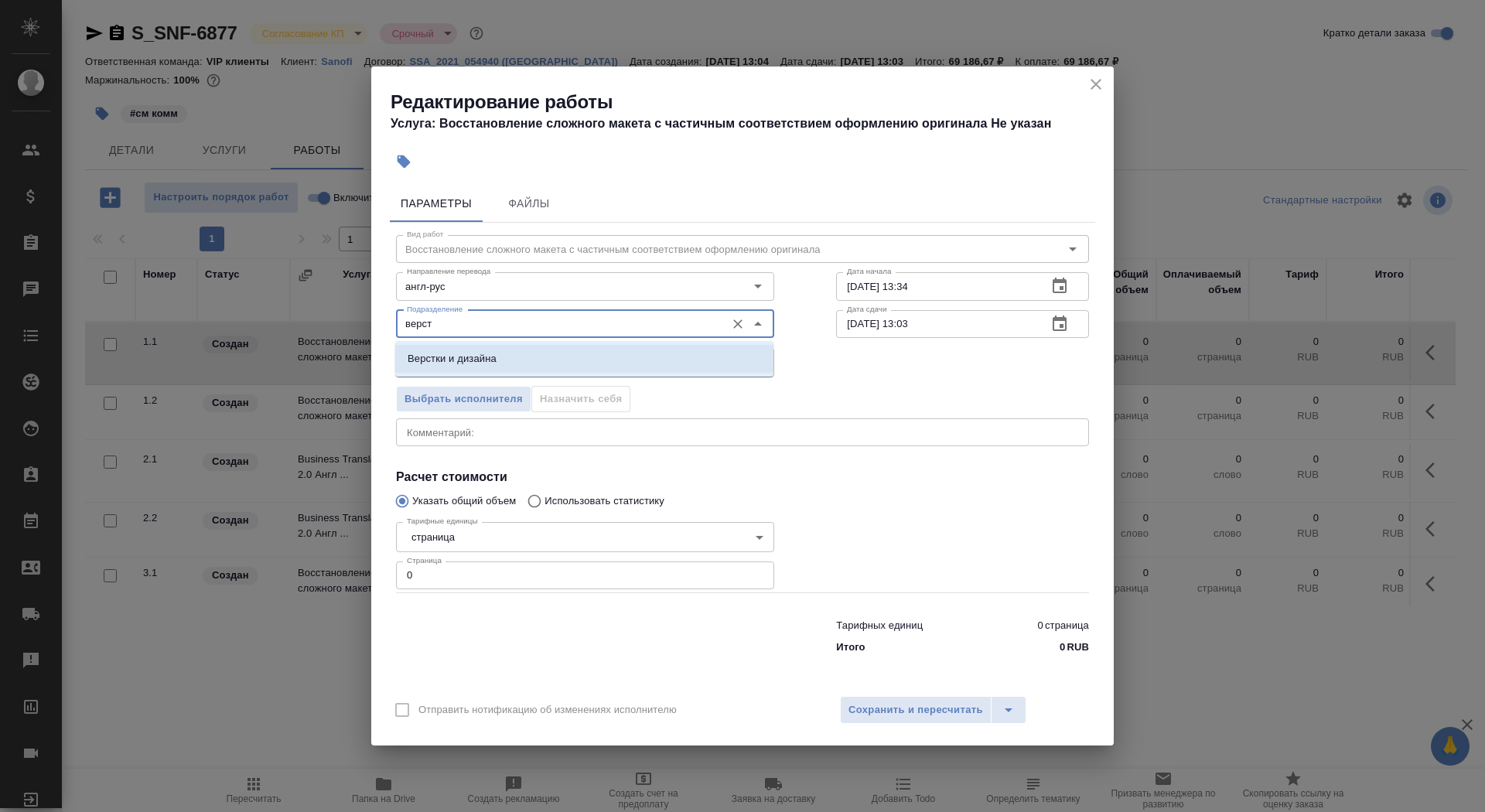
click at [485, 353] on p "Верстки и дизайна" at bounding box center [452, 358] width 89 height 15
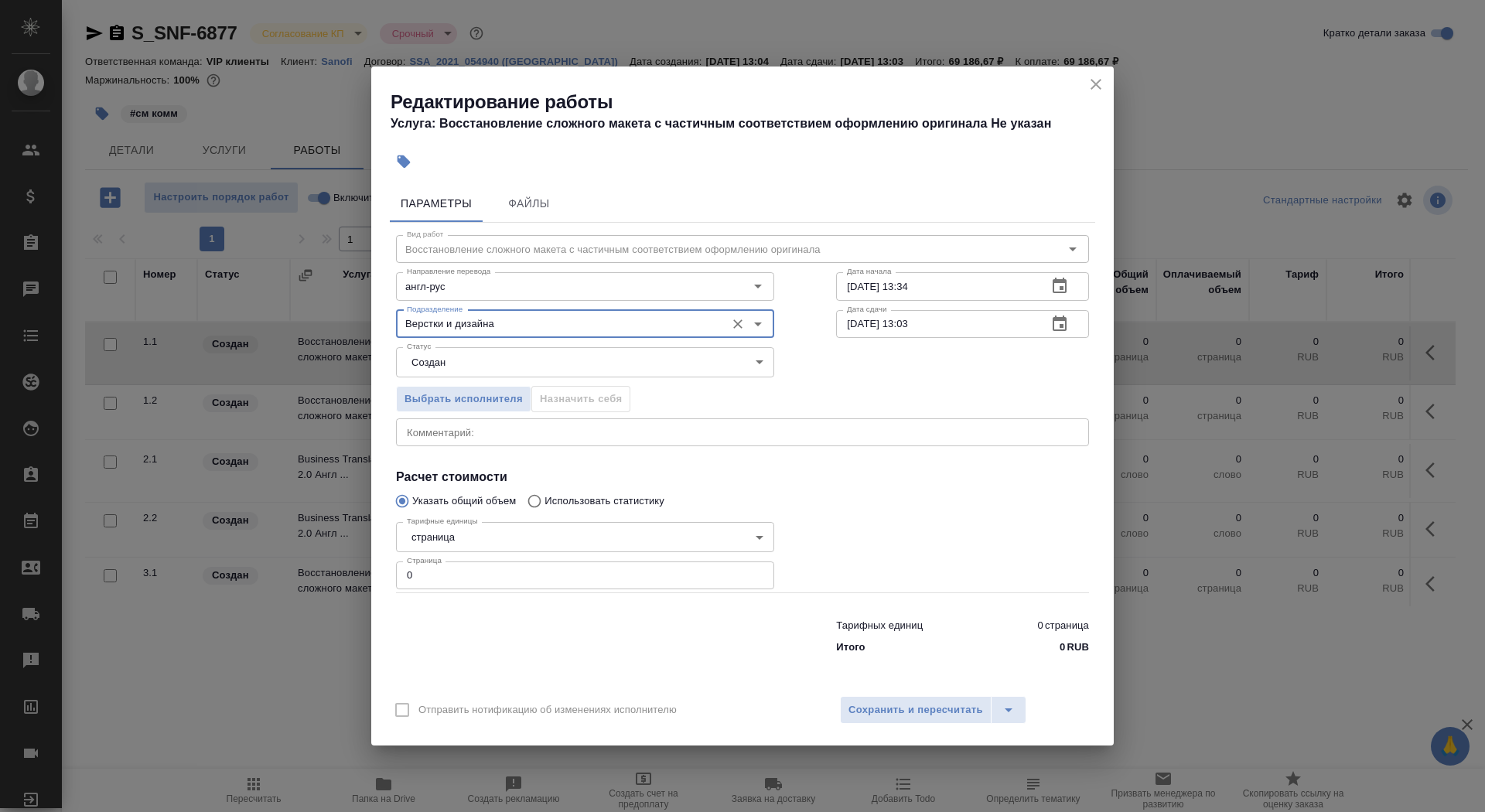
type input "Верстки и дизайна"
click at [485, 353] on body "🙏 .cls-1 fill:#fff; AWATERA Saydasheva Dilyara Клиенты Спецификации Заказы 0 Ча…" at bounding box center [742, 406] width 1485 height 812
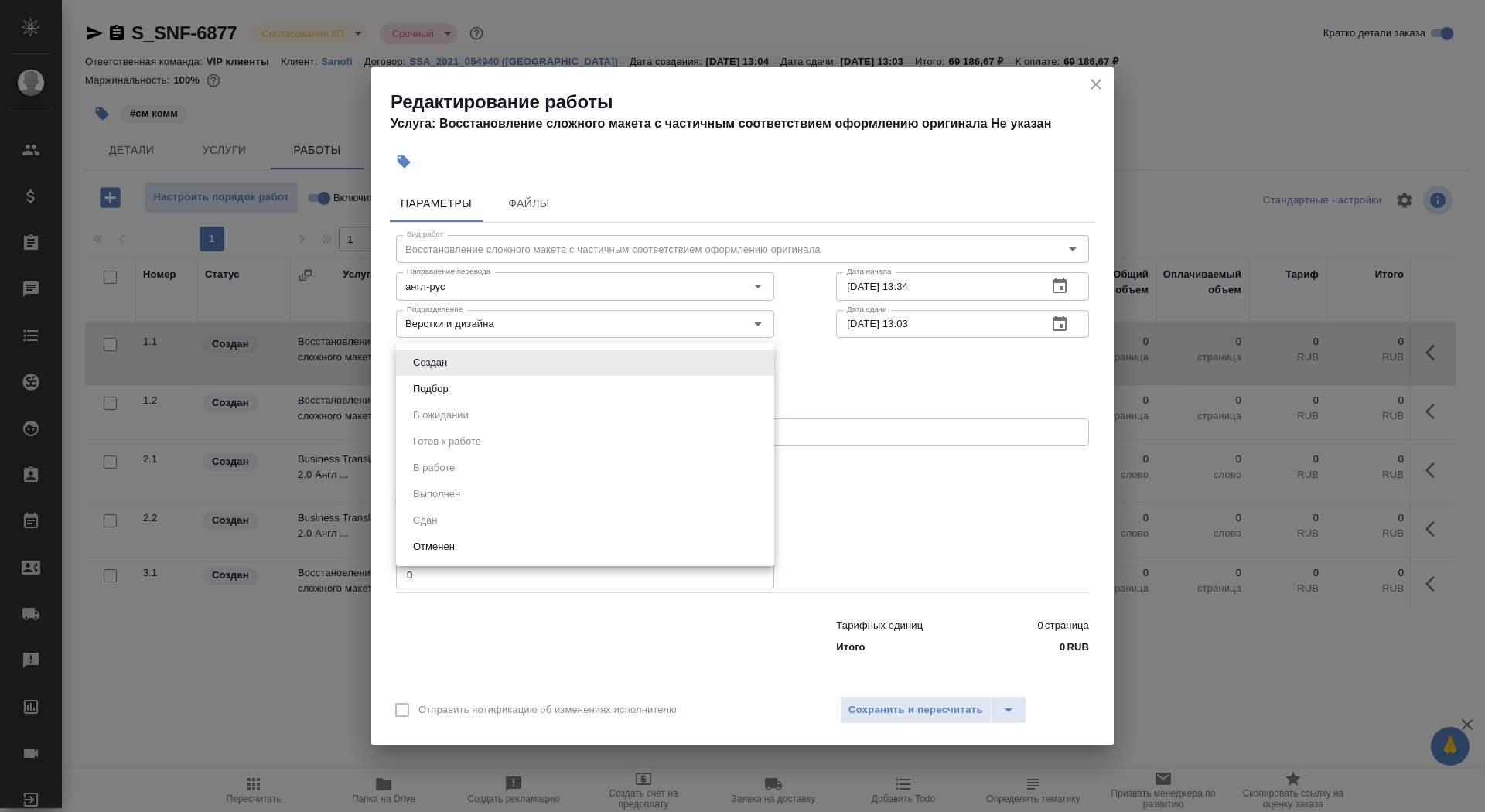
click at [481, 386] on li "Подбор" at bounding box center [585, 389] width 378 height 27
type input "recruiting"
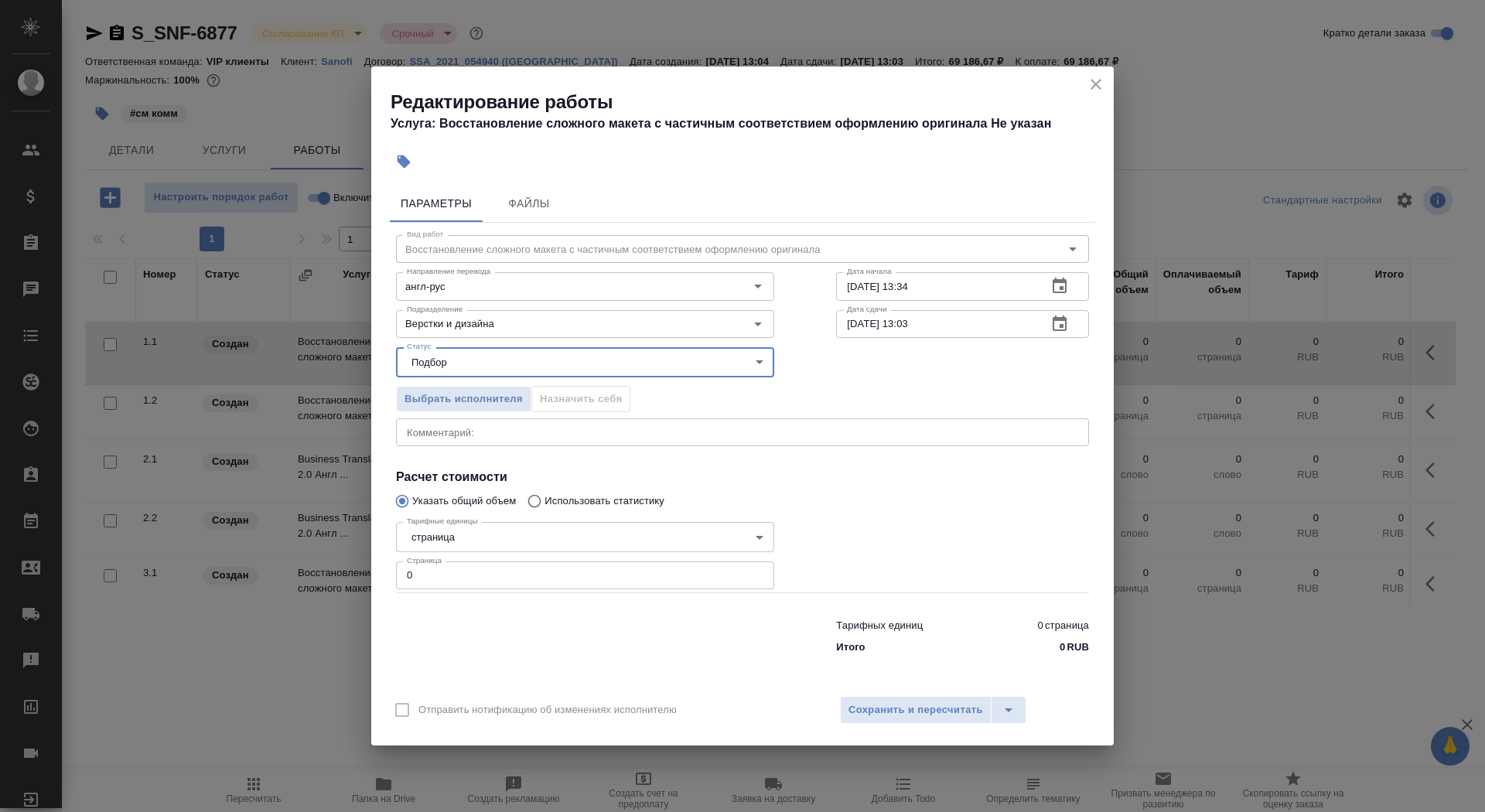
click at [442, 549] on body "🙏 .cls-1 fill:#fff; AWATERA Saydasheva Dilyara Клиенты Спецификации Заказы 0 Ча…" at bounding box center [742, 406] width 1485 height 812
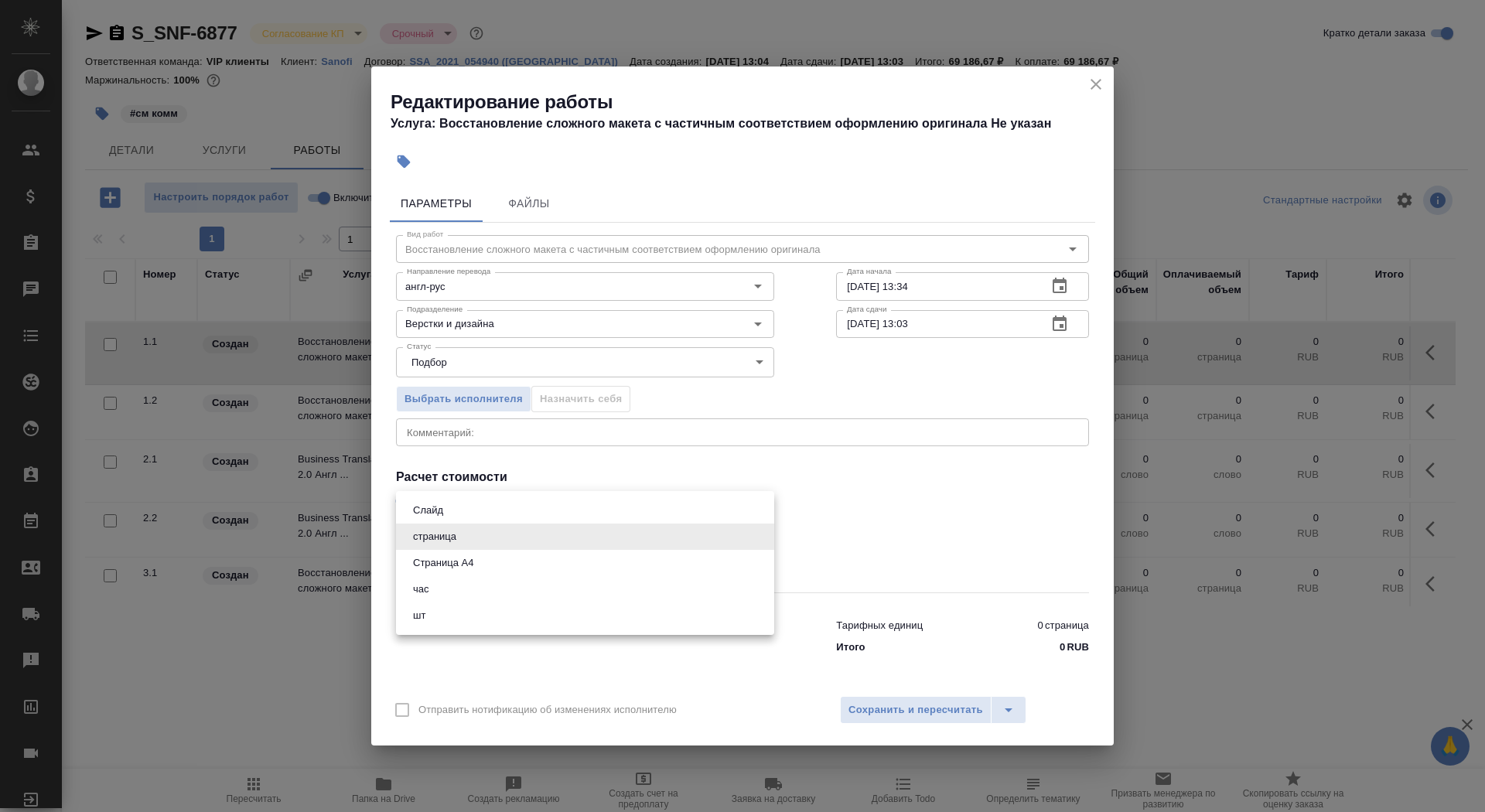
click at [462, 563] on button "Страница А4" at bounding box center [443, 563] width 69 height 17
type input "5f036ec4e16dec2d6b59c8ff"
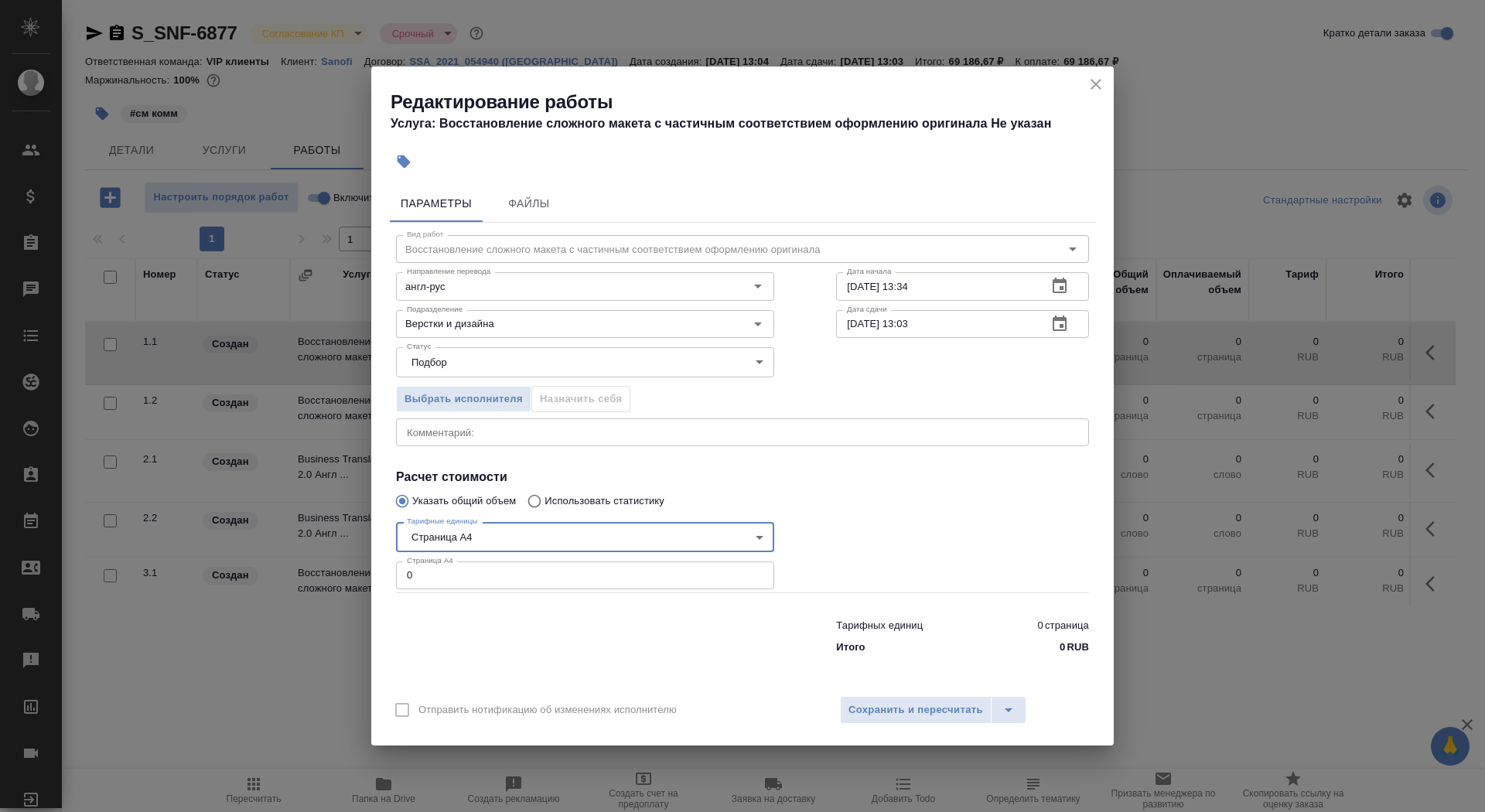
click at [445, 580] on input "0" at bounding box center [585, 574] width 378 height 27
type input "132"
click at [966, 283] on input "[DATE] 13:34" at bounding box center [935, 285] width 199 height 27
type input "[DATE] 15:05"
click at [1045, 322] on button "button" at bounding box center [1059, 323] width 37 height 37
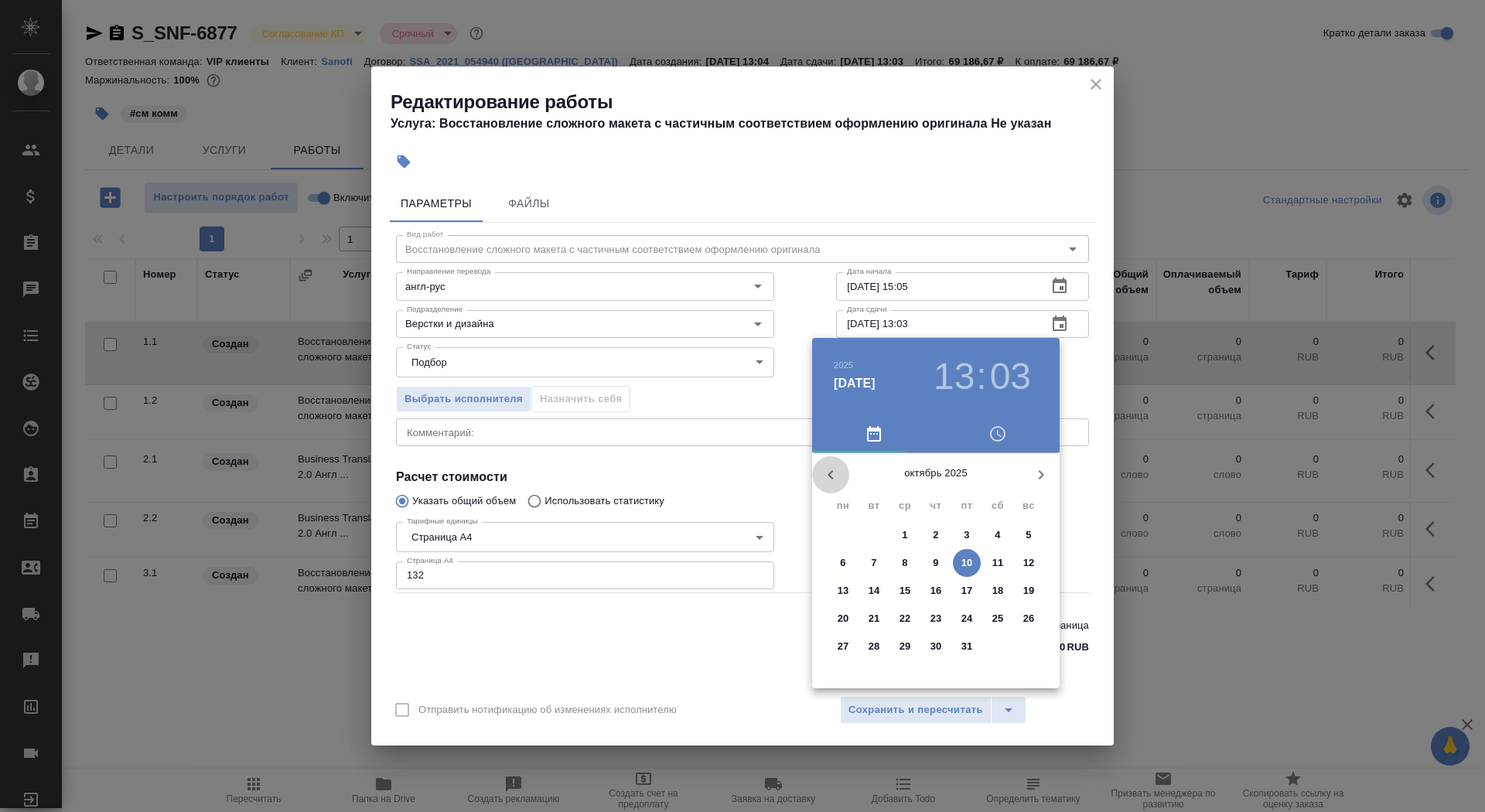
click at [840, 472] on button "button" at bounding box center [830, 474] width 37 height 37
click at [931, 566] on p "11" at bounding box center [936, 563] width 11 height 15
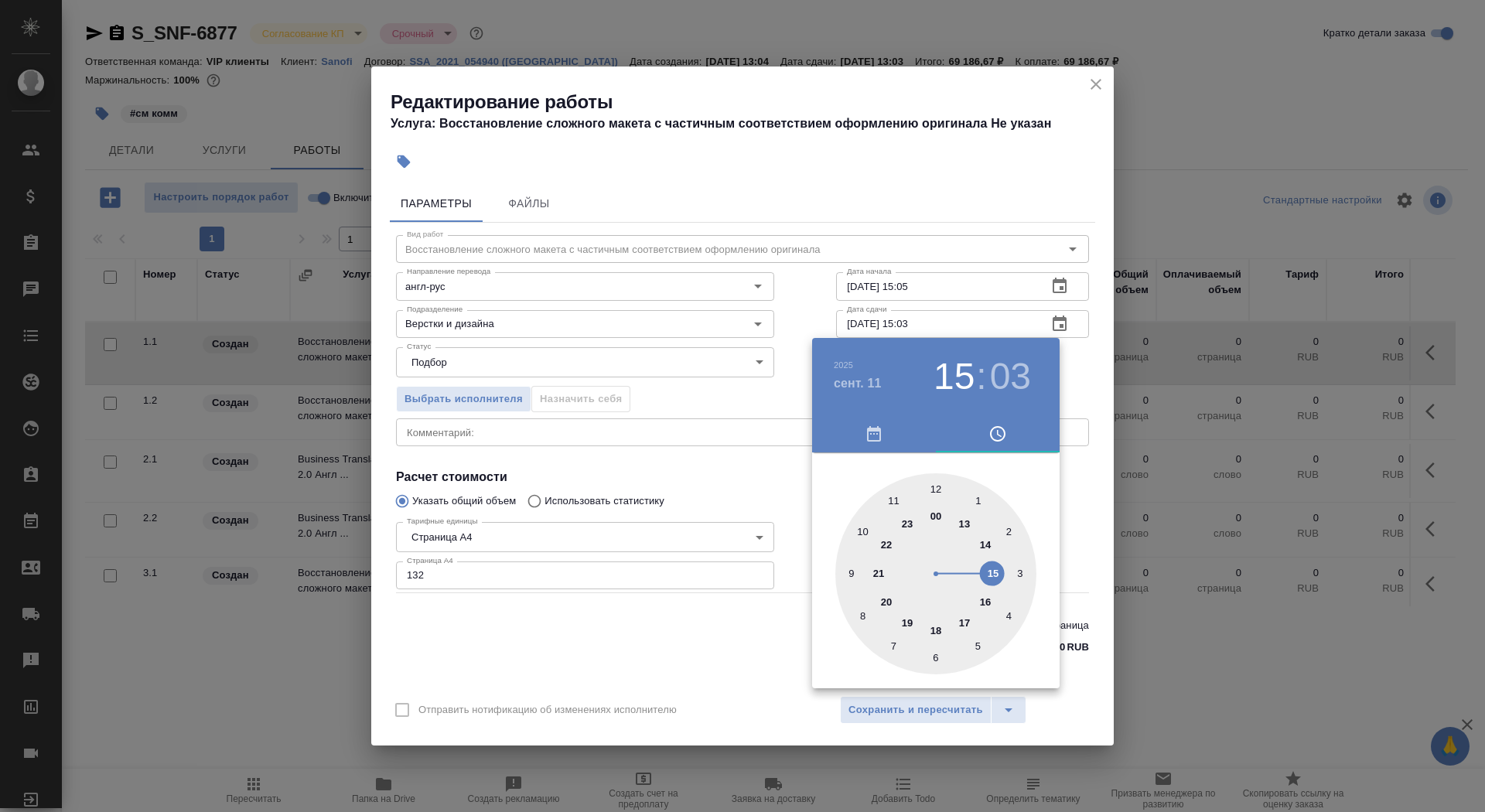
click at [989, 574] on div at bounding box center [935, 573] width 201 height 201
click at [973, 501] on div at bounding box center [935, 573] width 201 height 201
type input "[DATE] 15:05"
click at [662, 669] on div at bounding box center [742, 406] width 1485 height 812
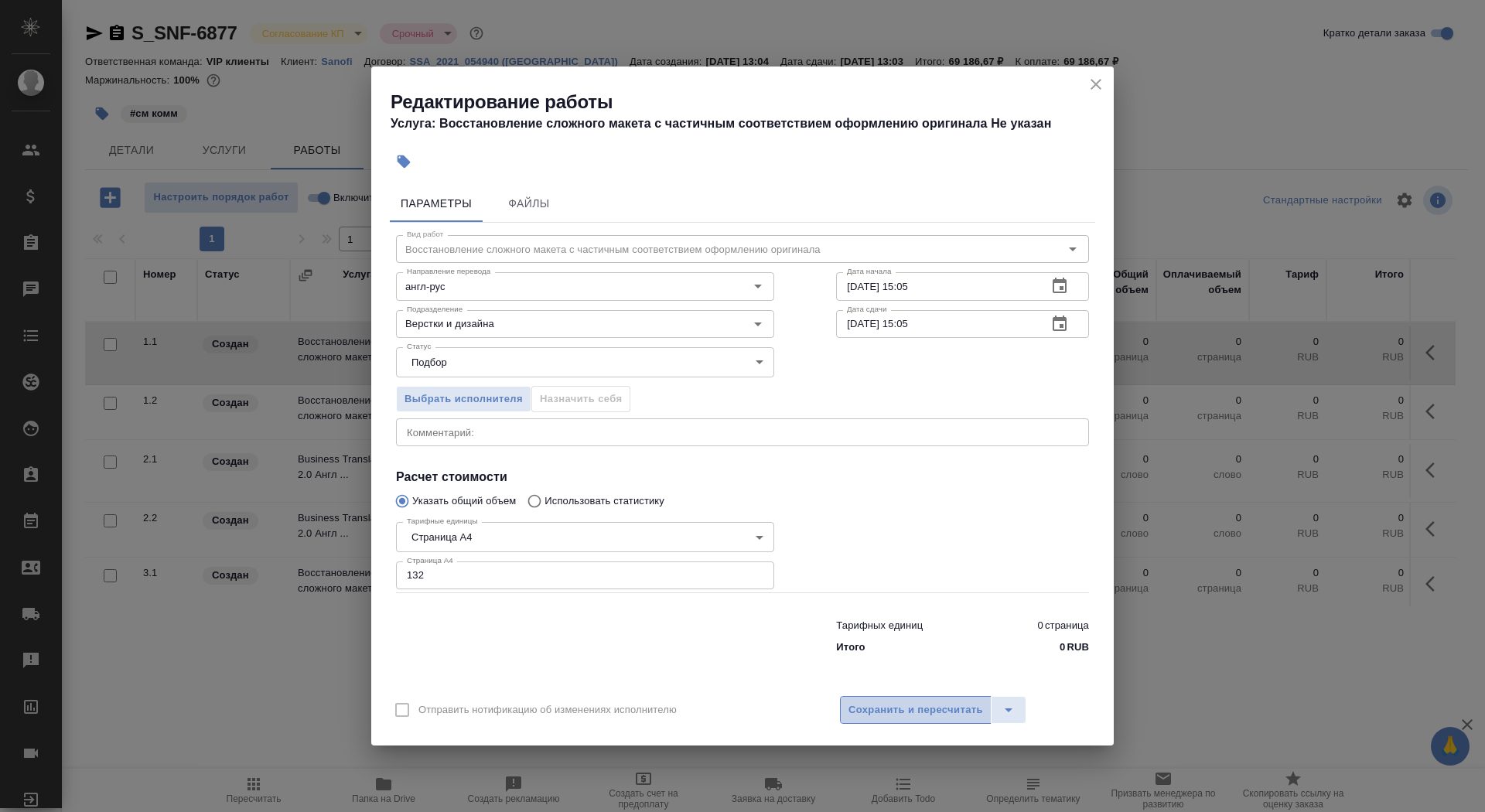
click at [911, 713] on span "Сохранить и пересчитать" at bounding box center [915, 710] width 135 height 18
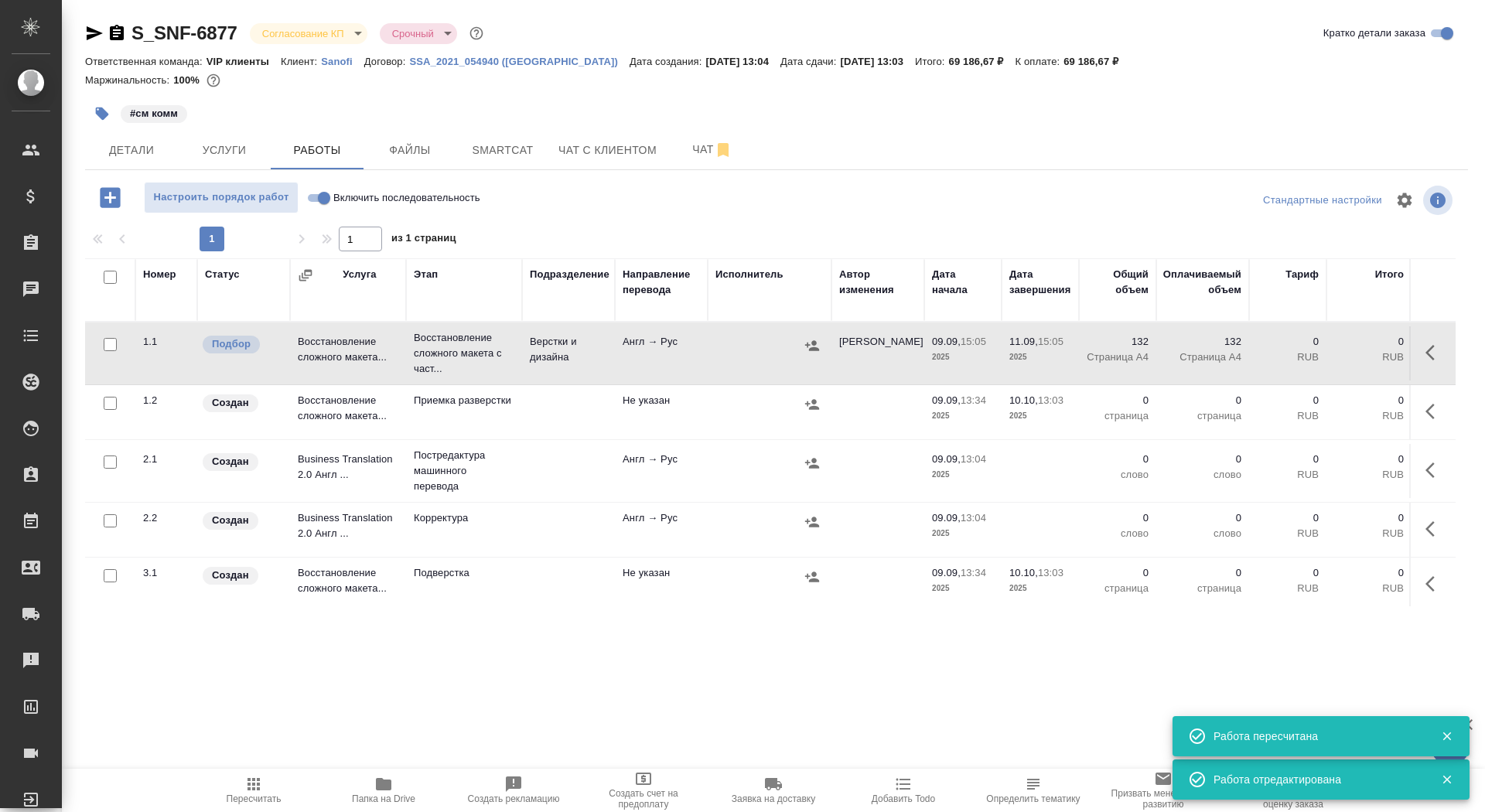
click at [109, 121] on button "button" at bounding box center [102, 114] width 34 height 34
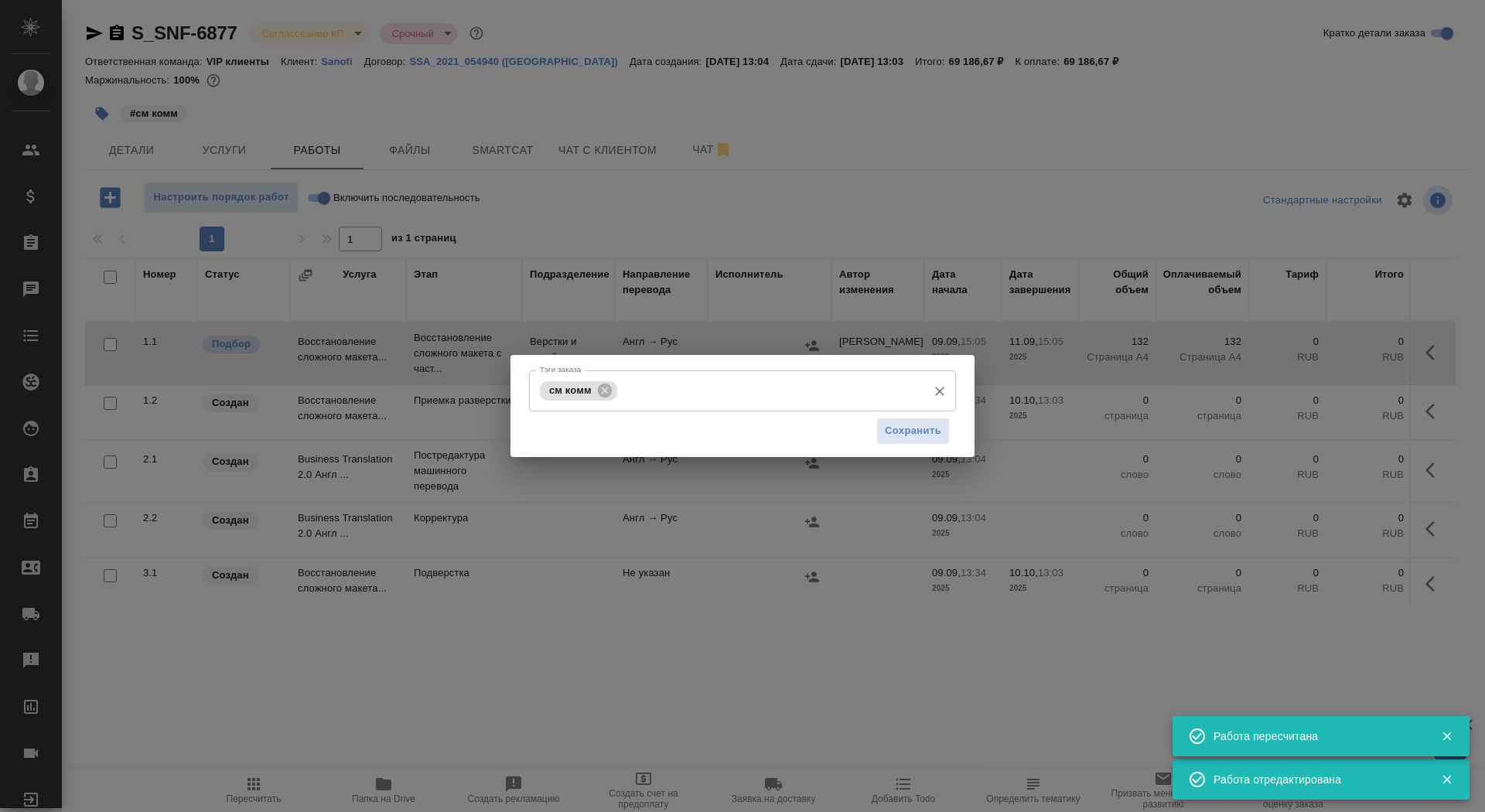
click at [696, 405] on div "см комм Тэги заказа" at bounding box center [742, 390] width 426 height 41
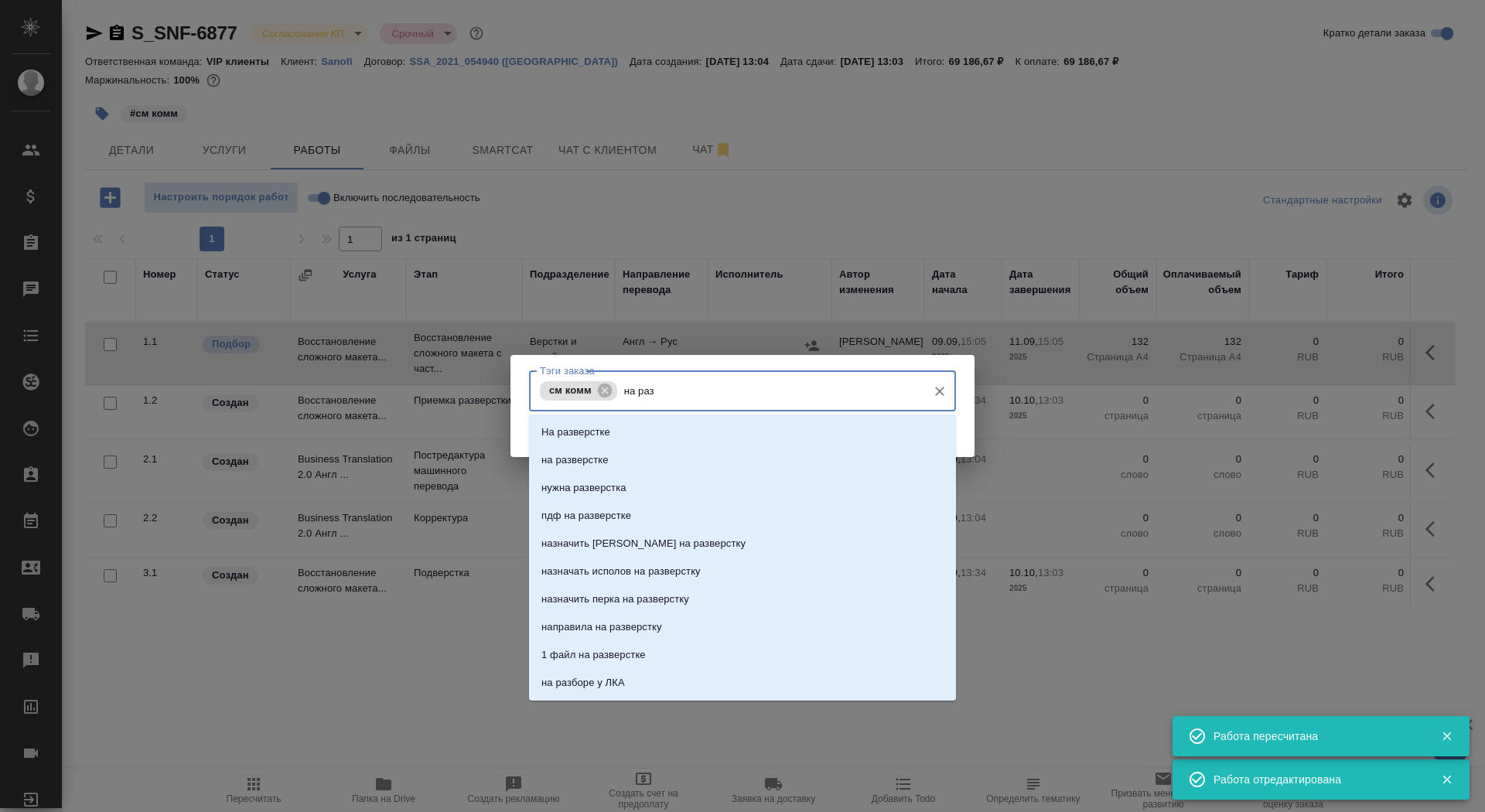
type input "на разв"
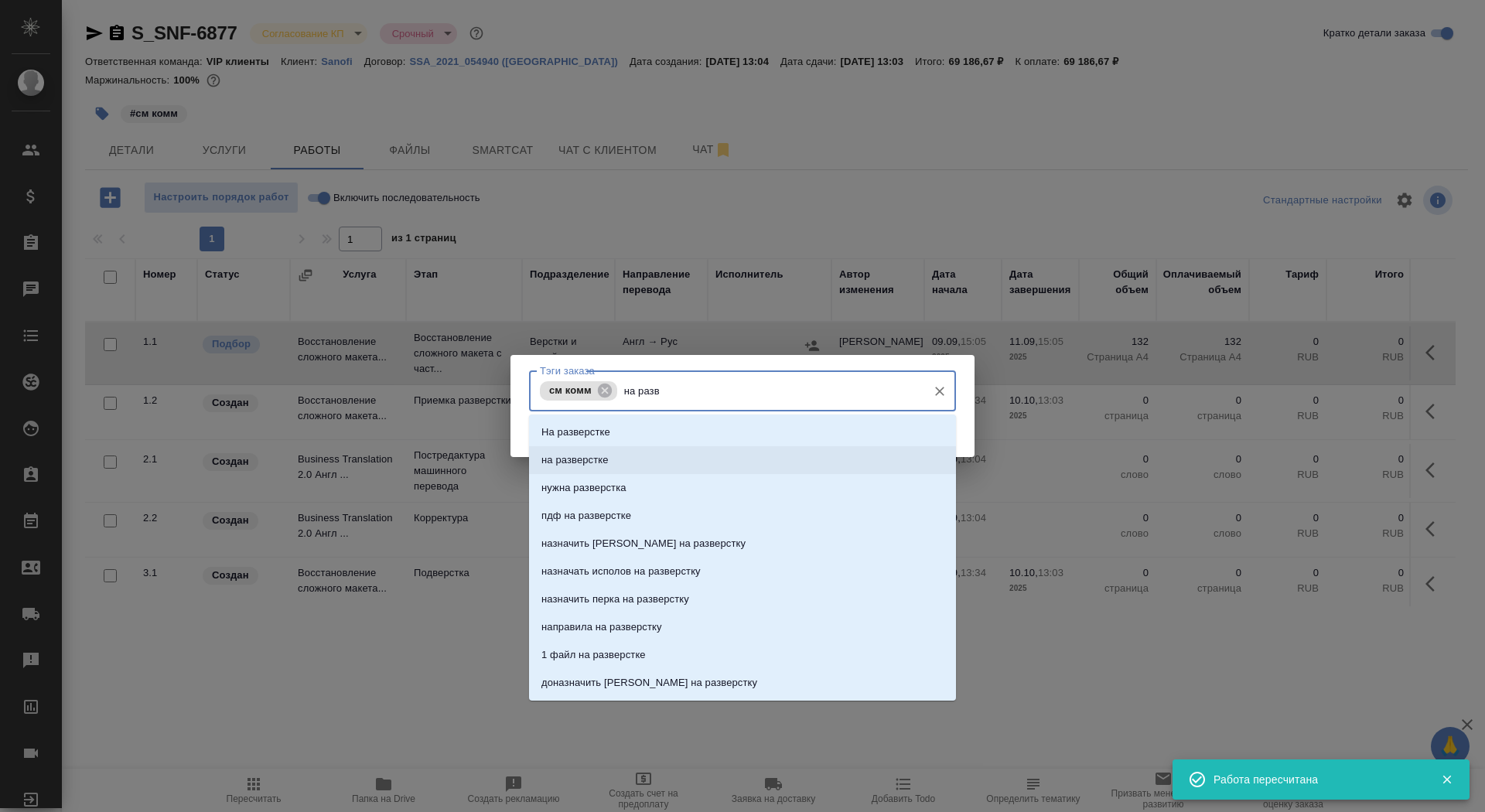
click at [715, 458] on li "на разверстке" at bounding box center [742, 460] width 426 height 27
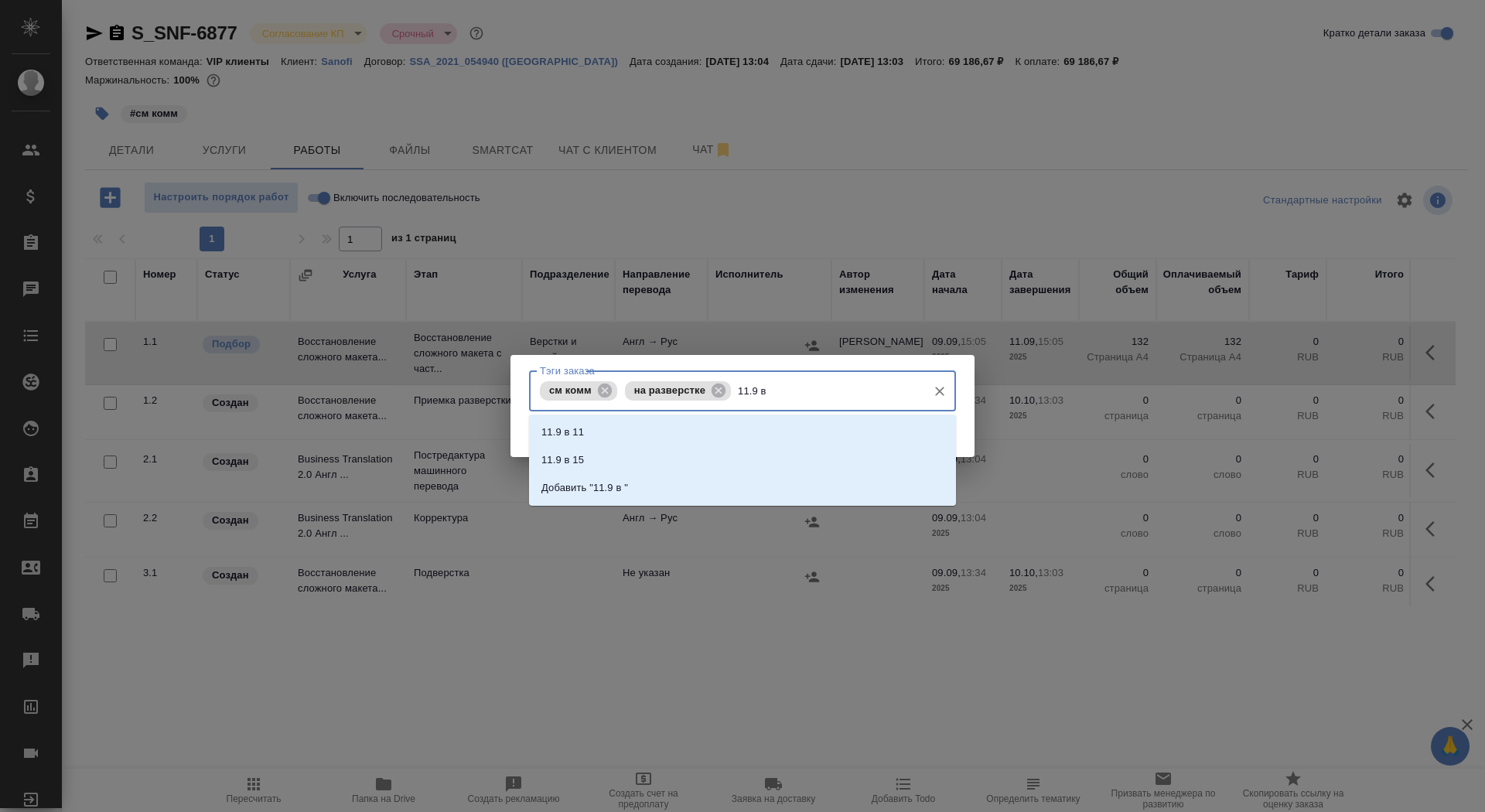
type input "11.9 в 1"
click at [716, 460] on li "11.9 в 15" at bounding box center [742, 460] width 426 height 27
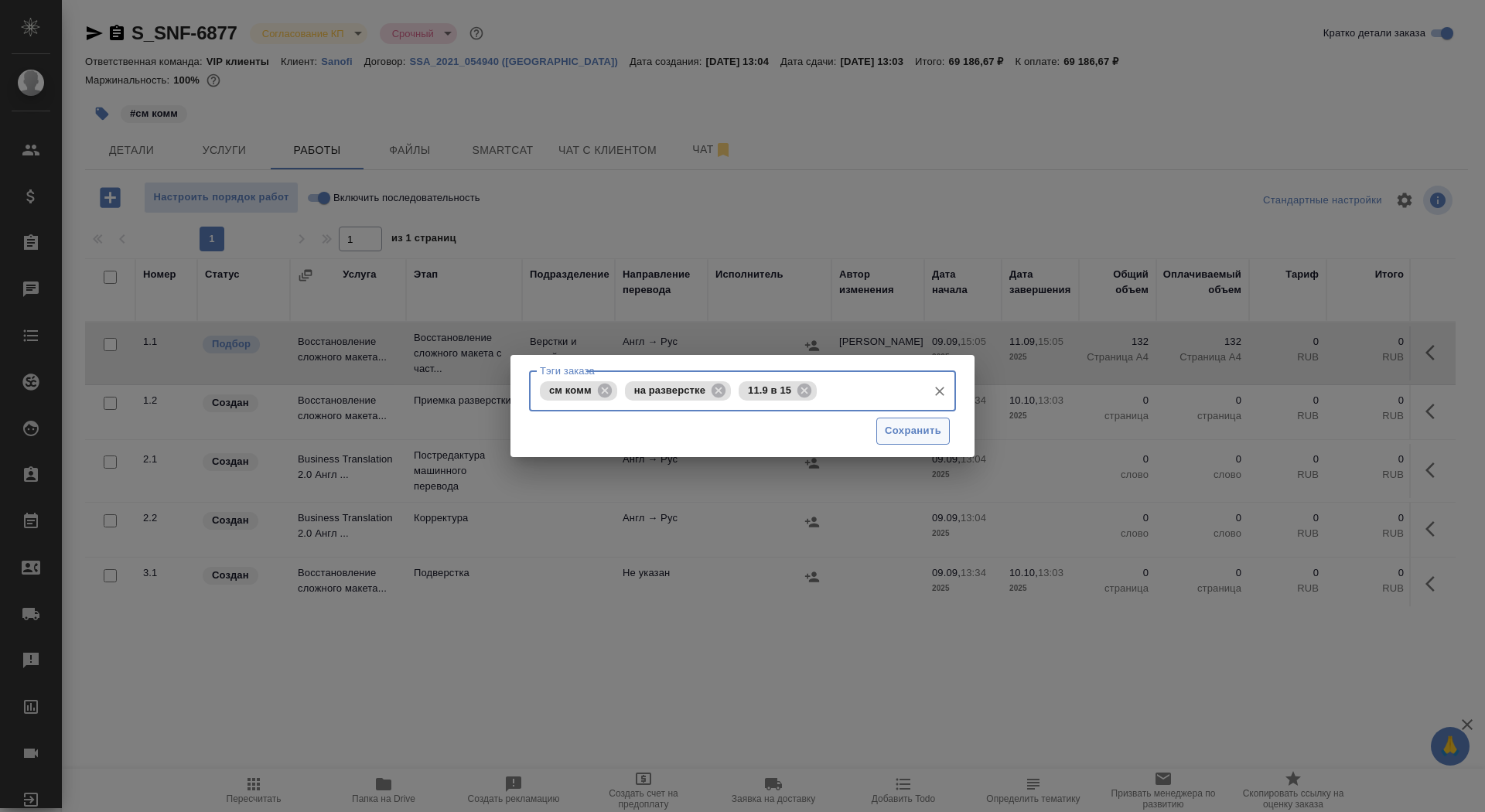
click at [918, 436] on span "Сохранить" at bounding box center [914, 431] width 57 height 18
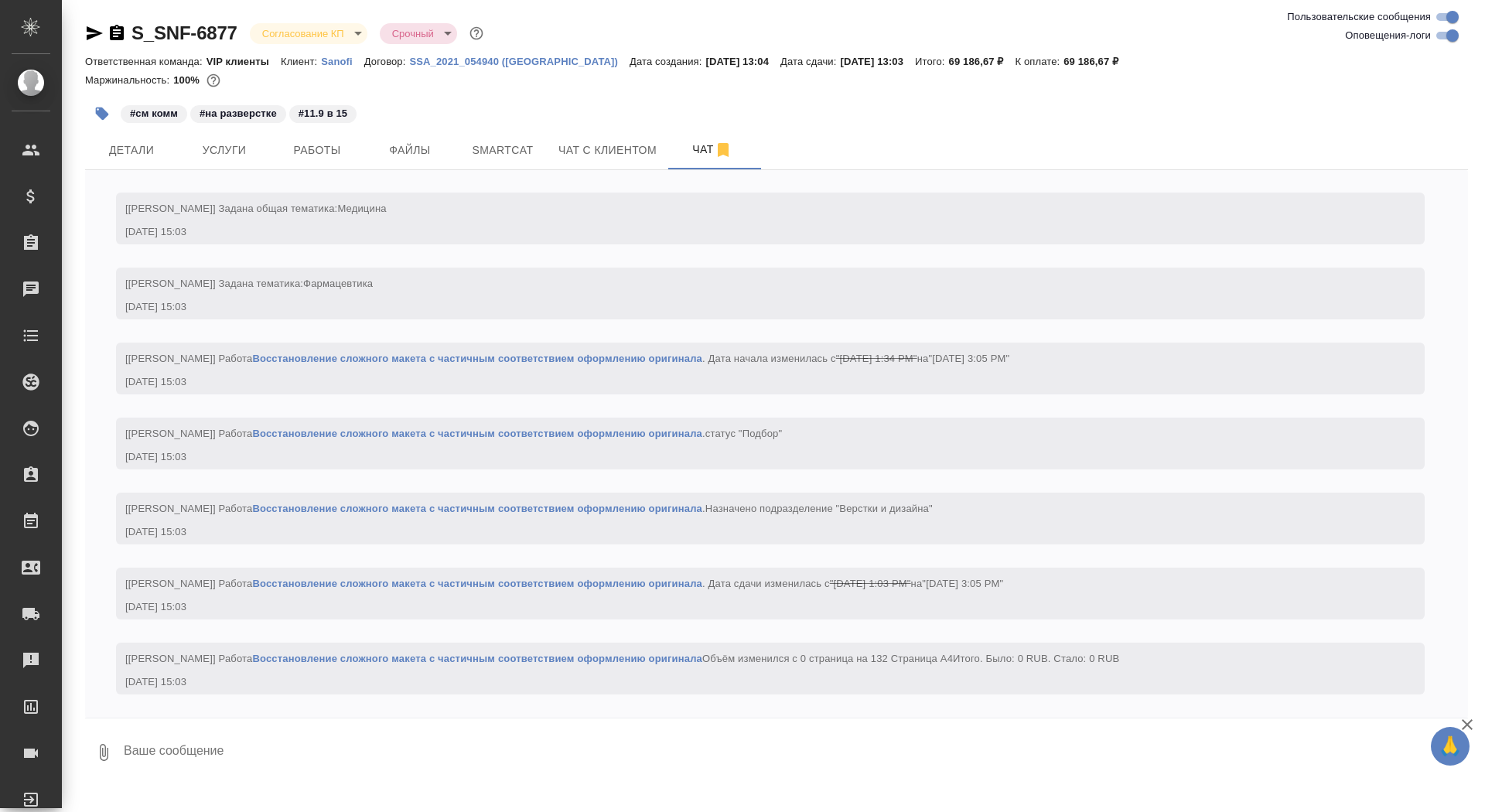
scroll to position [1831, 0]
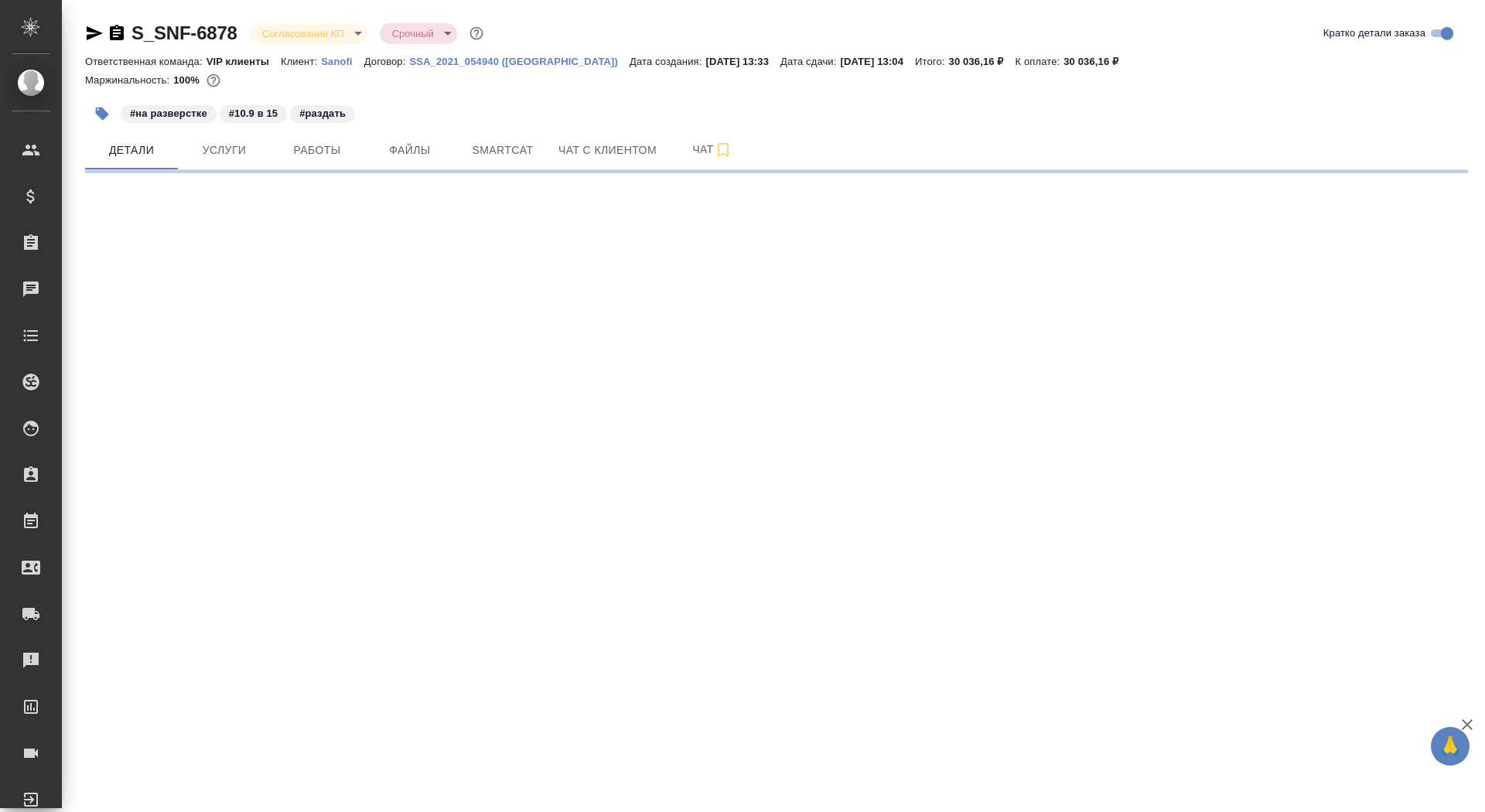
select select "RU"
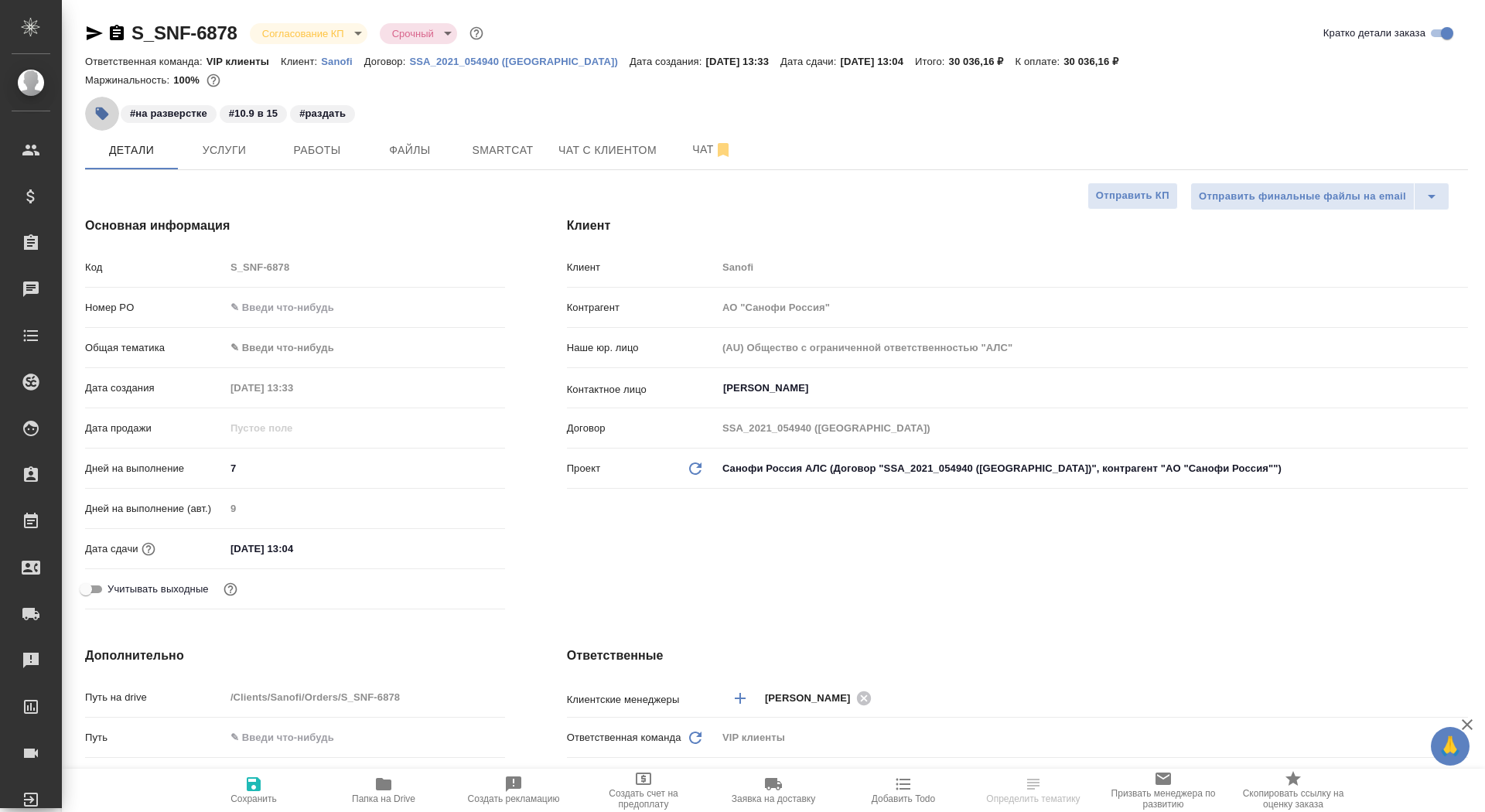
click at [102, 111] on icon "button" at bounding box center [102, 114] width 13 height 13
type textarea "x"
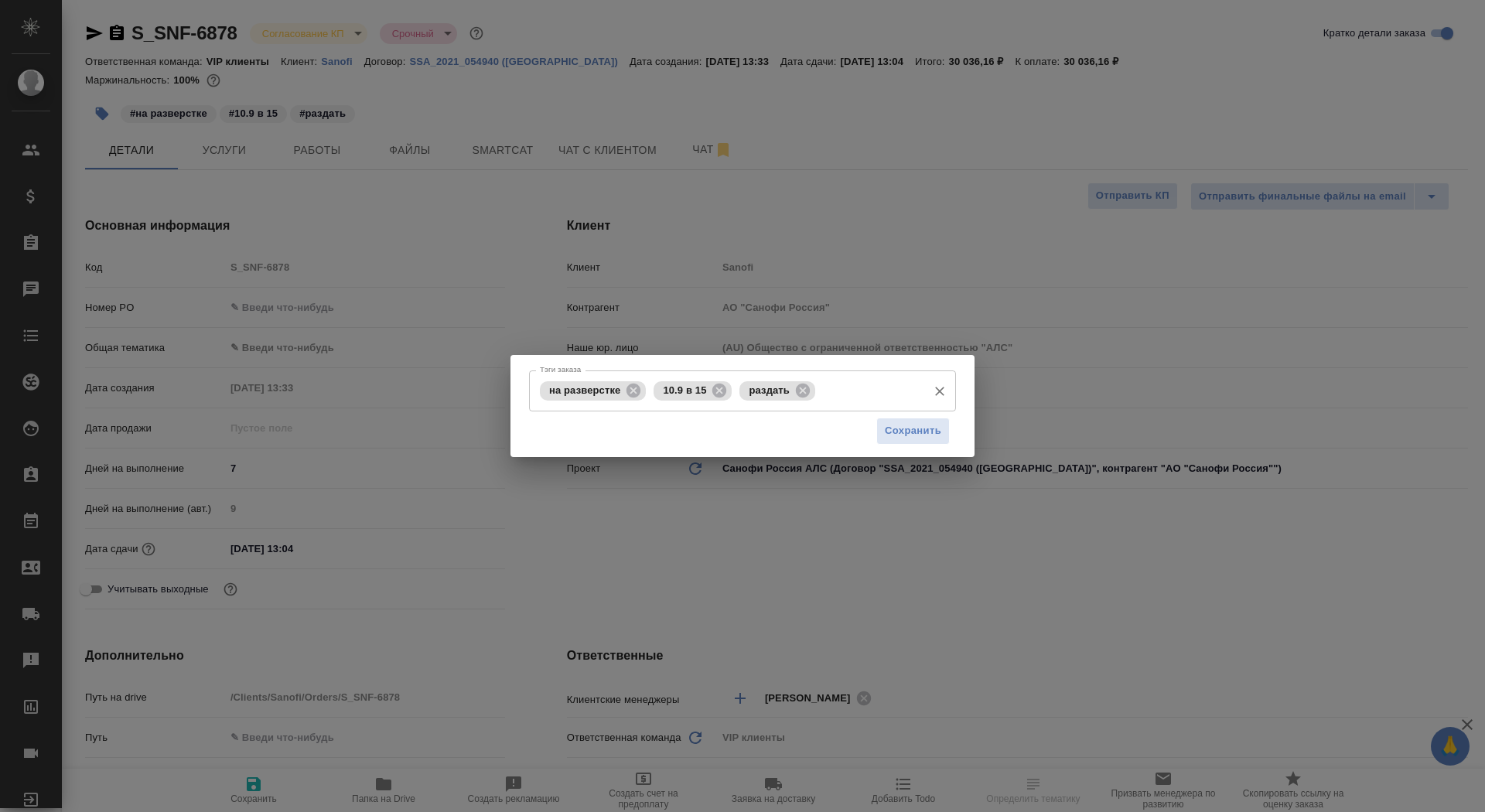
click at [848, 402] on input "Тэги заказа" at bounding box center [869, 390] width 100 height 27
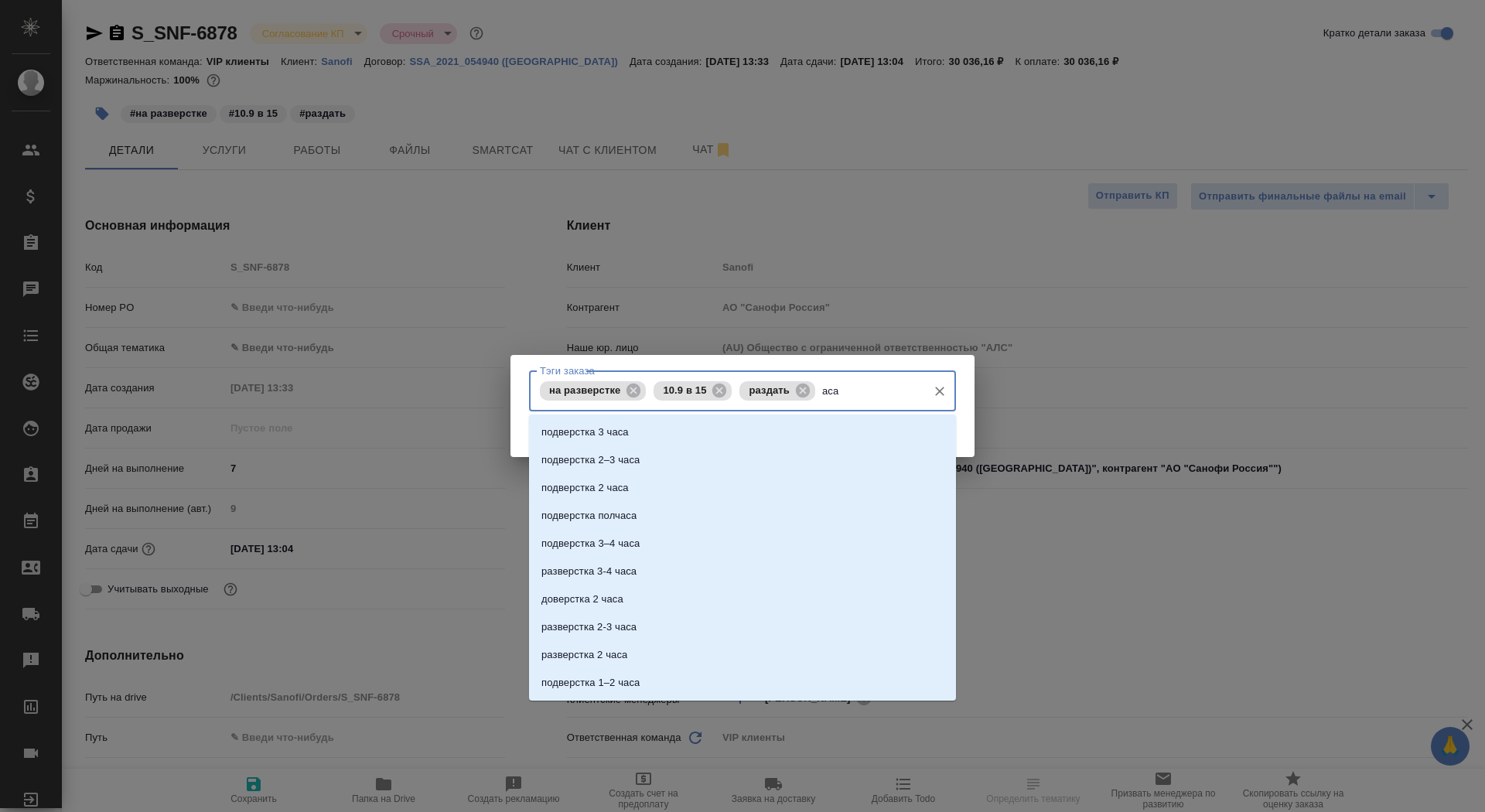
type input "асап"
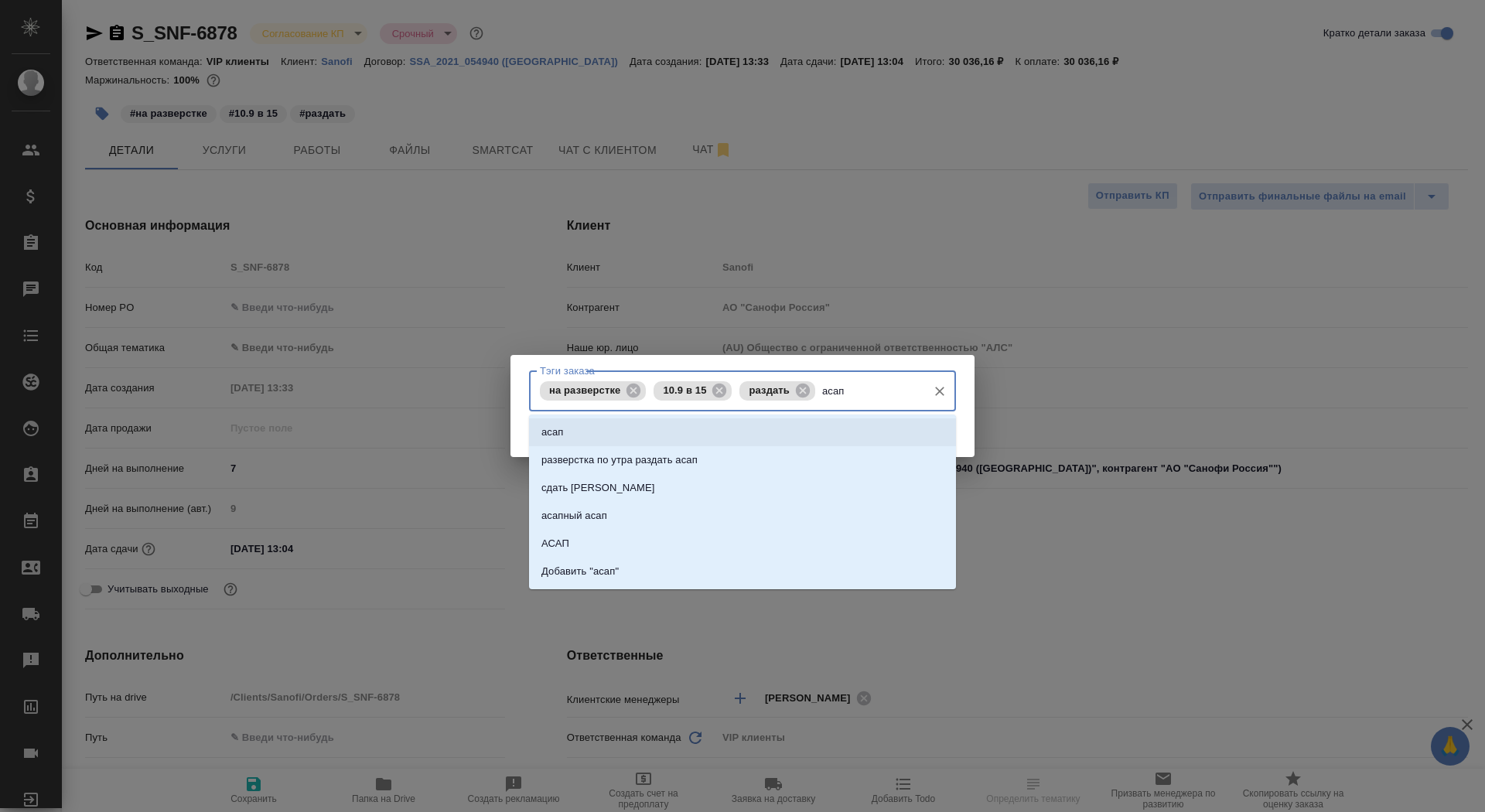
click at [845, 416] on div "асап разверстка по утра раздать асап сдать асап асапный асап АСАП Добавить "аса…" at bounding box center [742, 501] width 426 height 174
click at [878, 431] on li "асап" at bounding box center [742, 431] width 426 height 27
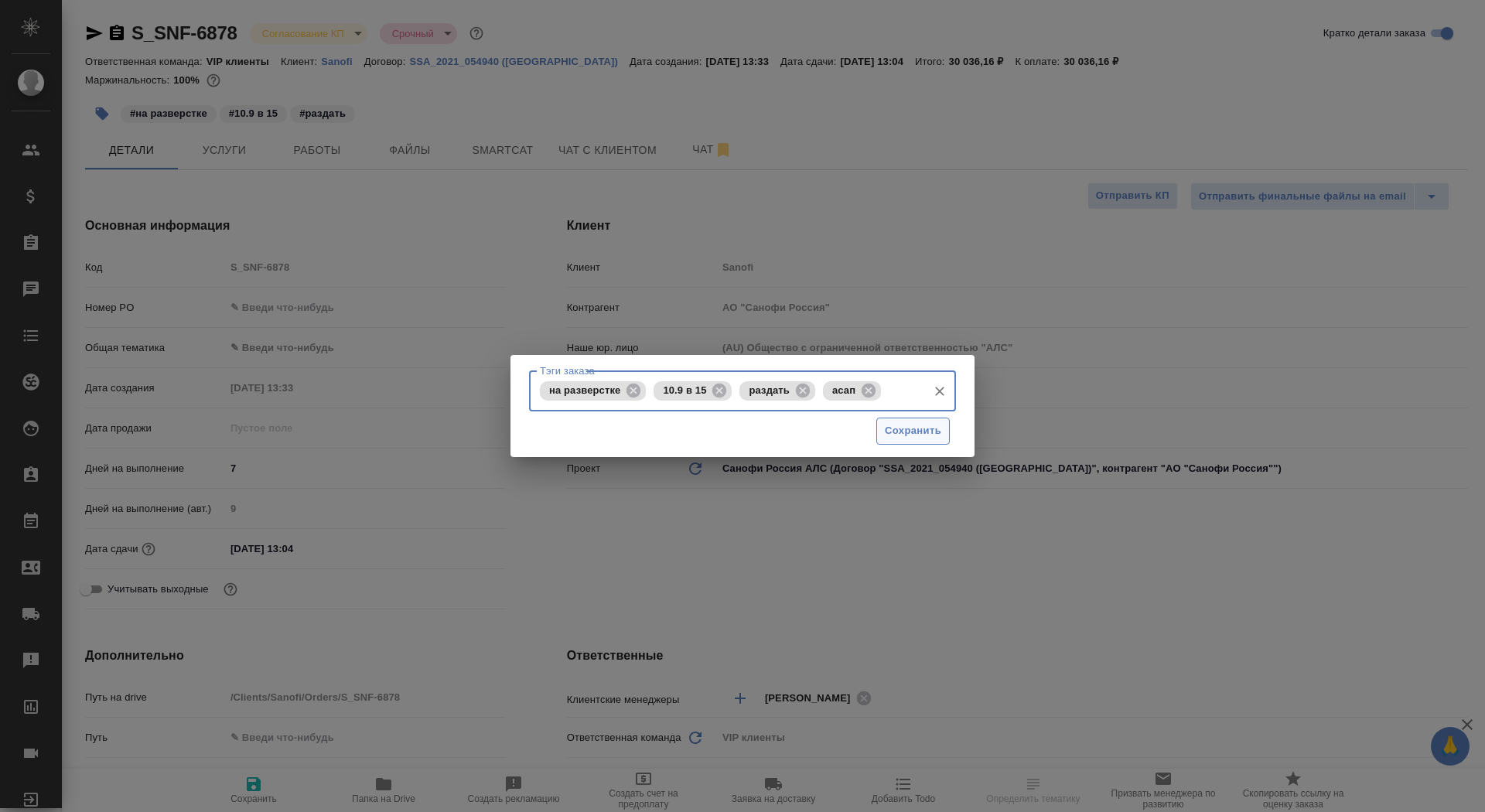
click at [922, 435] on span "Сохранить" at bounding box center [914, 431] width 57 height 18
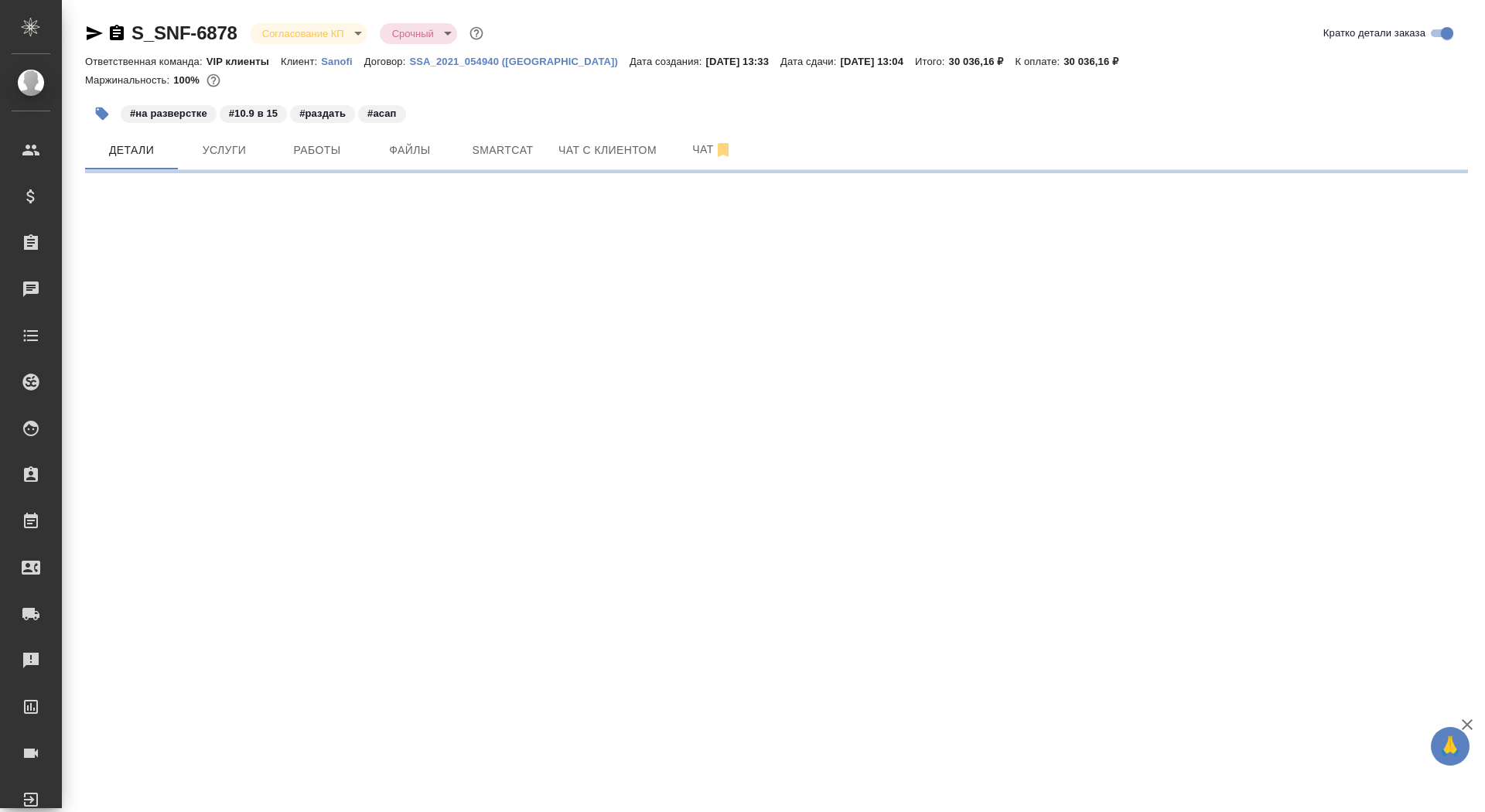
select select "RU"
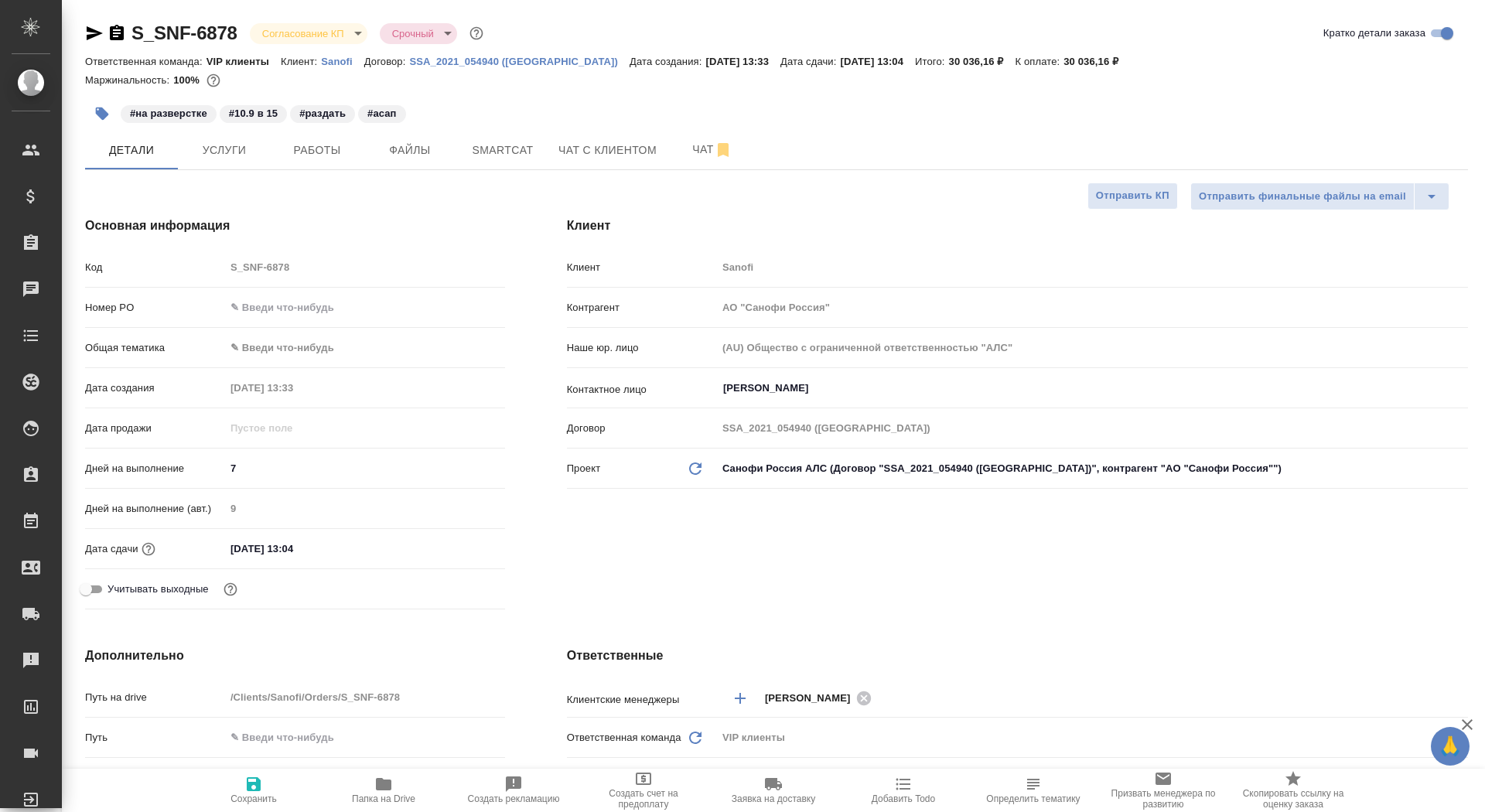
type textarea "x"
